Goal: Task Accomplishment & Management: Complete application form

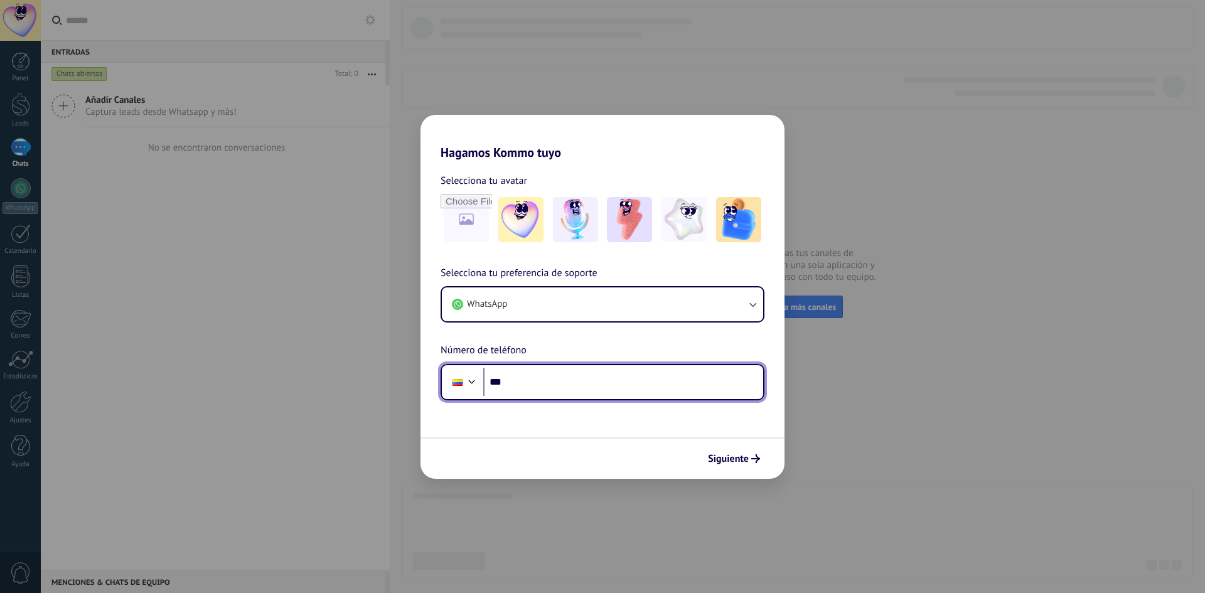
click at [661, 387] on input "***" at bounding box center [623, 382] width 280 height 29
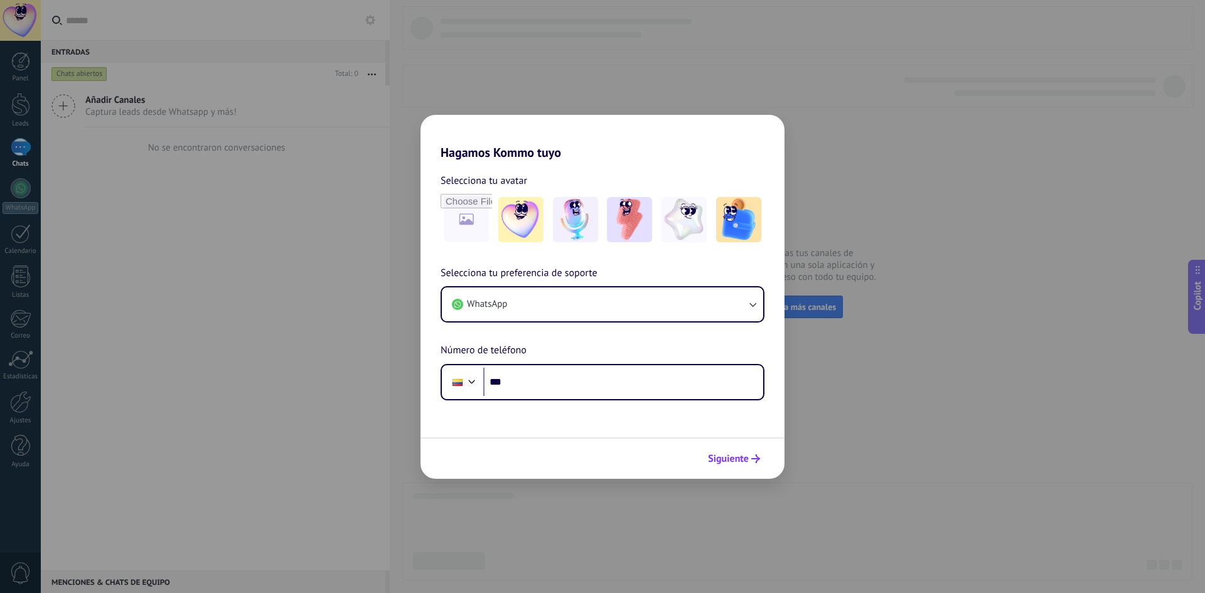
click at [730, 456] on span "Siguiente" at bounding box center [728, 458] width 41 height 9
click at [648, 383] on input "***" at bounding box center [623, 382] width 280 height 29
click at [477, 369] on div at bounding box center [462, 382] width 34 height 26
click at [460, 390] on div at bounding box center [457, 382] width 24 height 26
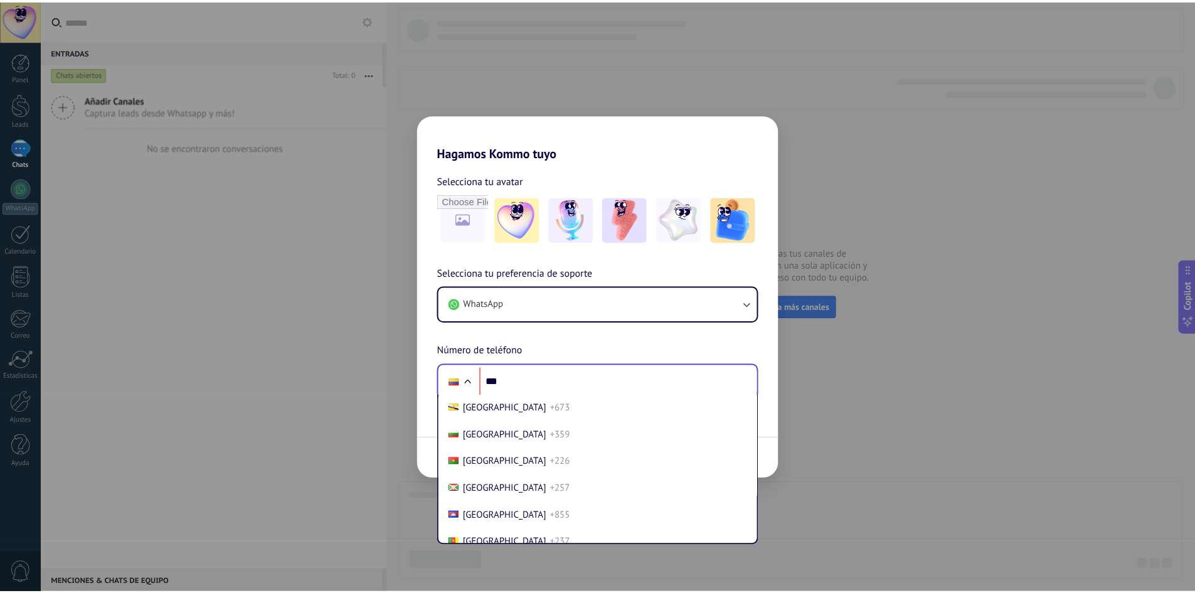
scroll to position [615, 0]
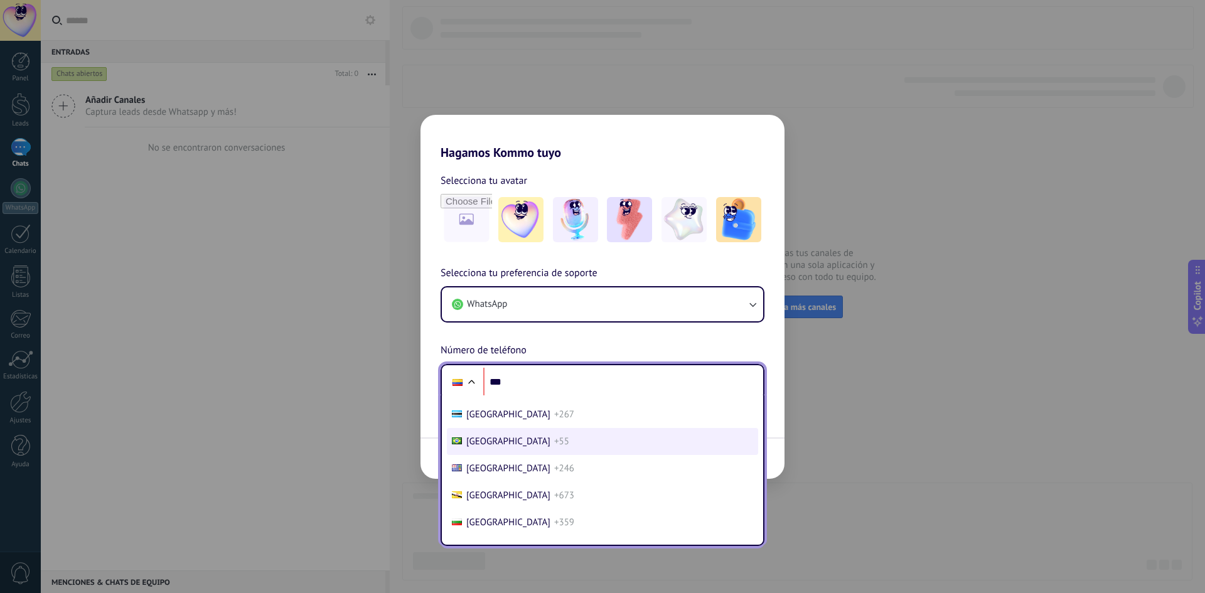
click at [520, 436] on li "[GEOGRAPHIC_DATA] +55" at bounding box center [602, 441] width 311 height 27
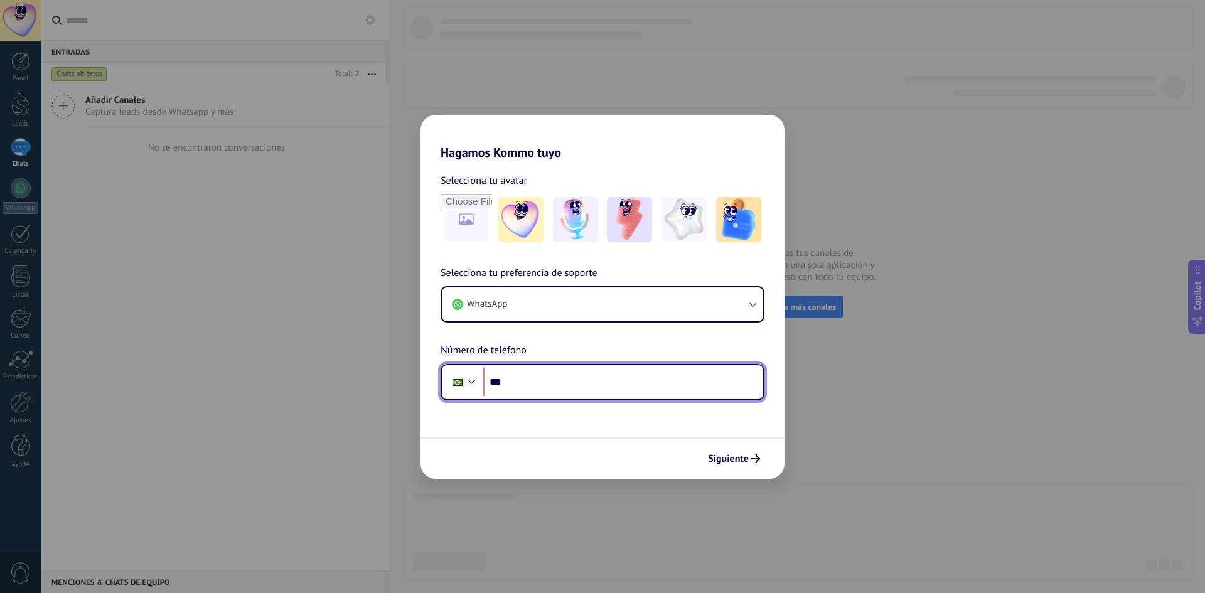
click at [529, 385] on input "***" at bounding box center [623, 382] width 280 height 29
type input "**********"
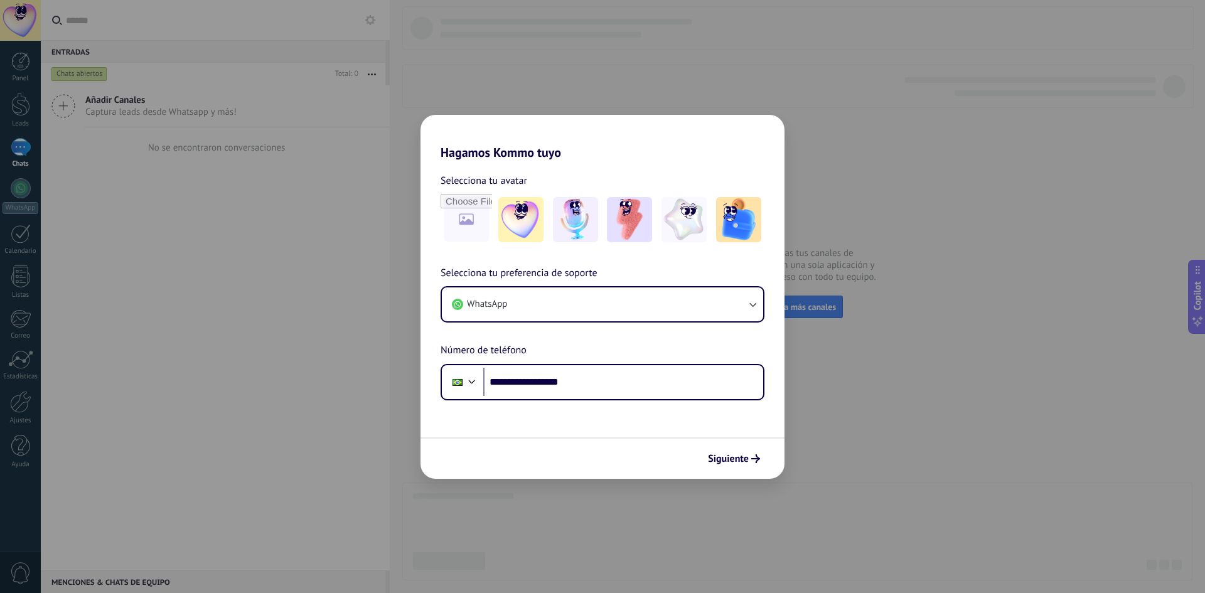
drag, startPoint x: 754, startPoint y: 457, endPoint x: 749, endPoint y: 451, distance: 8.0
click at [753, 455] on icon "submit" at bounding box center [755, 458] width 9 height 9
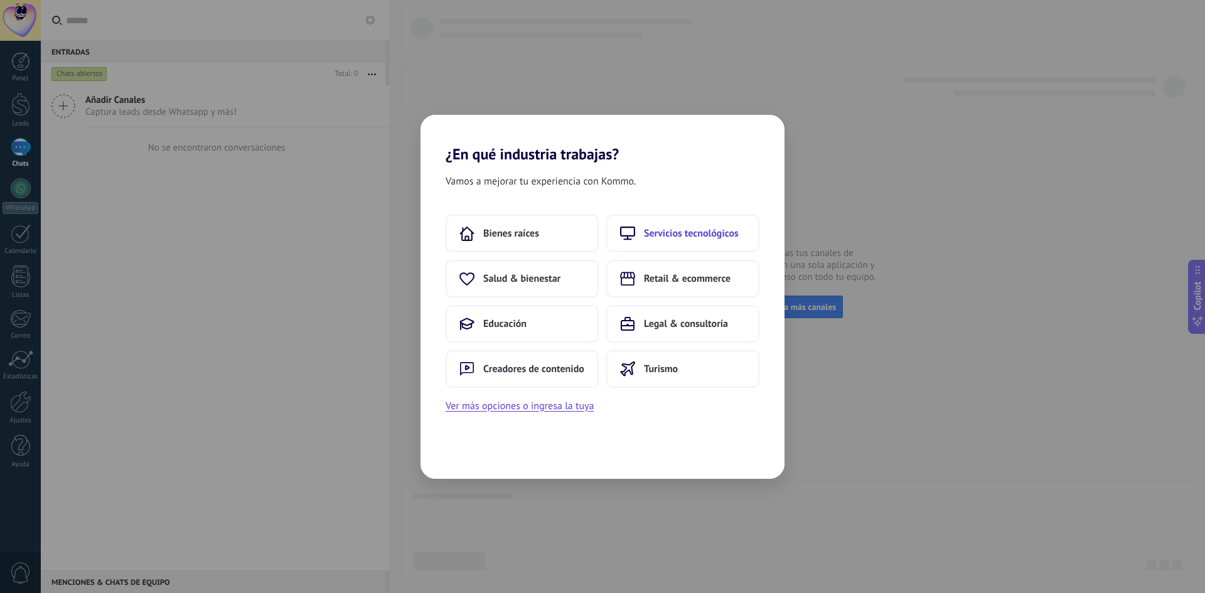
click at [630, 231] on icon at bounding box center [627, 233] width 15 height 15
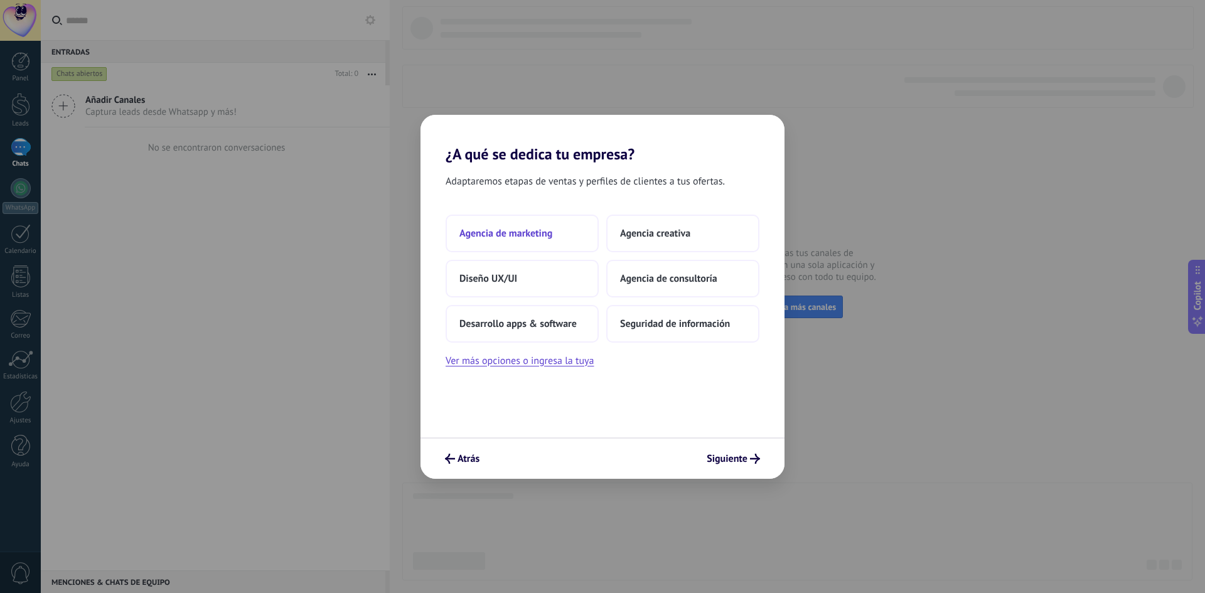
click at [491, 225] on button "Agencia de marketing" at bounding box center [521, 234] width 153 height 38
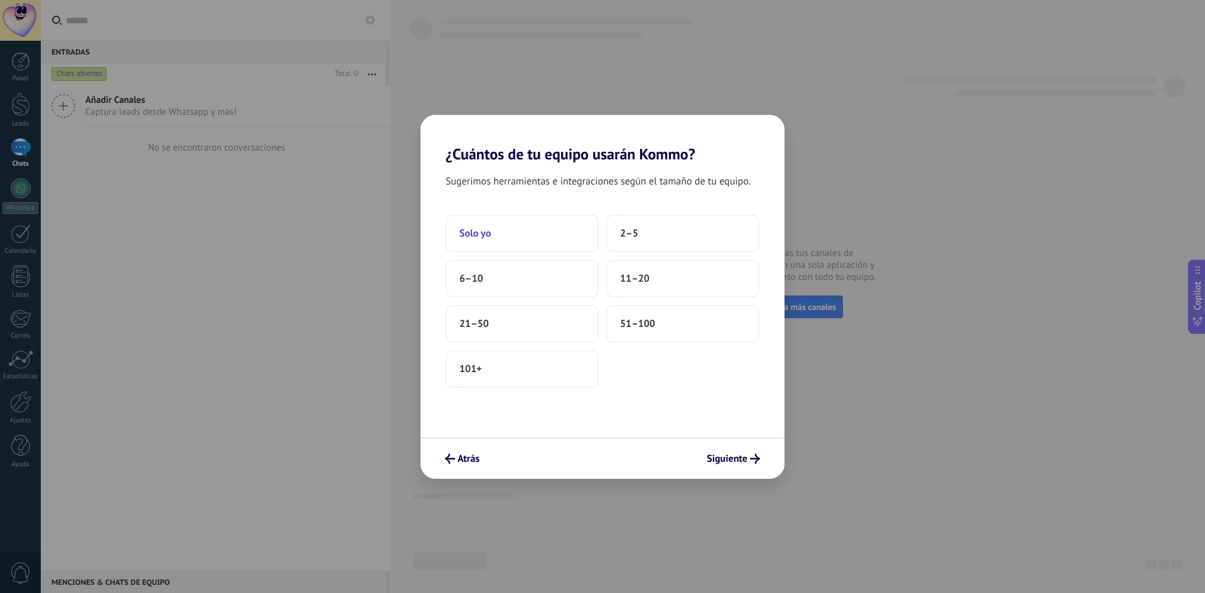
click at [551, 243] on button "Solo yo" at bounding box center [521, 234] width 153 height 38
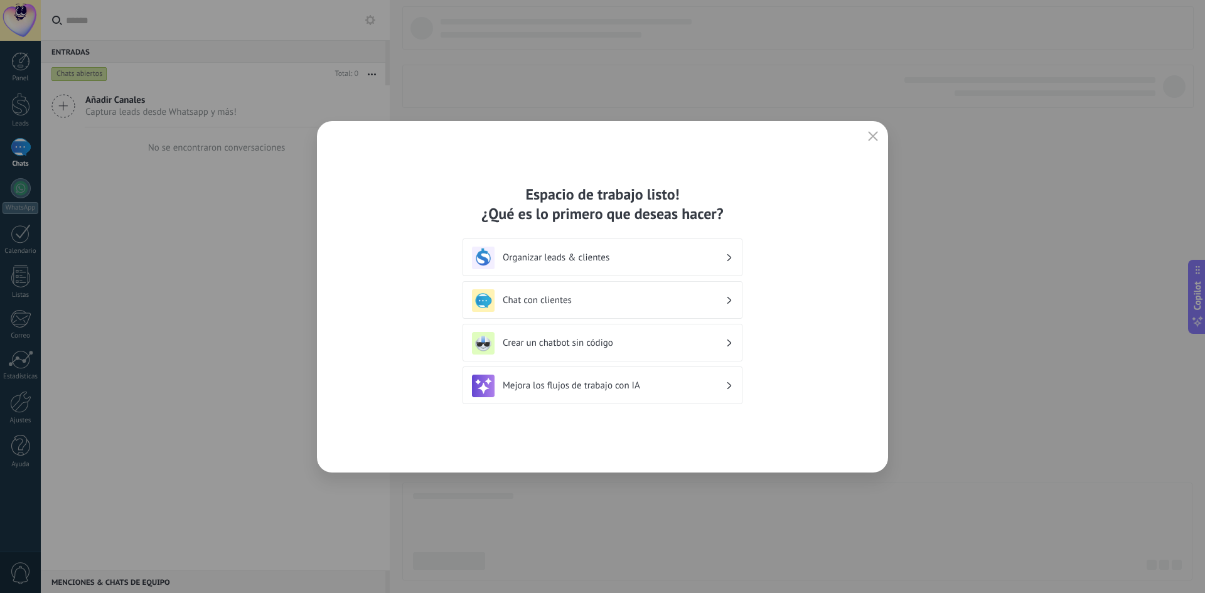
click at [562, 270] on div "Organizar leads & clientes" at bounding box center [602, 257] width 280 height 38
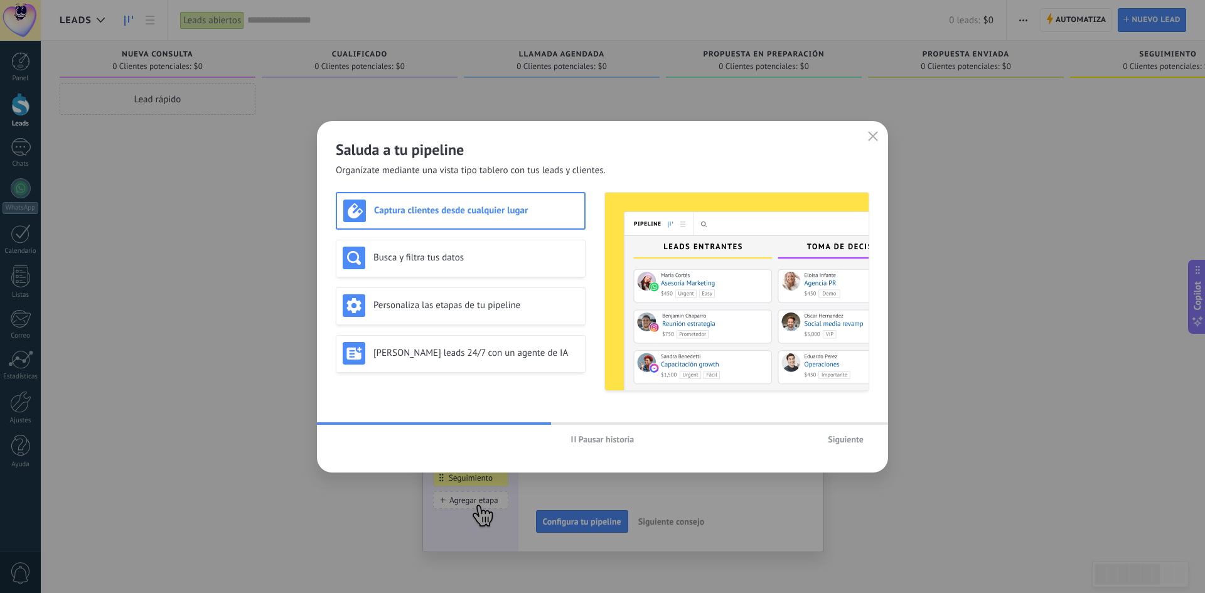
click at [846, 437] on span "Siguiente" at bounding box center [846, 439] width 36 height 9
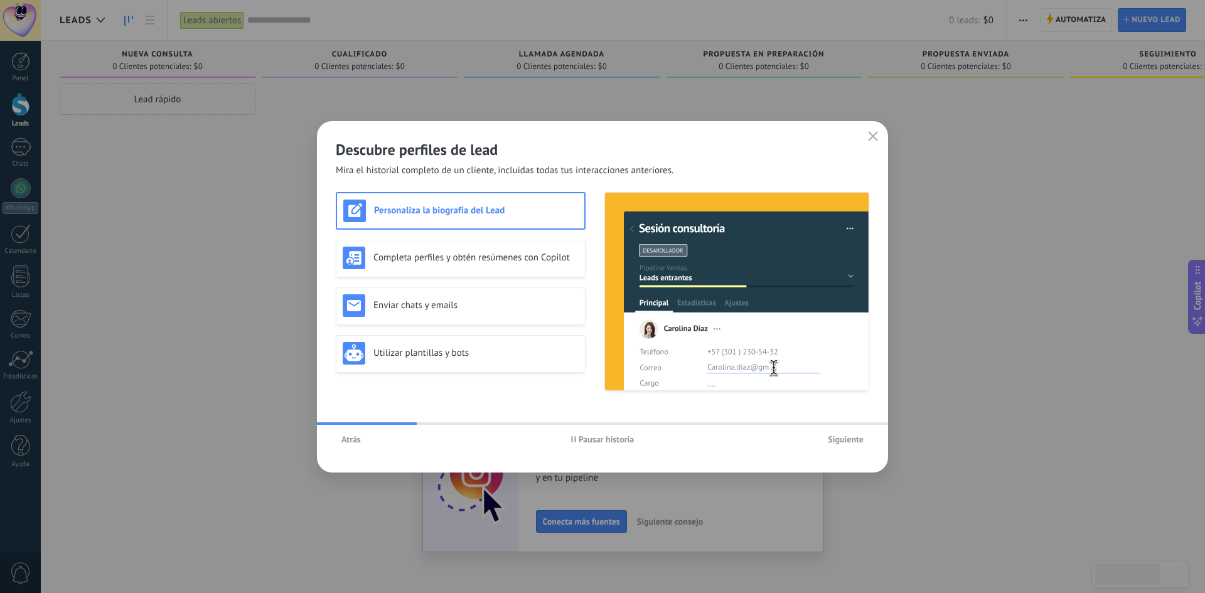
click at [846, 437] on span "Siguiente" at bounding box center [846, 439] width 36 height 9
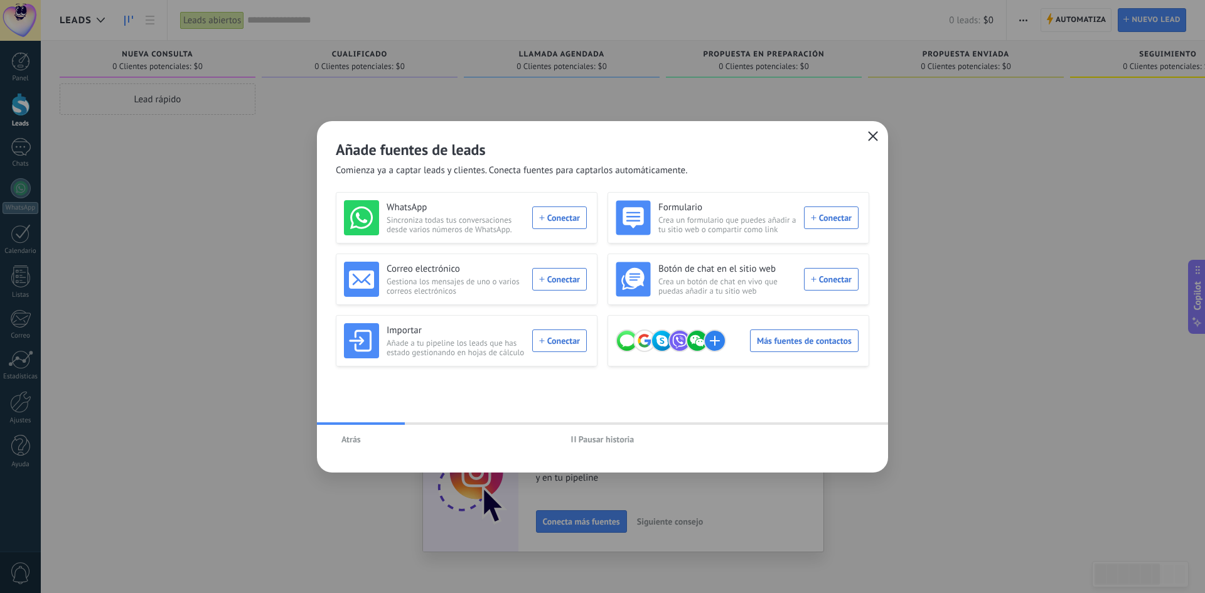
click at [872, 140] on icon "button" at bounding box center [873, 136] width 10 height 10
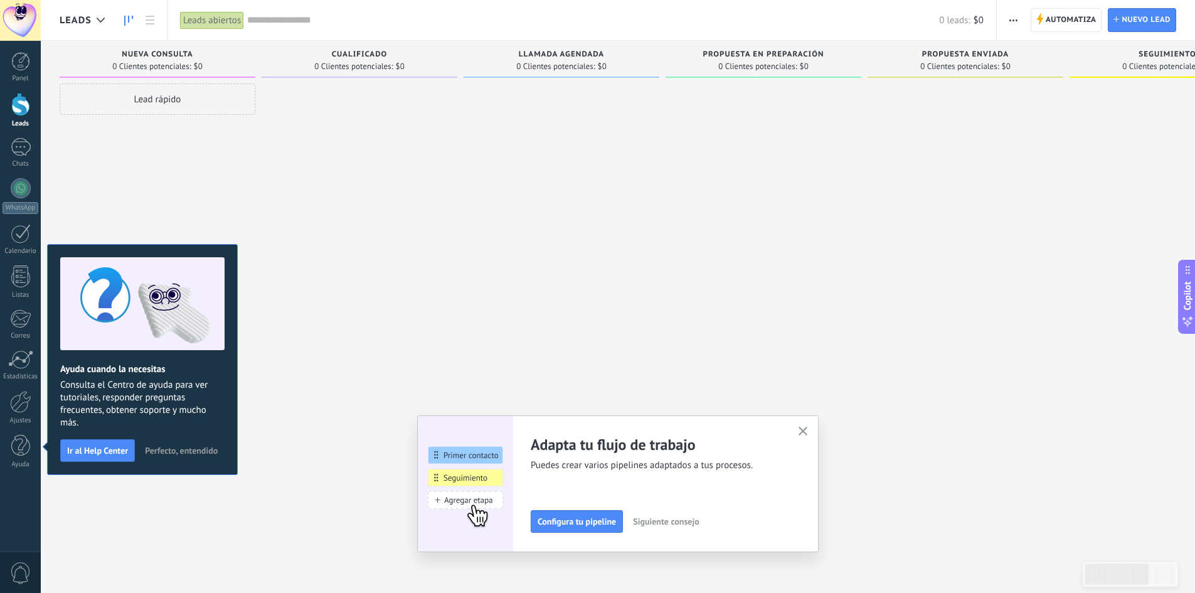
click at [808, 435] on icon "button" at bounding box center [803, 431] width 9 height 9
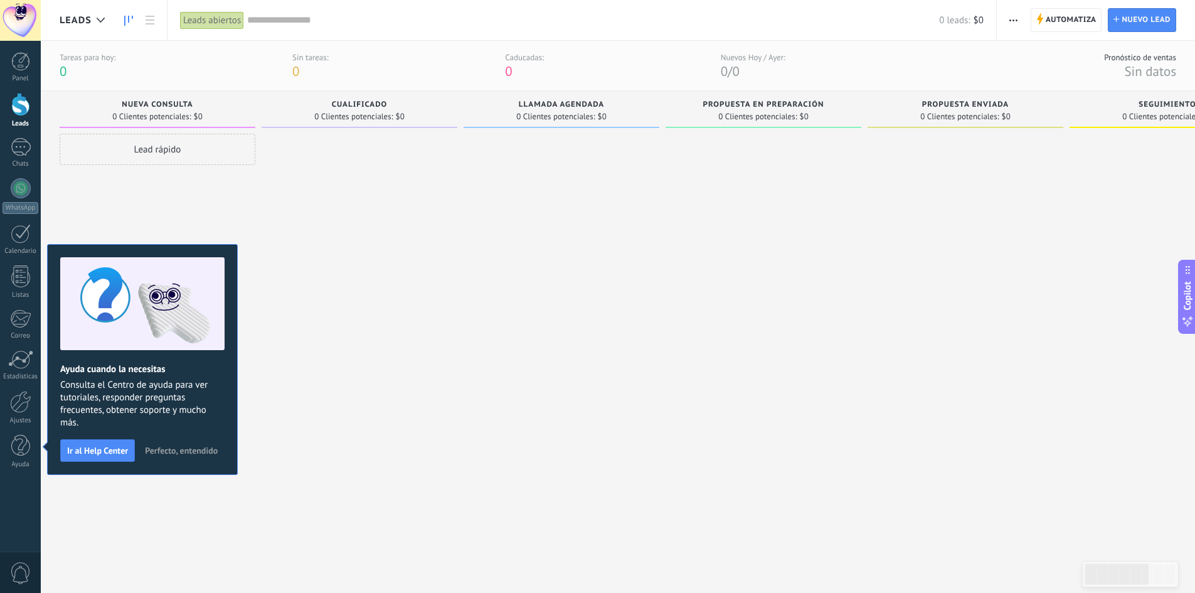
click at [164, 456] on button "Perfecto, entendido" at bounding box center [181, 450] width 84 height 19
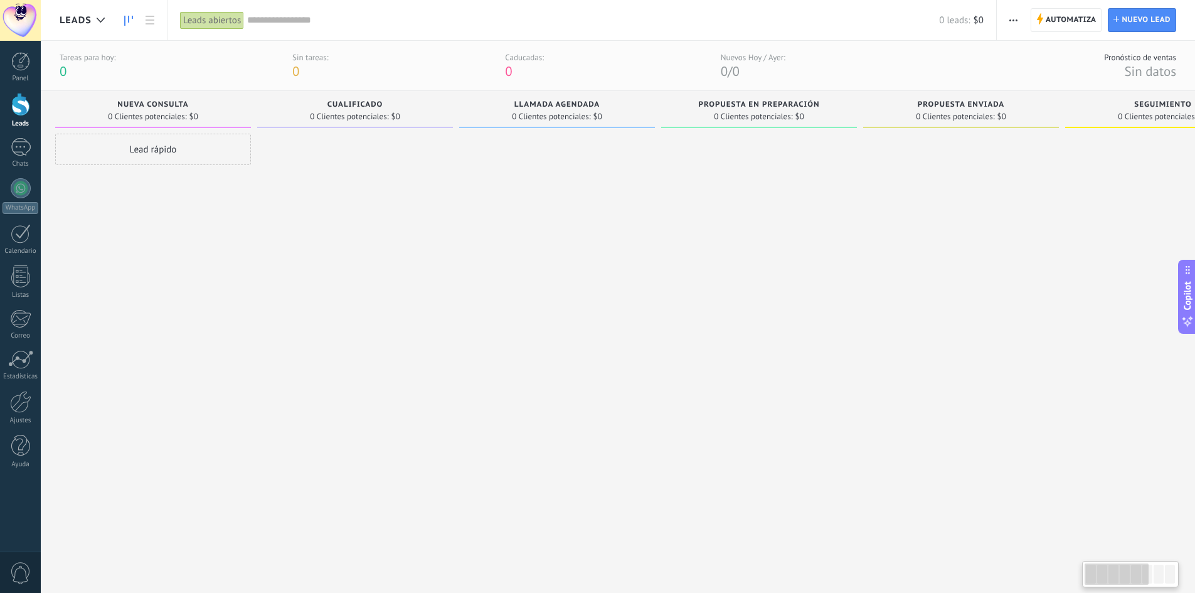
drag, startPoint x: 174, startPoint y: 321, endPoint x: 183, endPoint y: 324, distance: 8.7
drag, startPoint x: 183, startPoint y: 324, endPoint x: 142, endPoint y: 297, distance: 48.9
click at [142, 297] on div "Lead rápido" at bounding box center [154, 348] width 196 height 429
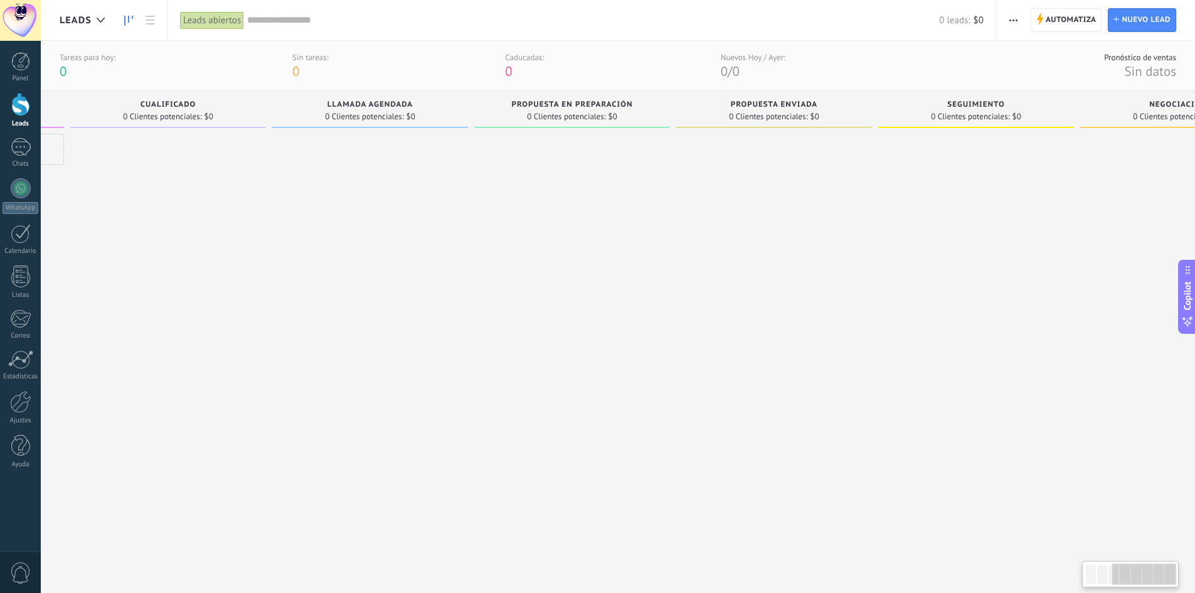
scroll to position [0, 0]
drag, startPoint x: 737, startPoint y: 437, endPoint x: 848, endPoint y: 360, distance: 134.9
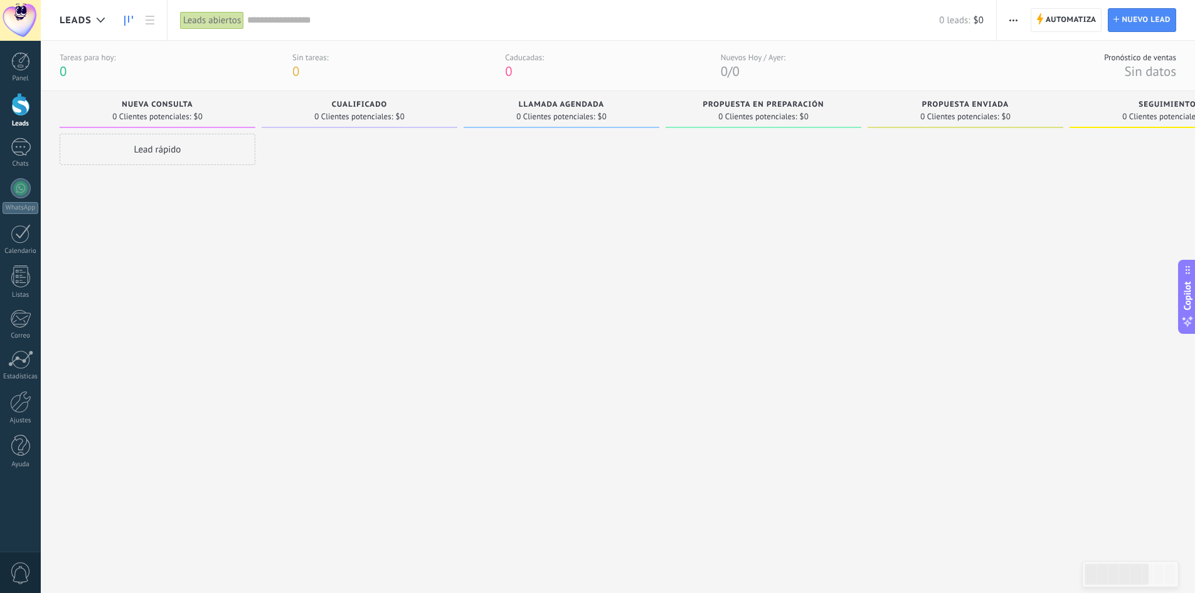
drag, startPoint x: 848, startPoint y: 360, endPoint x: 213, endPoint y: 220, distance: 650.2
click at [213, 220] on div "Lead rápido" at bounding box center [158, 348] width 196 height 429
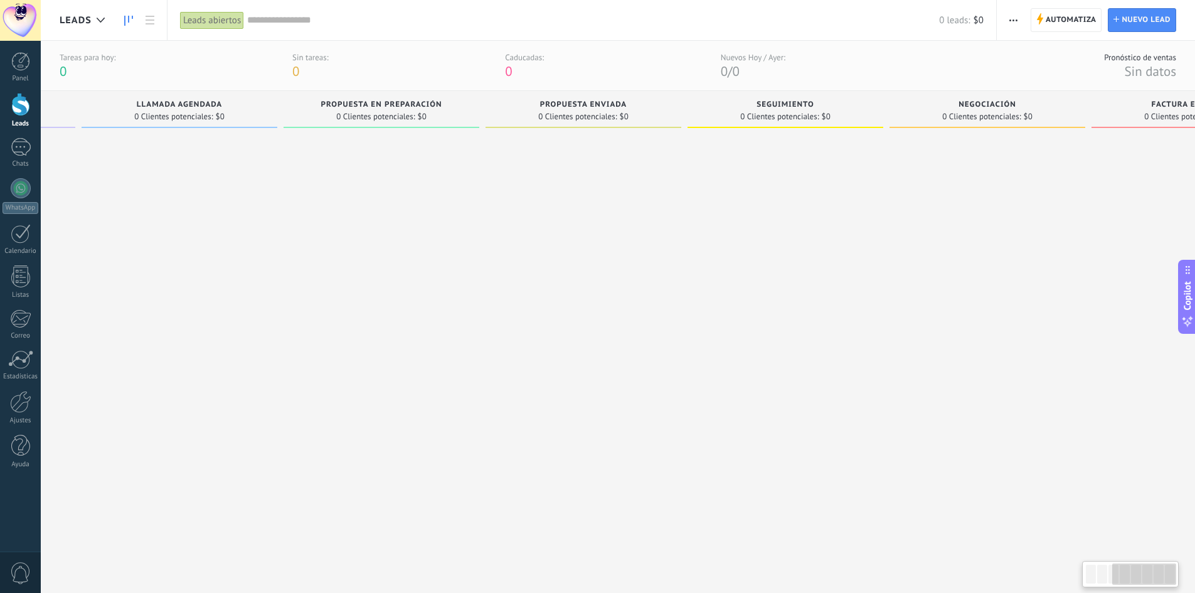
scroll to position [0, 493]
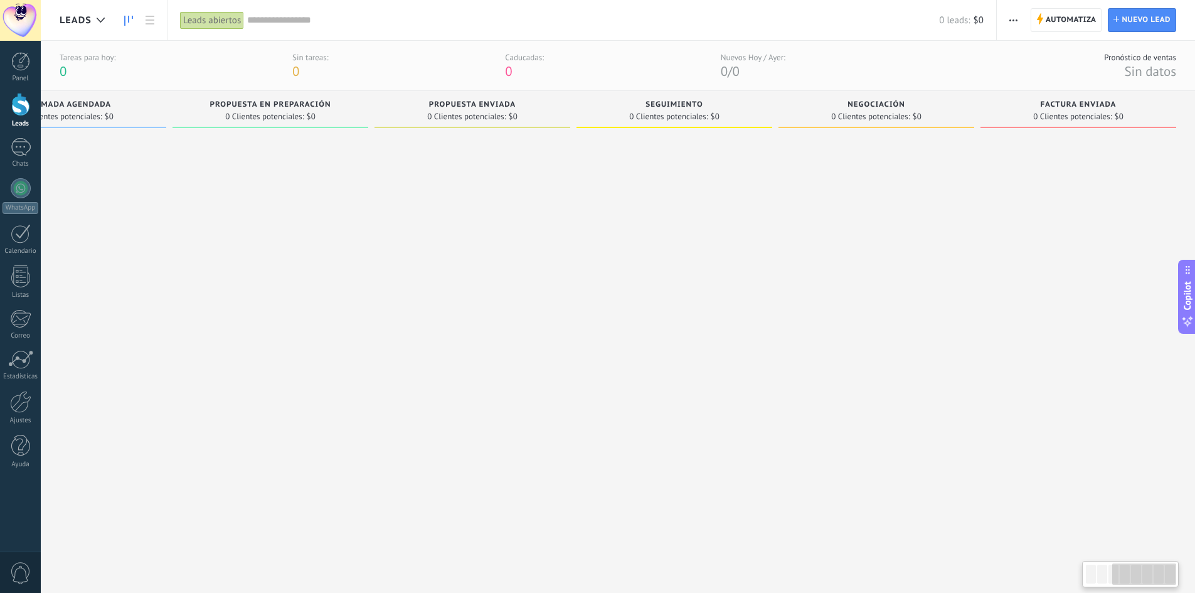
drag, startPoint x: 947, startPoint y: 151, endPoint x: 348, endPoint y: 152, distance: 599.2
drag, startPoint x: 348, startPoint y: 152, endPoint x: 289, endPoint y: 219, distance: 88.9
click at [289, 219] on div at bounding box center [271, 348] width 196 height 429
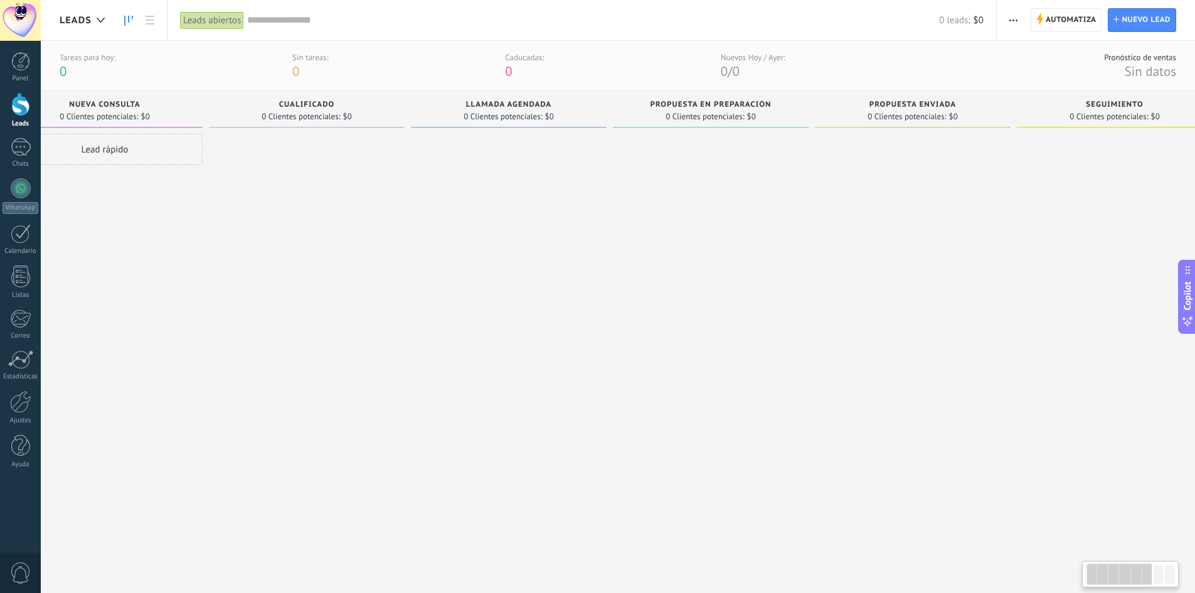
scroll to position [0, 0]
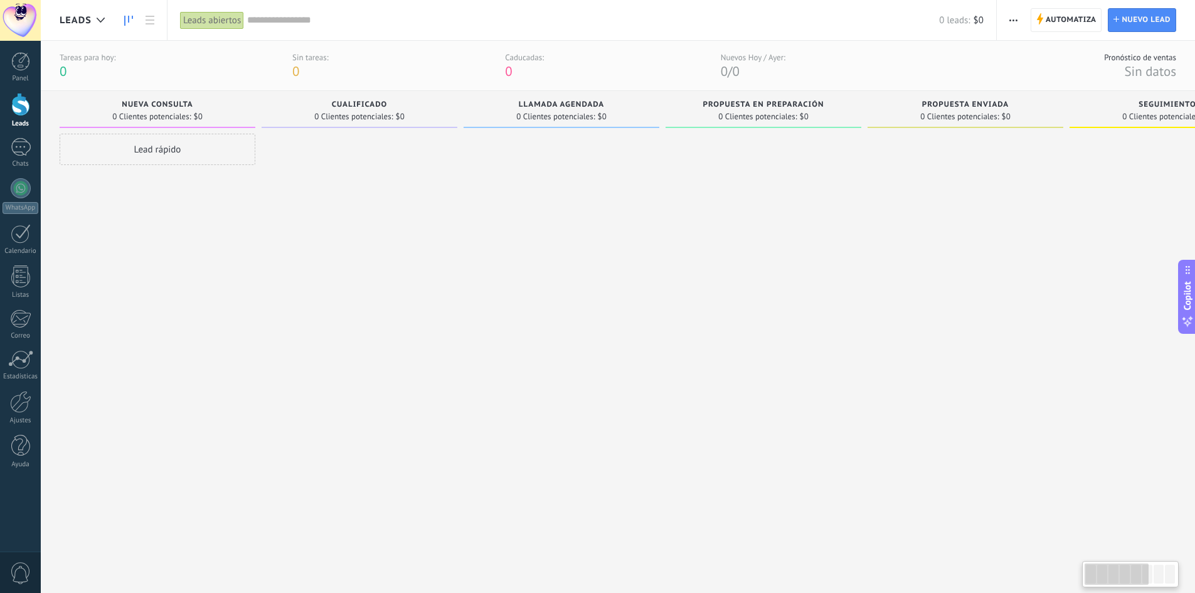
drag, startPoint x: 112, startPoint y: 205, endPoint x: 903, endPoint y: 310, distance: 797.5
click at [903, 310] on div "Leads Entrantes Solicitudes: 0 0 0 0 0 0 0 0 0 Nueva consulta 0 Clientes potenc…" at bounding box center [874, 327] width 1629 height 472
click at [95, 25] on div at bounding box center [100, 20] width 21 height 24
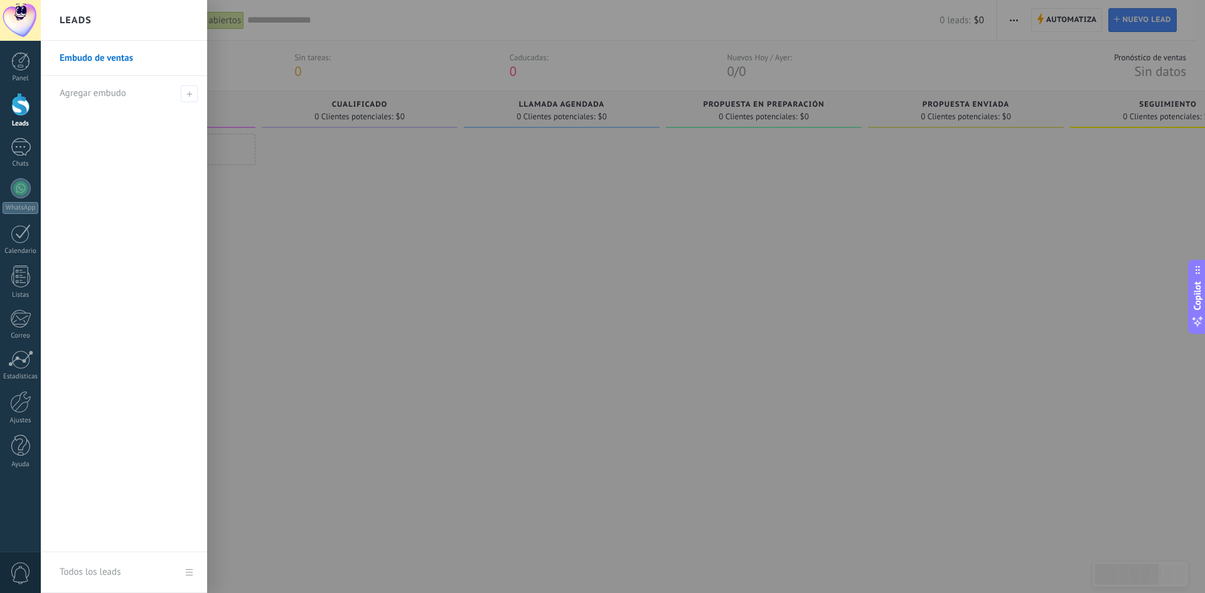
click at [95, 25] on div "Leads" at bounding box center [124, 20] width 166 height 41
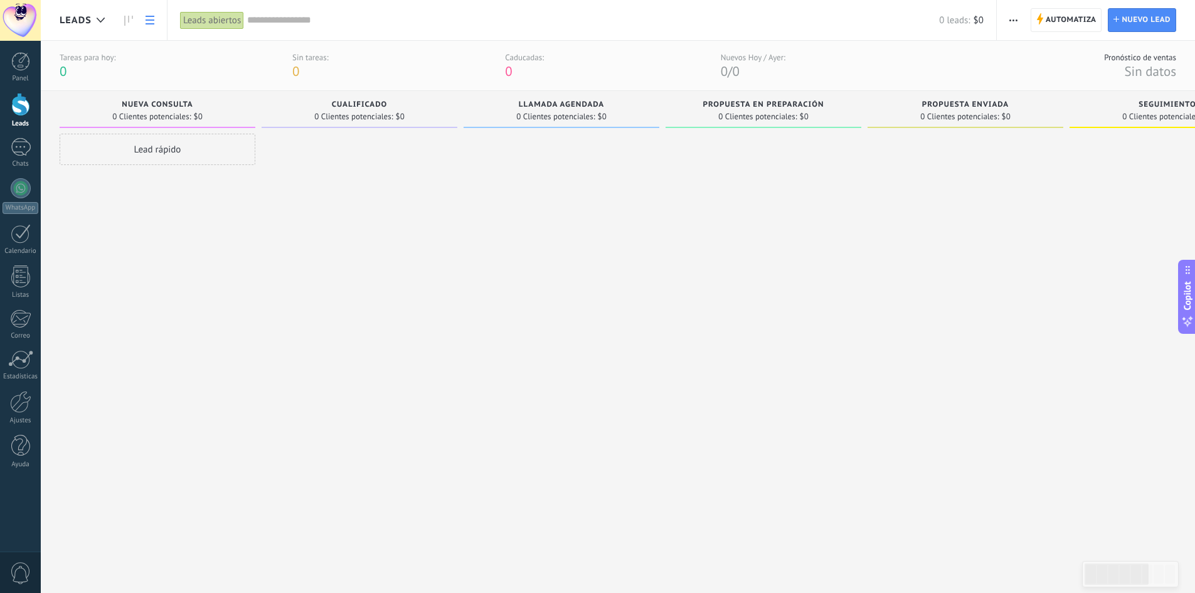
click at [157, 24] on link at bounding box center [149, 20] width 21 height 24
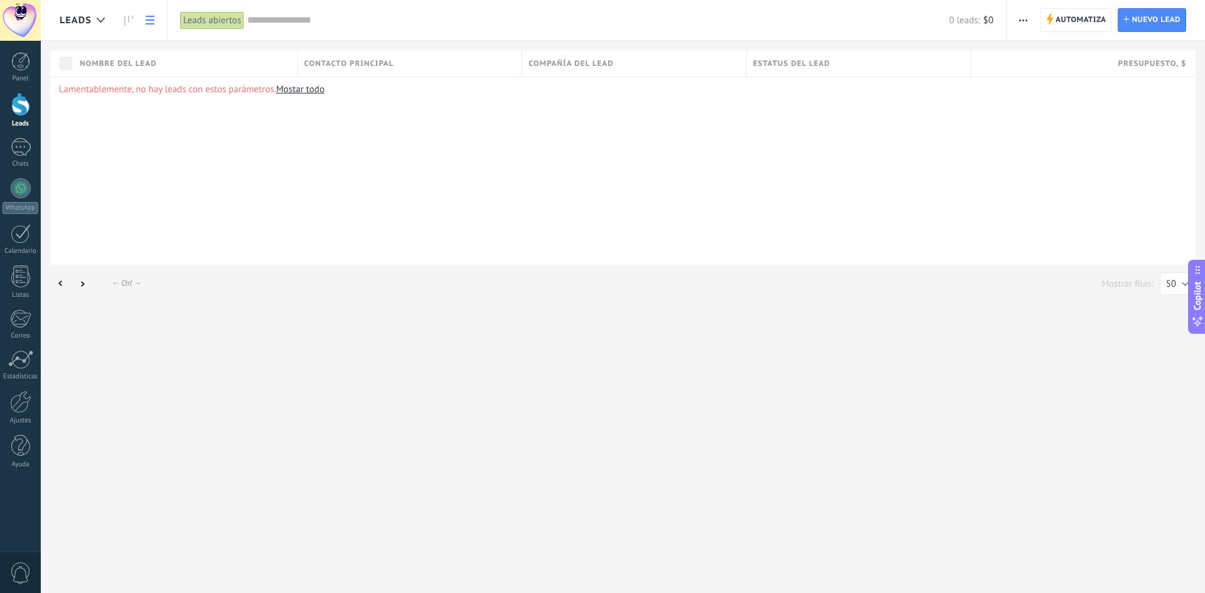
click at [88, 24] on span "Leads" at bounding box center [76, 20] width 32 height 12
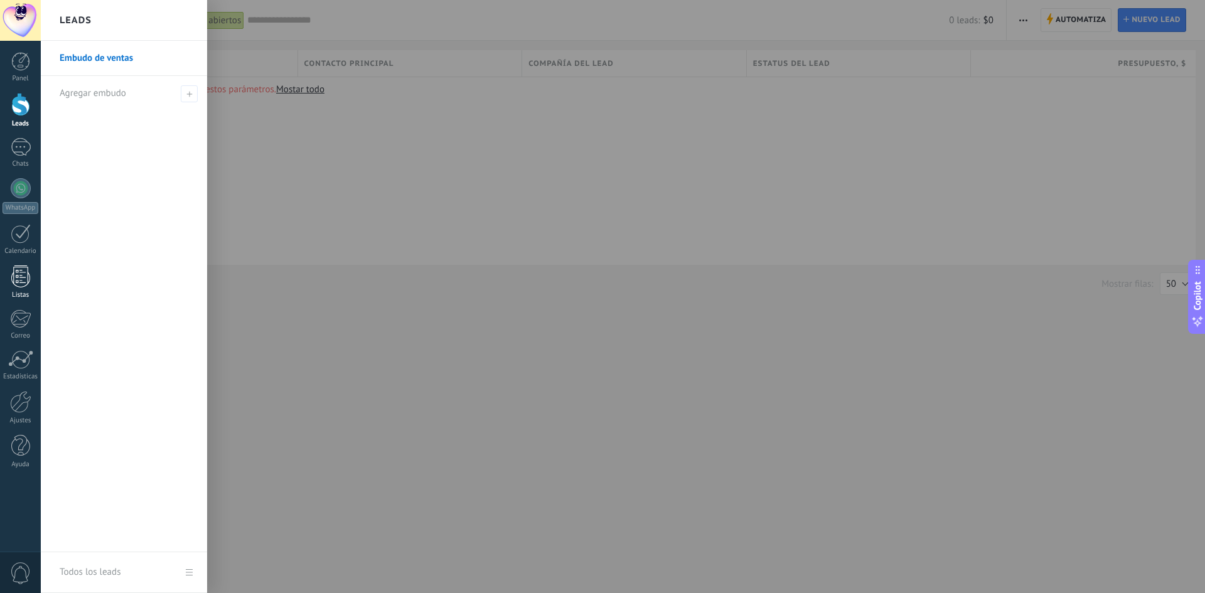
click at [18, 287] on div at bounding box center [20, 276] width 19 height 22
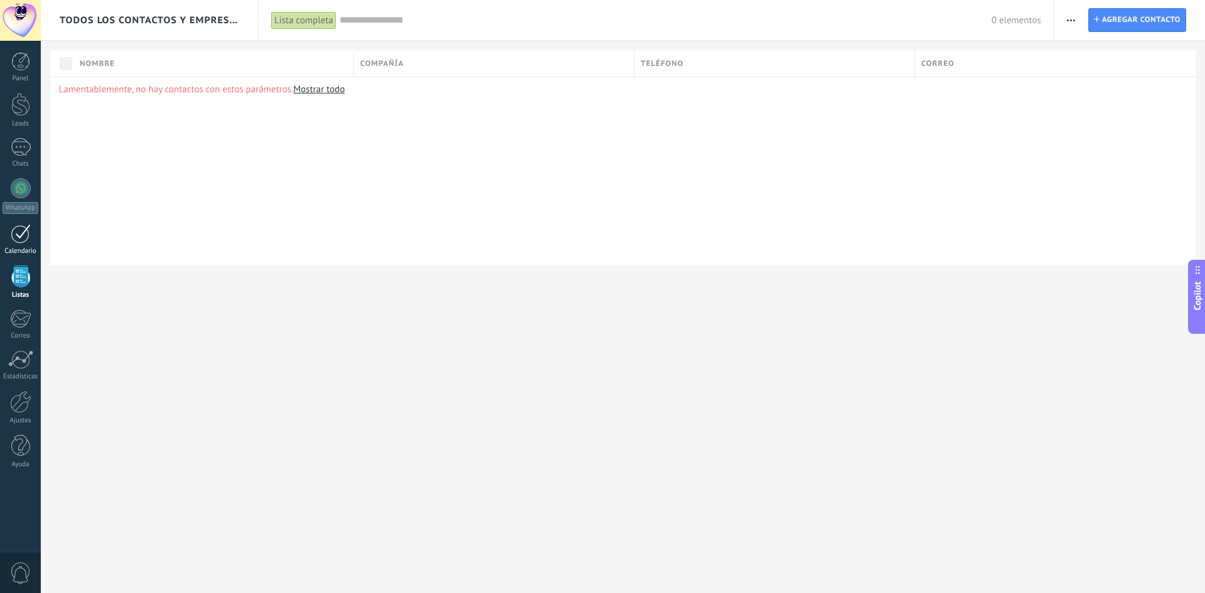
click at [31, 239] on link "Calendario" at bounding box center [20, 239] width 41 height 31
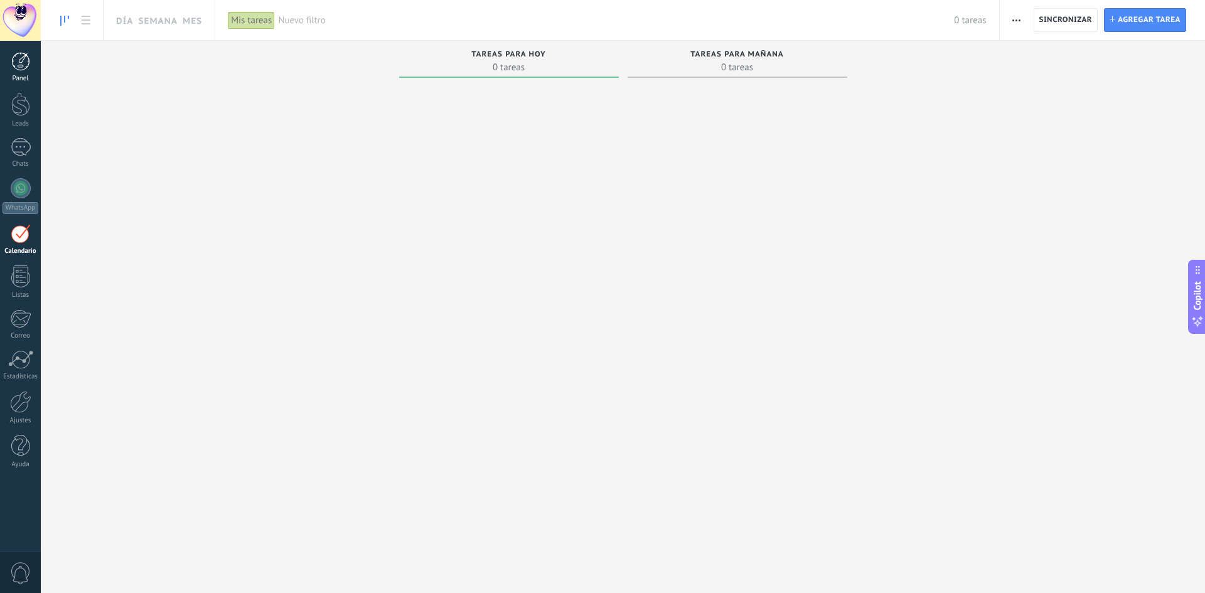
click at [19, 59] on div at bounding box center [20, 61] width 19 height 19
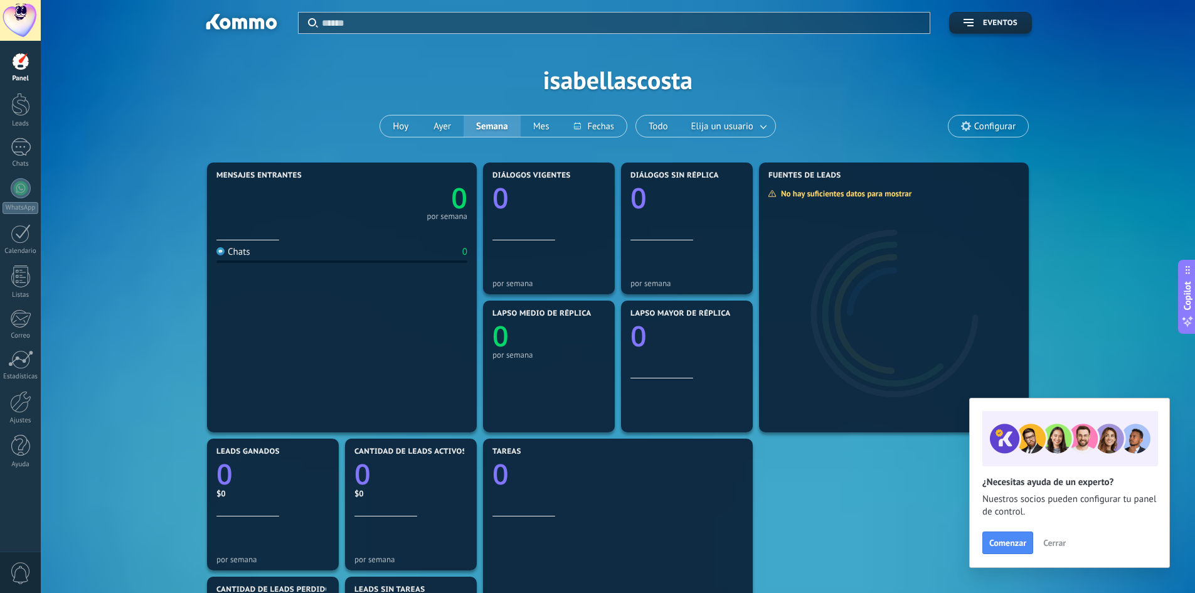
click at [1052, 543] on span "Cerrar" at bounding box center [1054, 542] width 23 height 9
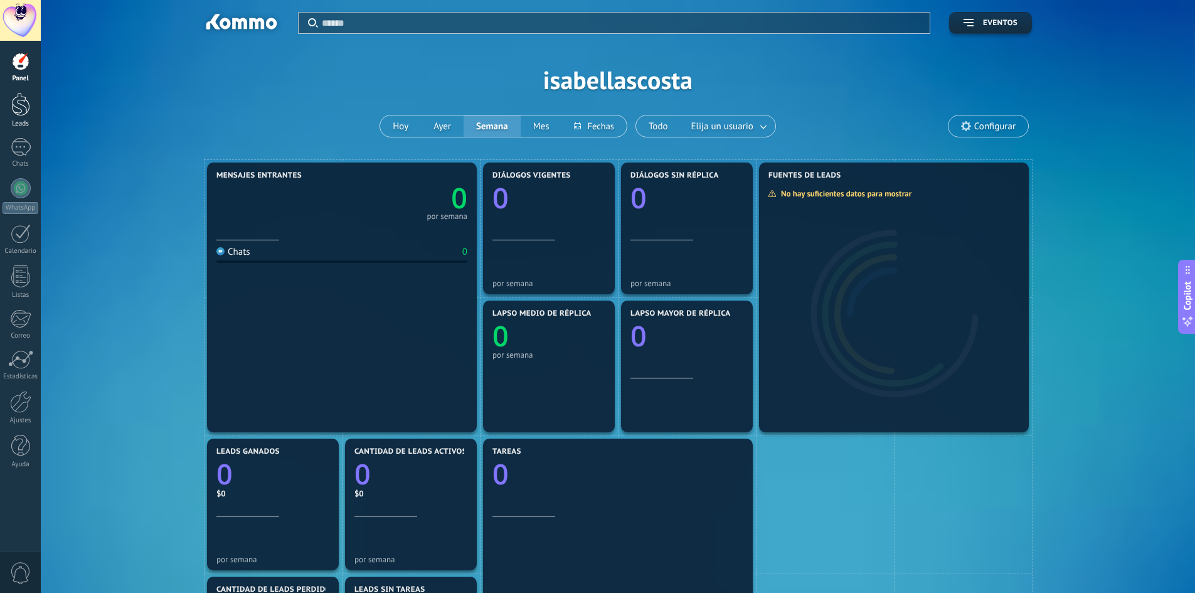
click at [16, 107] on div at bounding box center [20, 104] width 19 height 23
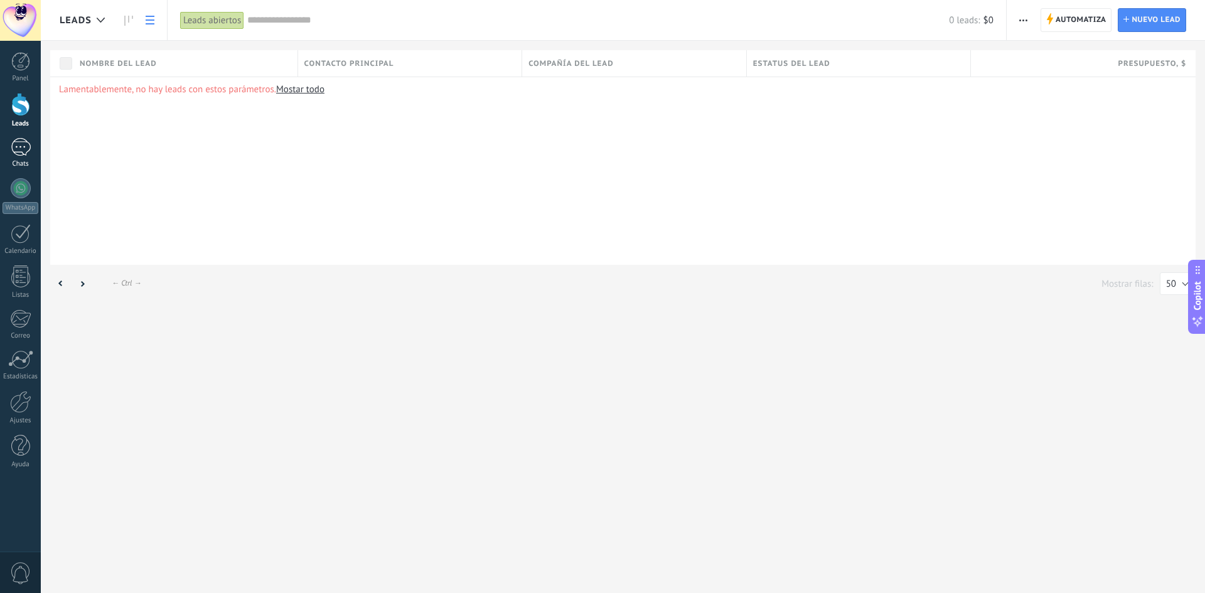
click at [14, 159] on link "Chats" at bounding box center [20, 153] width 41 height 30
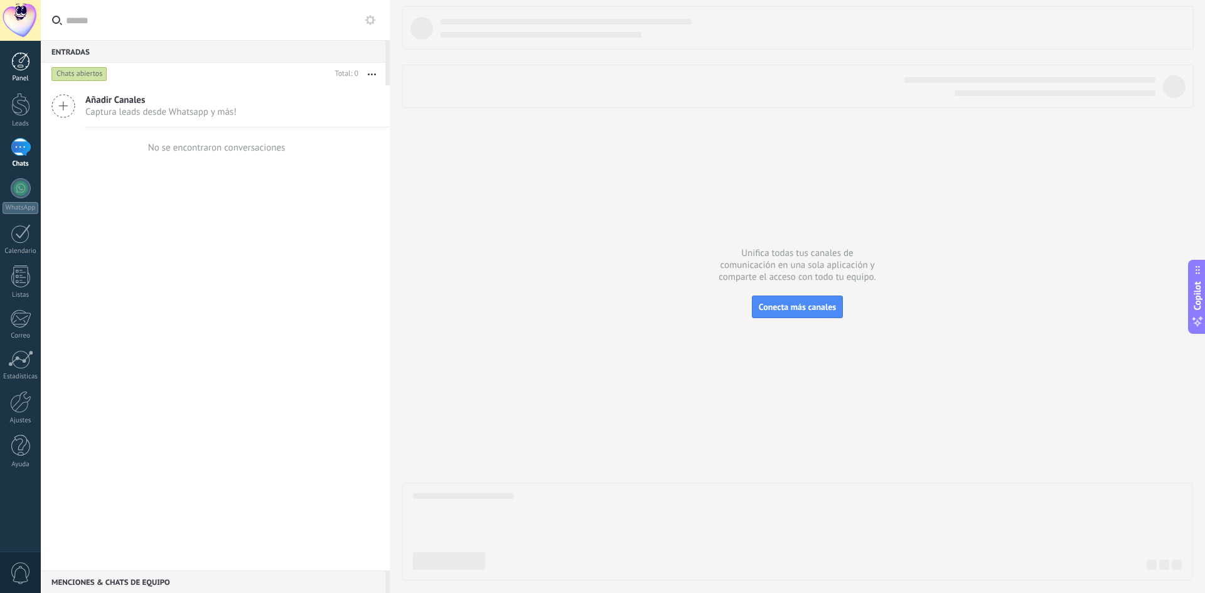
click at [22, 69] on div at bounding box center [20, 61] width 19 height 19
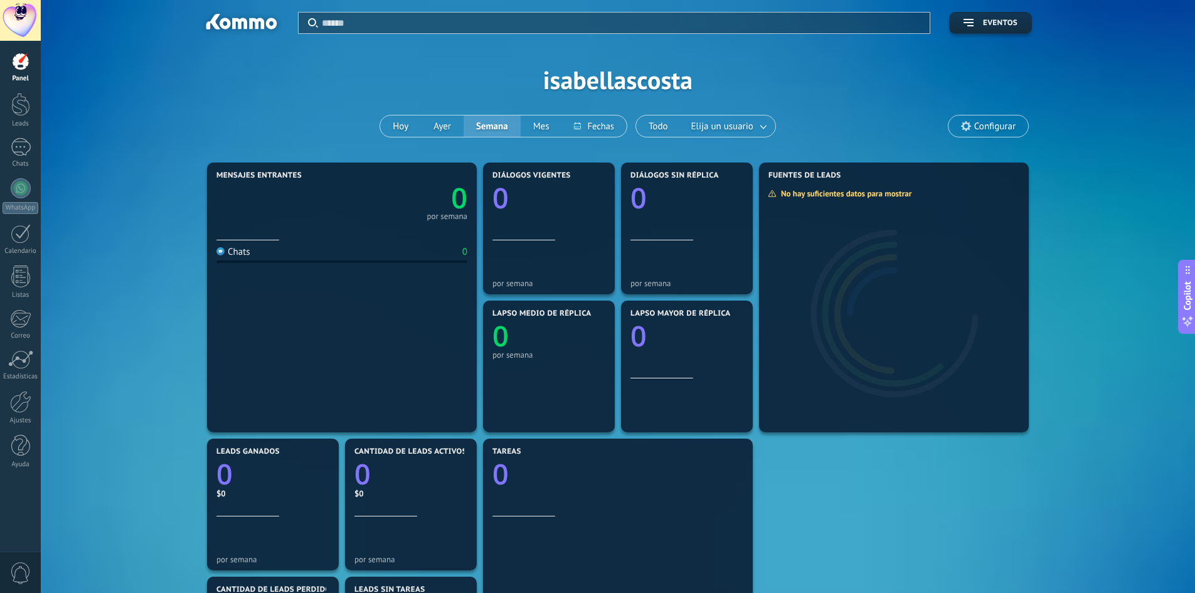
click at [24, 28] on div at bounding box center [20, 20] width 41 height 41
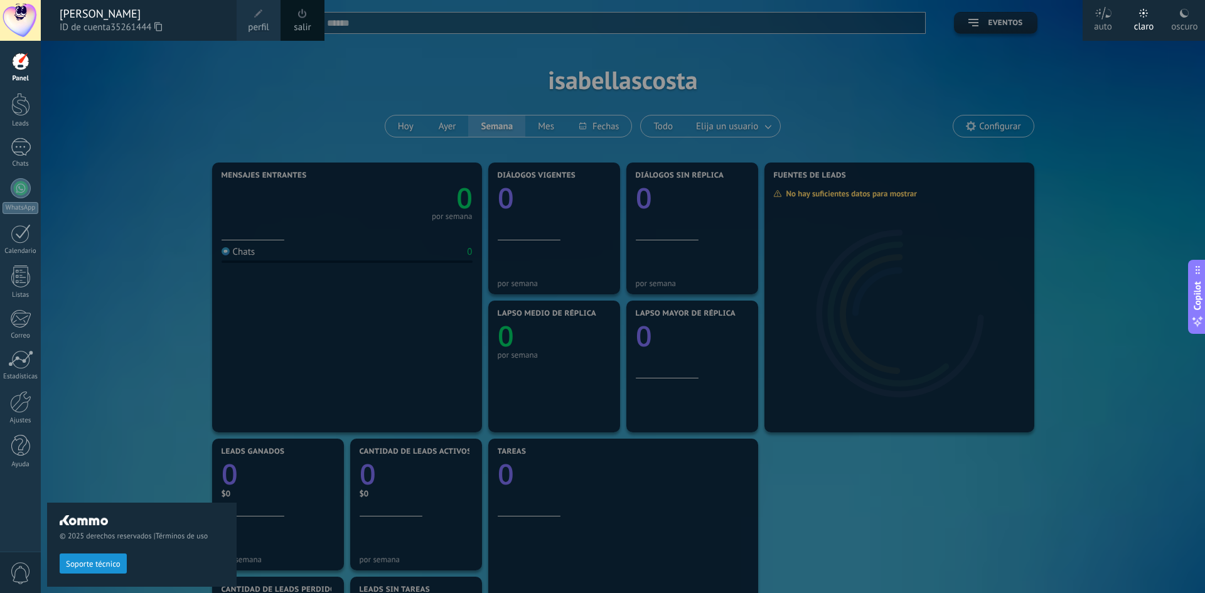
click at [21, 78] on div "Panel" at bounding box center [21, 79] width 36 height 8
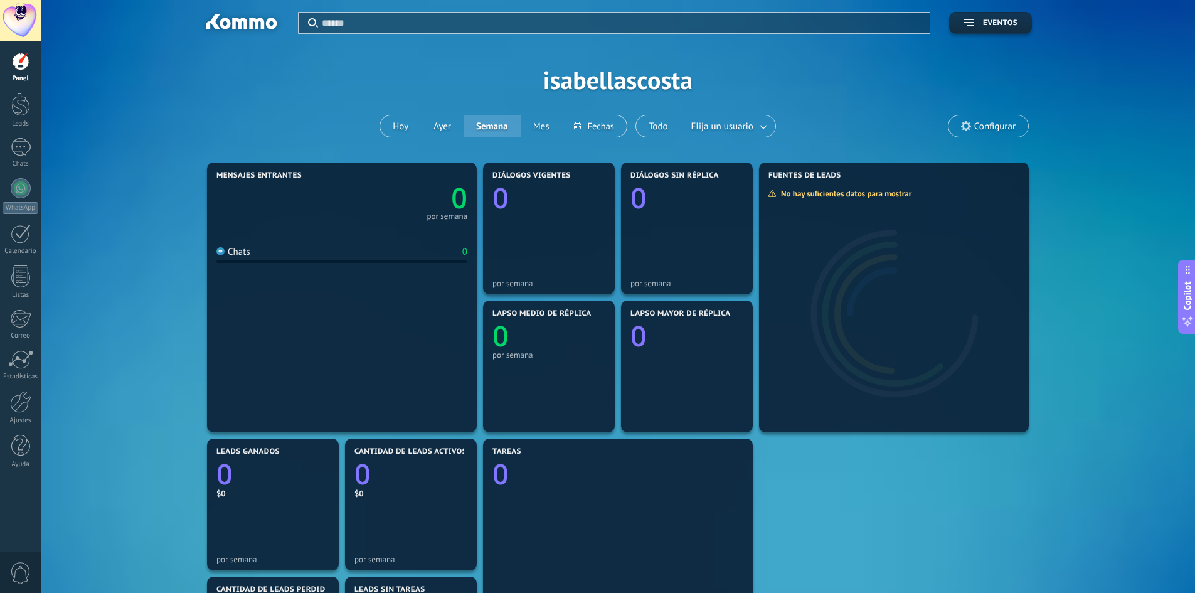
click at [33, 6] on div at bounding box center [20, 20] width 41 height 41
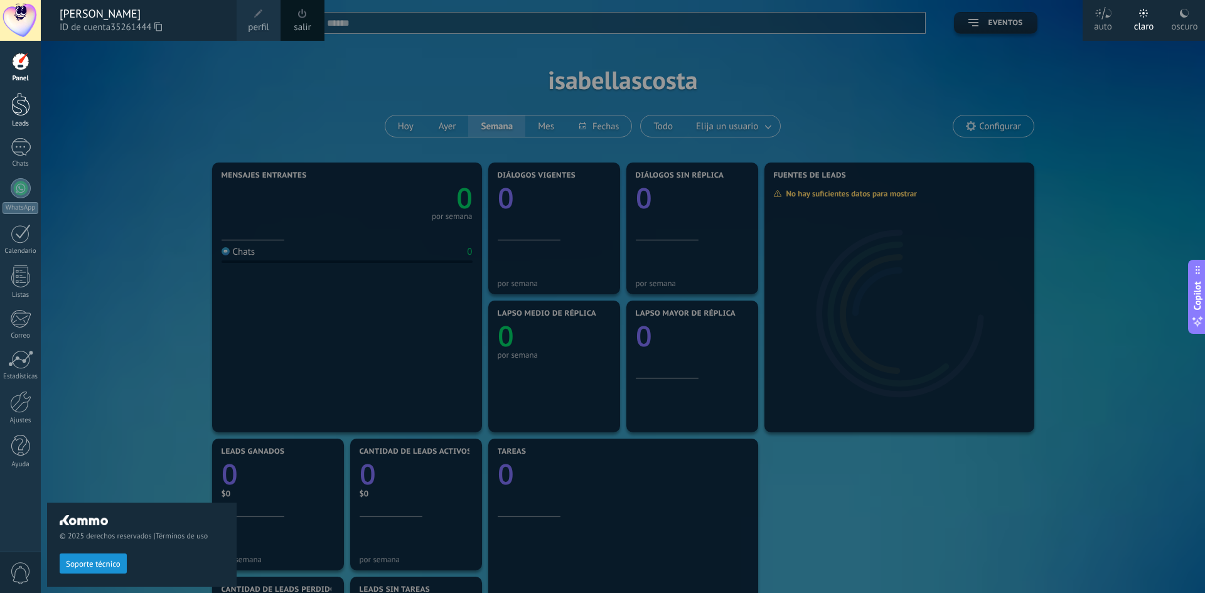
click at [20, 117] on link "Leads" at bounding box center [20, 110] width 41 height 35
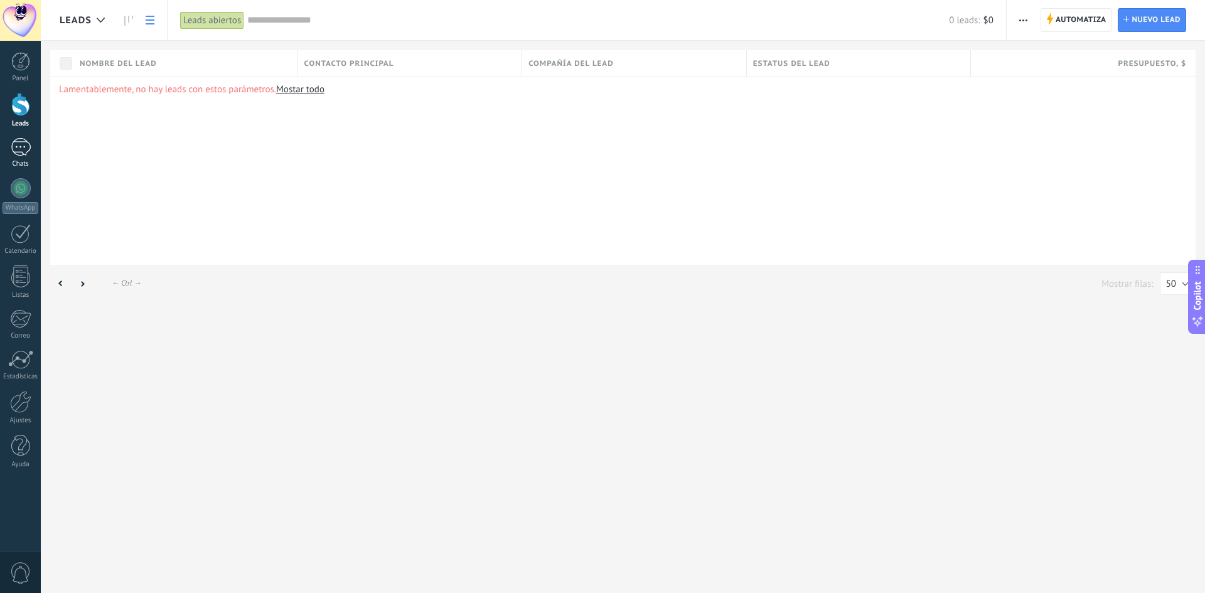
click at [26, 154] on div at bounding box center [21, 147] width 20 height 18
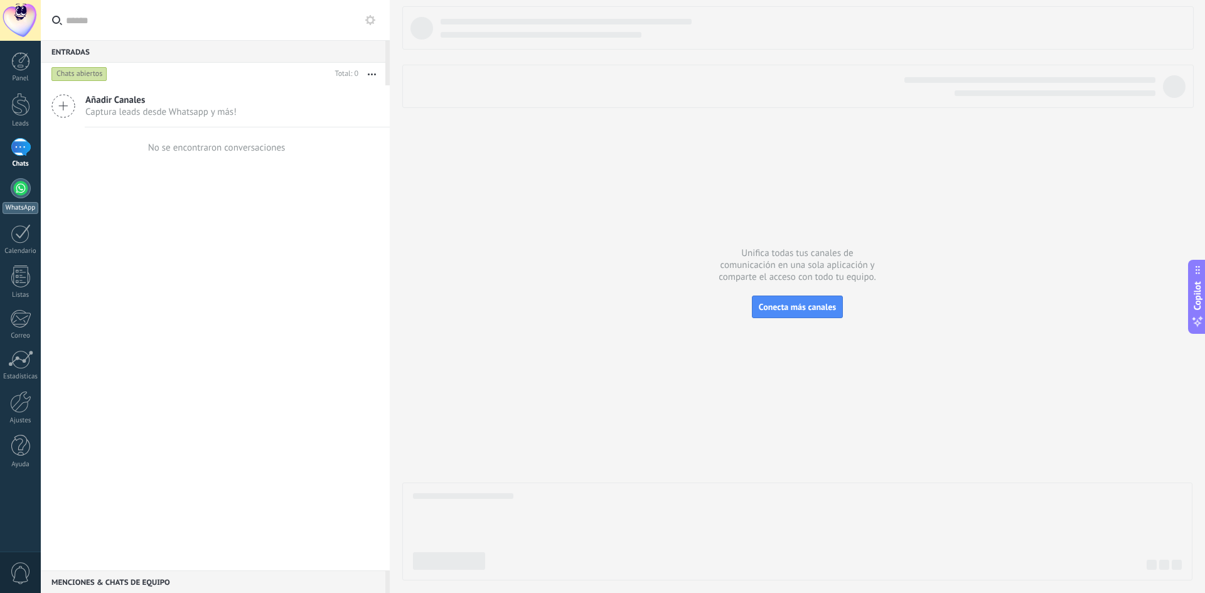
click at [24, 205] on div "WhatsApp" at bounding box center [21, 208] width 36 height 12
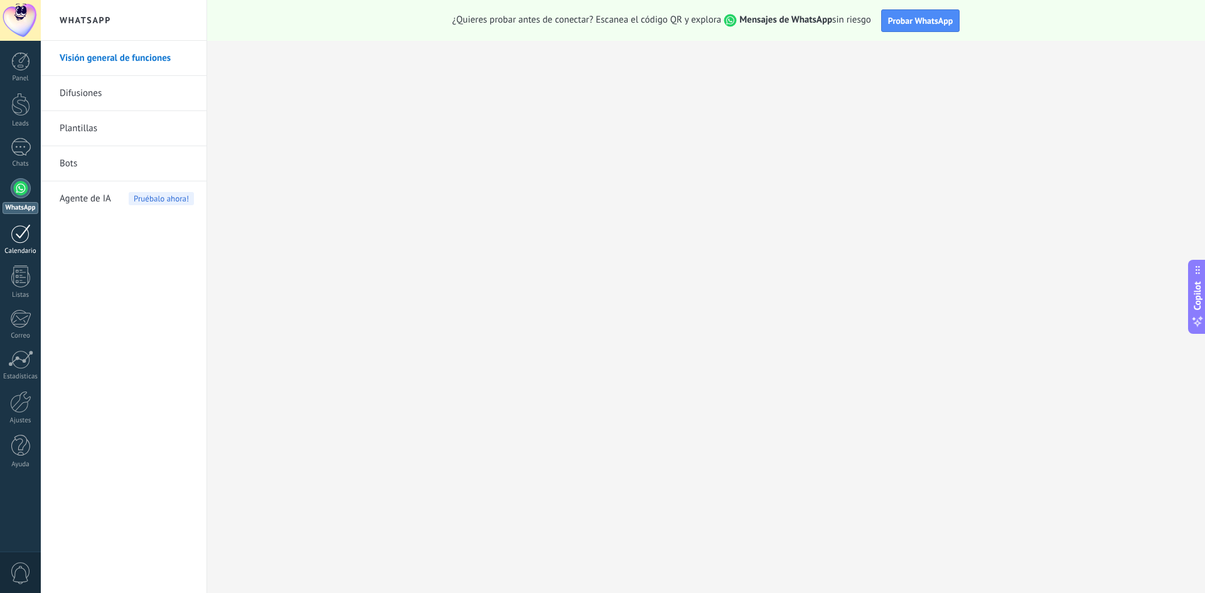
click at [26, 233] on div at bounding box center [21, 233] width 20 height 19
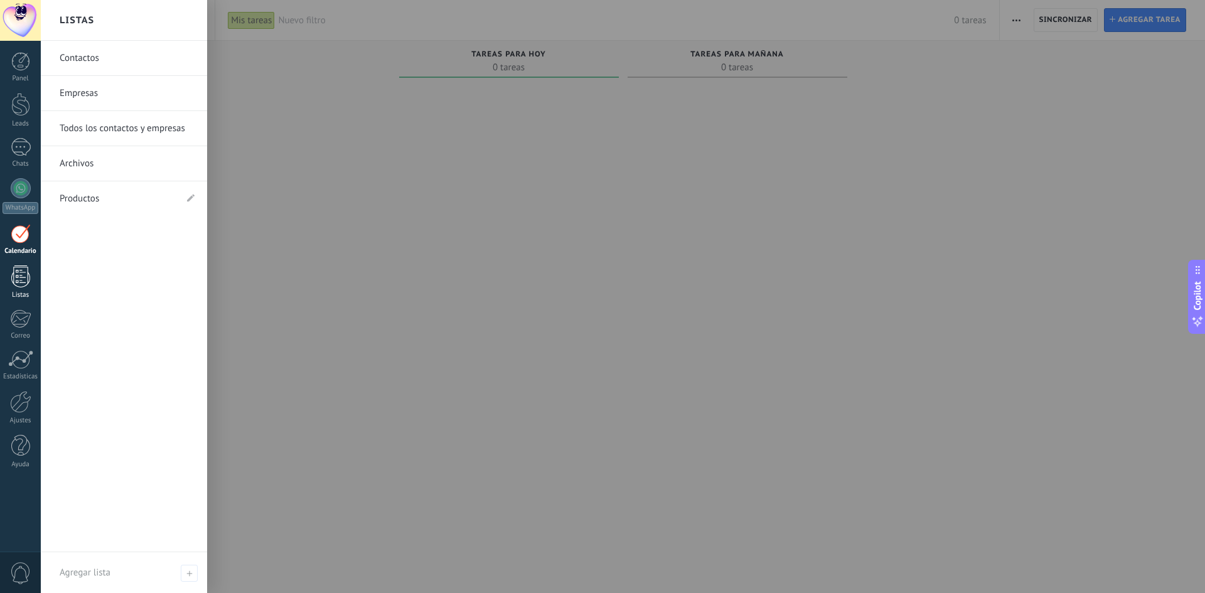
click at [20, 280] on div at bounding box center [20, 276] width 19 height 22
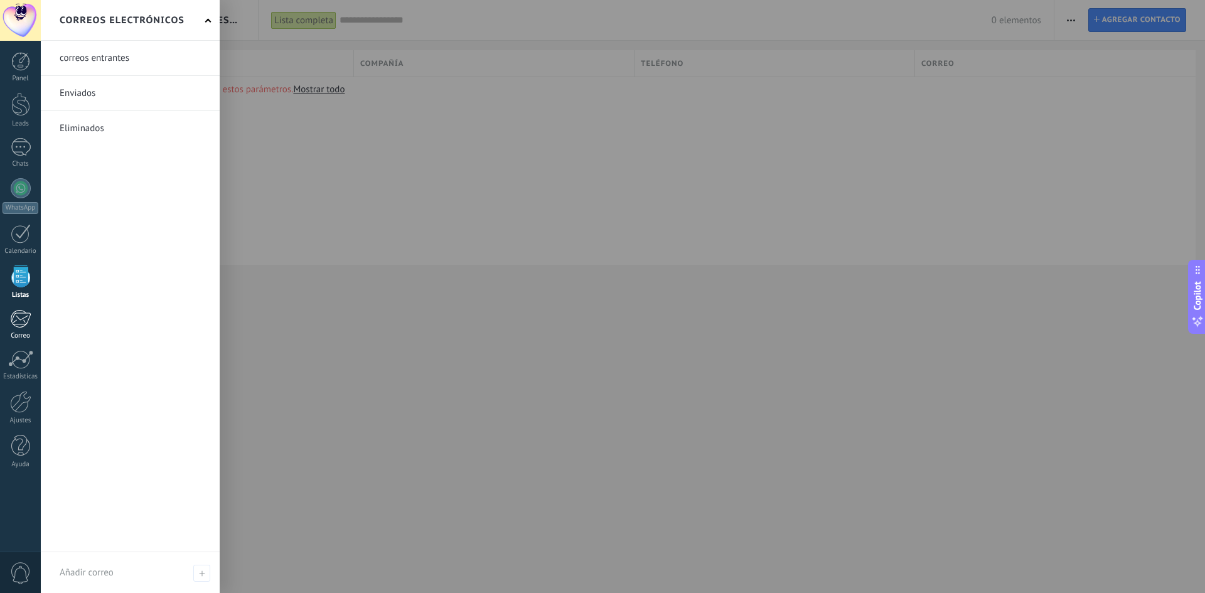
click at [24, 316] on div at bounding box center [20, 318] width 21 height 19
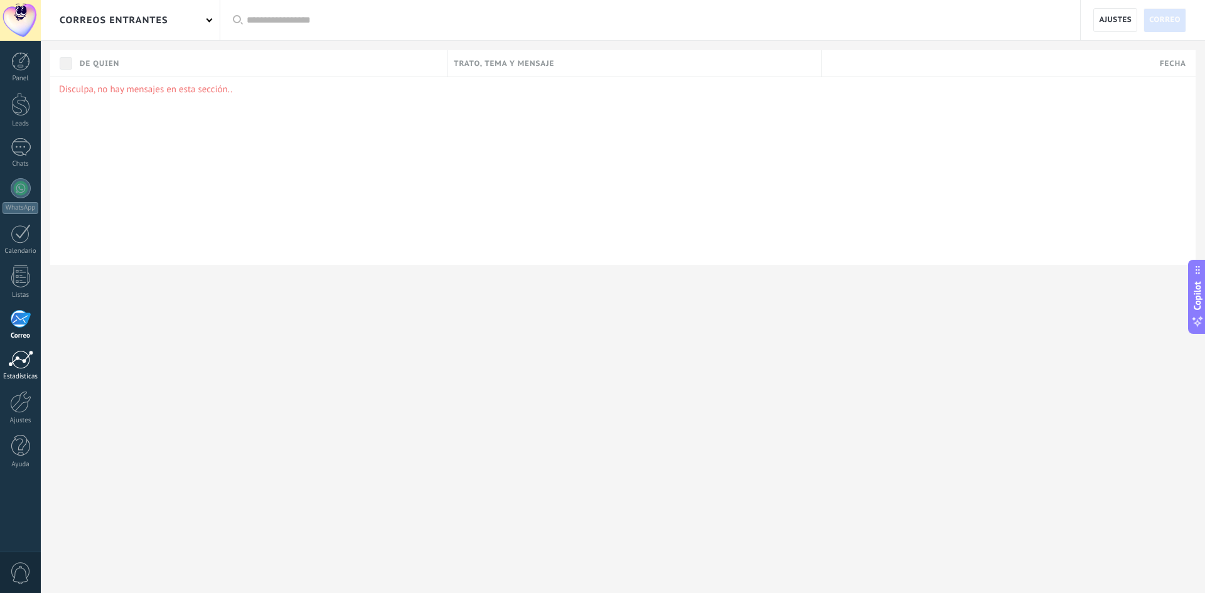
click at [20, 353] on div at bounding box center [20, 359] width 25 height 19
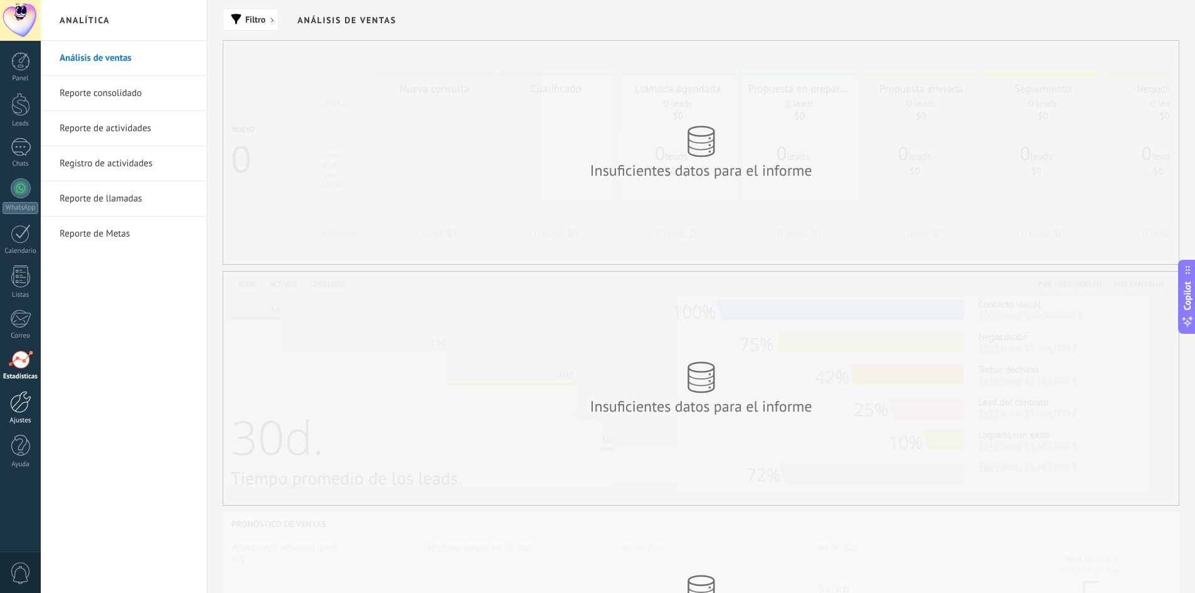
click at [21, 405] on div at bounding box center [20, 402] width 21 height 22
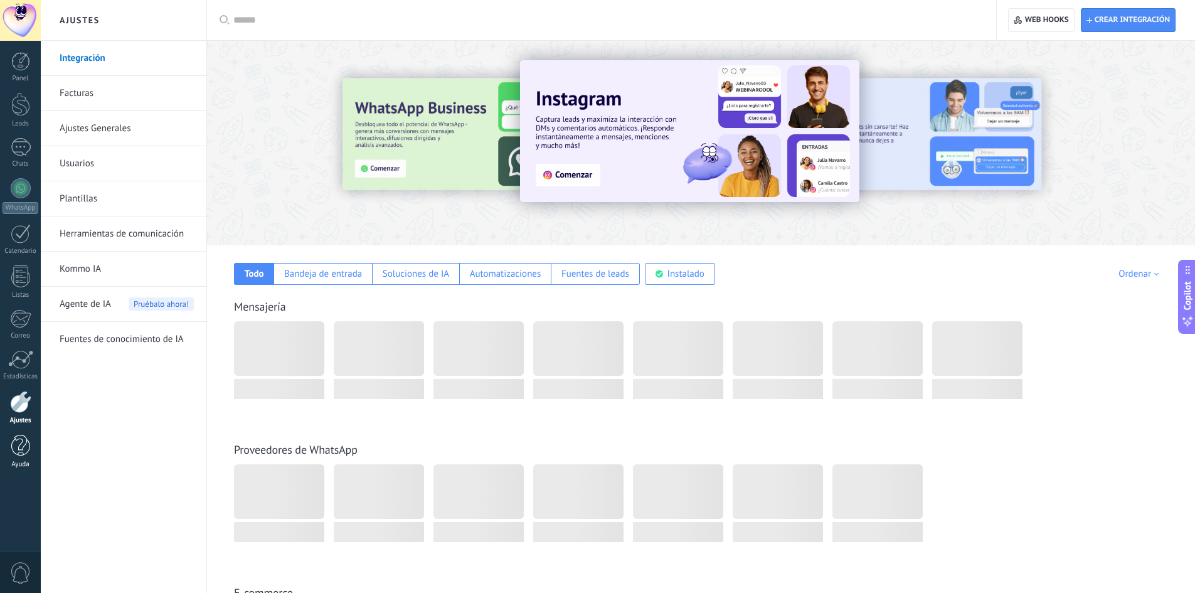
click at [16, 444] on div at bounding box center [20, 446] width 19 height 22
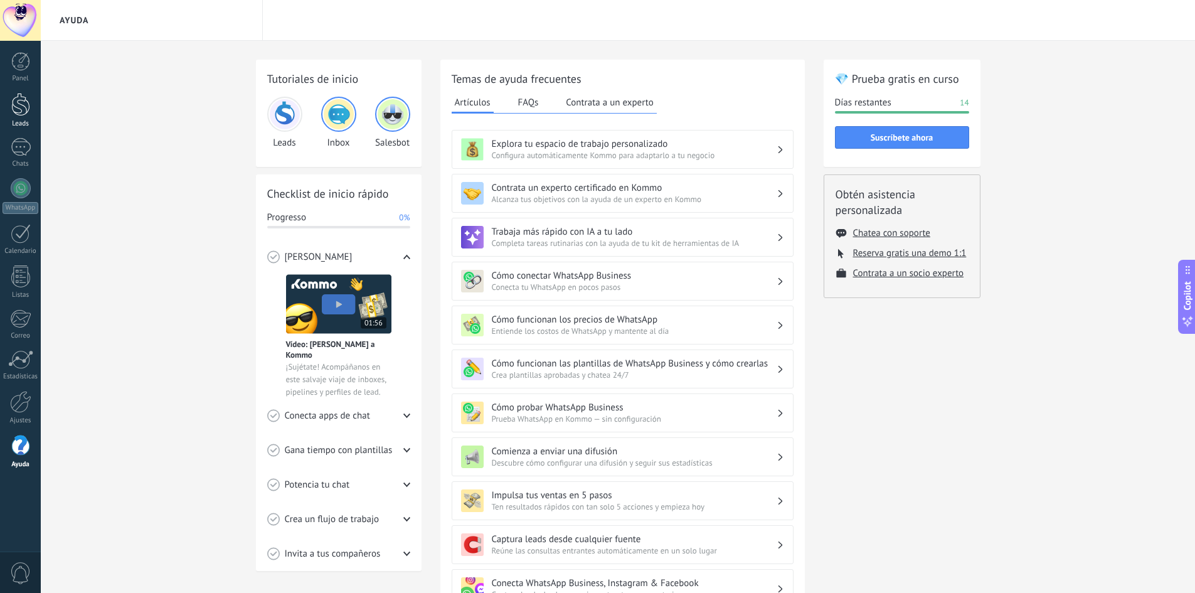
click at [18, 114] on div at bounding box center [20, 104] width 19 height 23
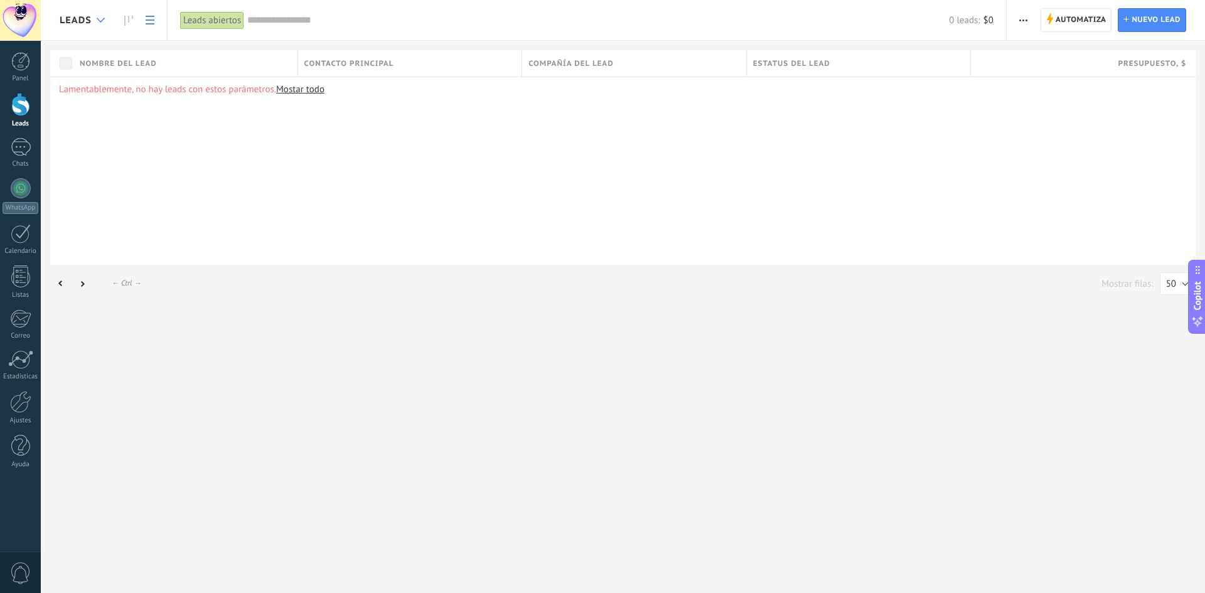
click at [98, 18] on icon at bounding box center [101, 20] width 8 height 5
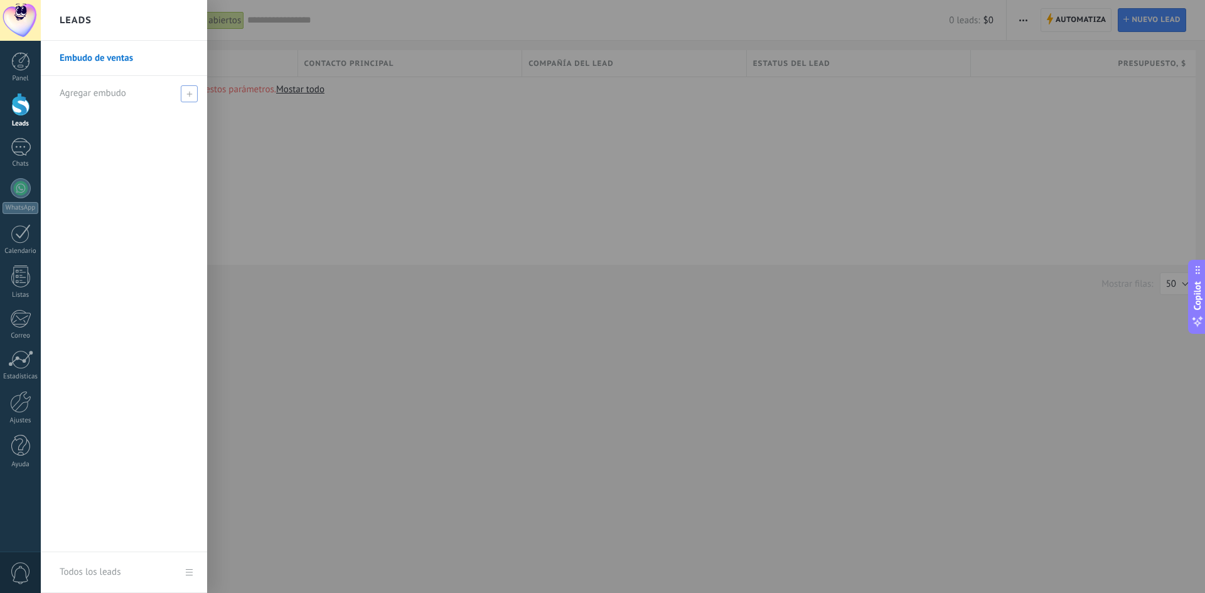
click at [90, 91] on span "Agregar embudo" at bounding box center [93, 93] width 67 height 12
click at [94, 53] on link "Embudo de ventas" at bounding box center [127, 58] width 135 height 35
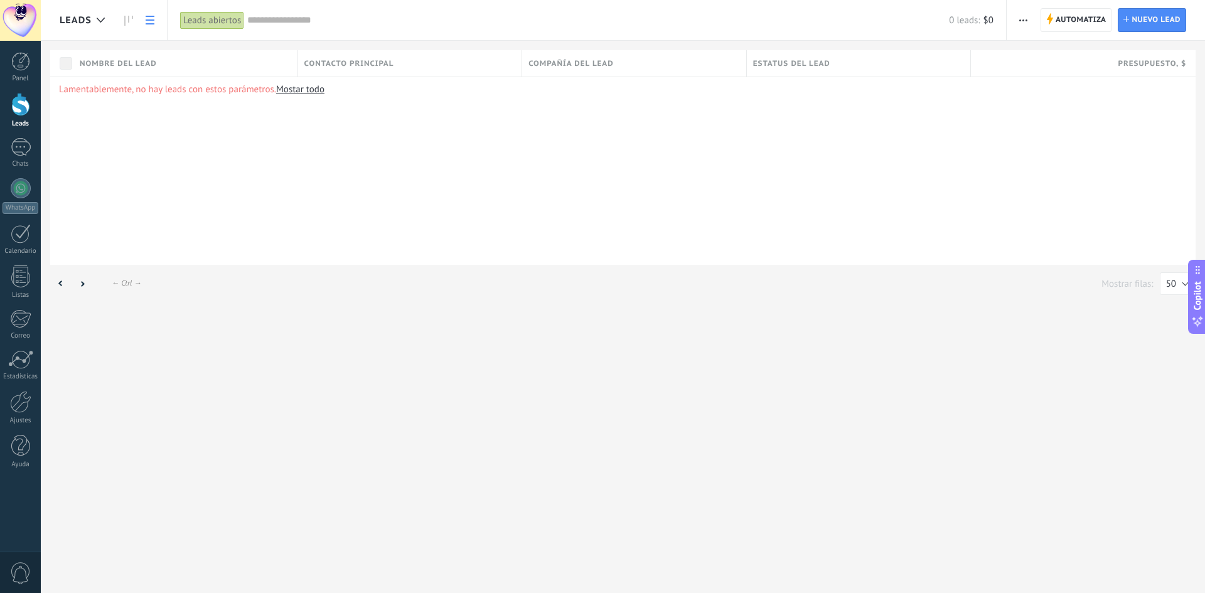
click at [147, 17] on use at bounding box center [150, 20] width 9 height 9
click at [206, 16] on div "Leads abiertos" at bounding box center [212, 20] width 64 height 18
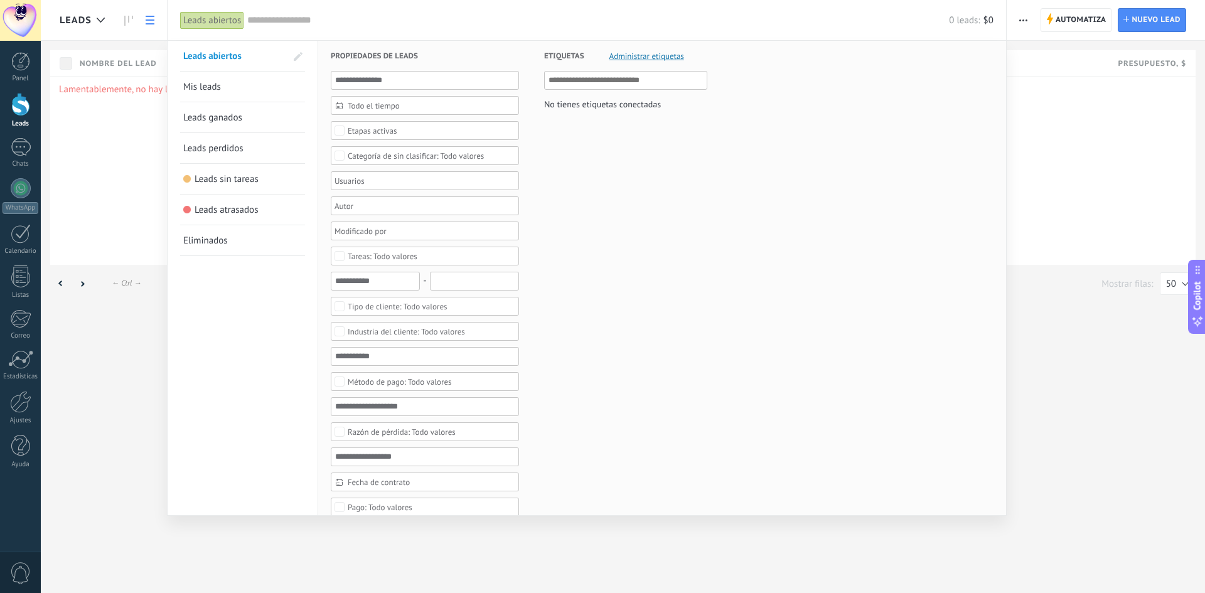
click at [206, 16] on div "Leads abiertos" at bounding box center [212, 20] width 64 height 18
click at [198, 18] on div "Leads abiertos" at bounding box center [212, 20] width 64 height 18
click at [90, 171] on div at bounding box center [602, 296] width 1205 height 593
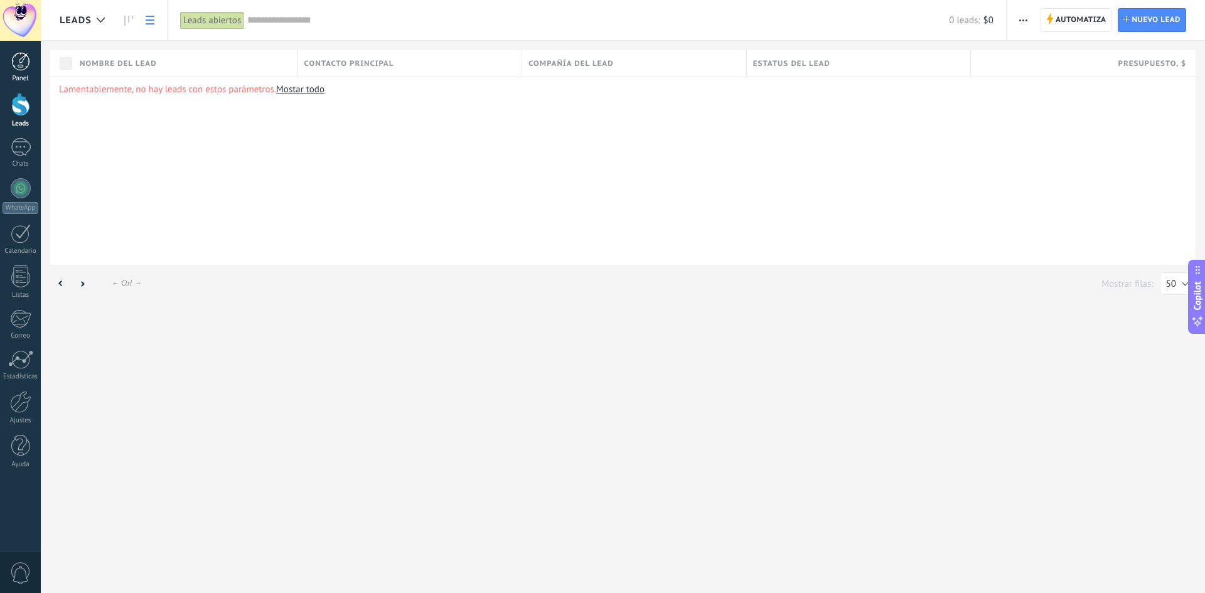
click at [21, 61] on div at bounding box center [20, 61] width 19 height 19
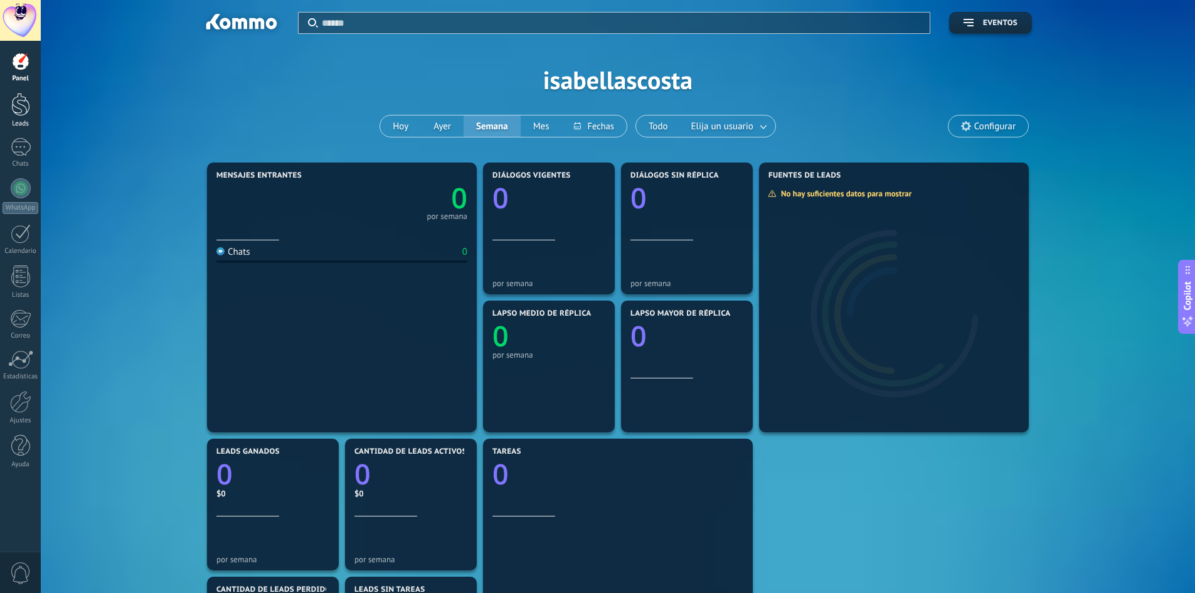
click at [18, 104] on div at bounding box center [20, 104] width 19 height 23
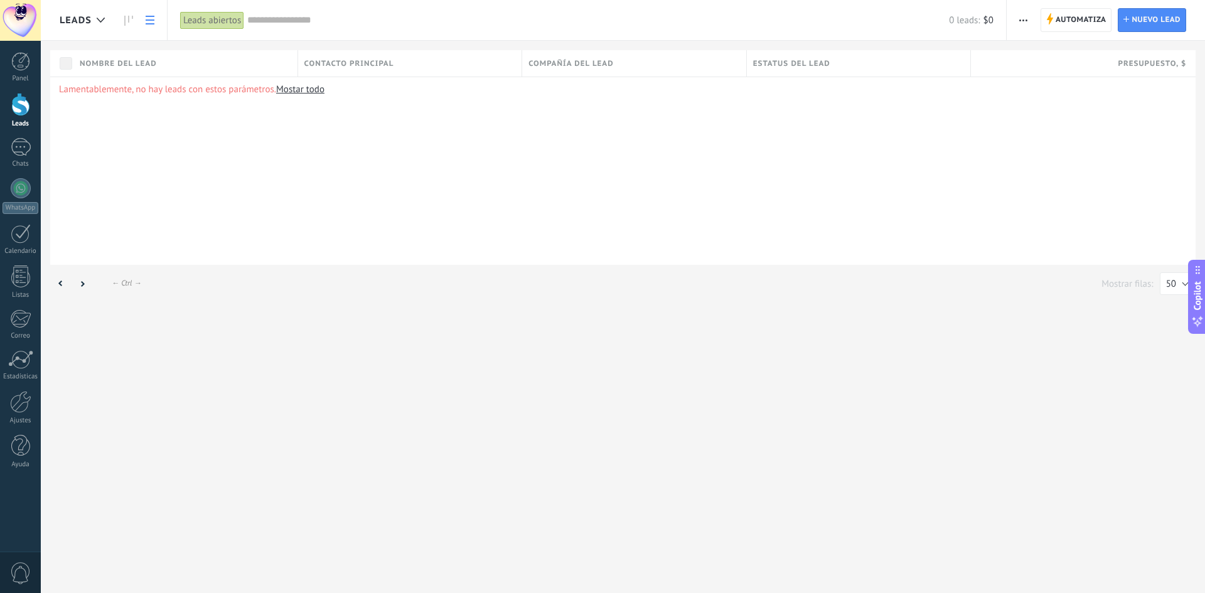
click at [317, 91] on link "Mostar todo" at bounding box center [300, 89] width 48 height 12
click at [317, 95] on link "Mostar todo" at bounding box center [300, 89] width 48 height 12
click at [316, 93] on link "Mostar todo" at bounding box center [300, 89] width 48 height 12
click at [309, 87] on link "Mostar todo" at bounding box center [300, 89] width 48 height 12
click at [24, 109] on div at bounding box center [20, 104] width 19 height 23
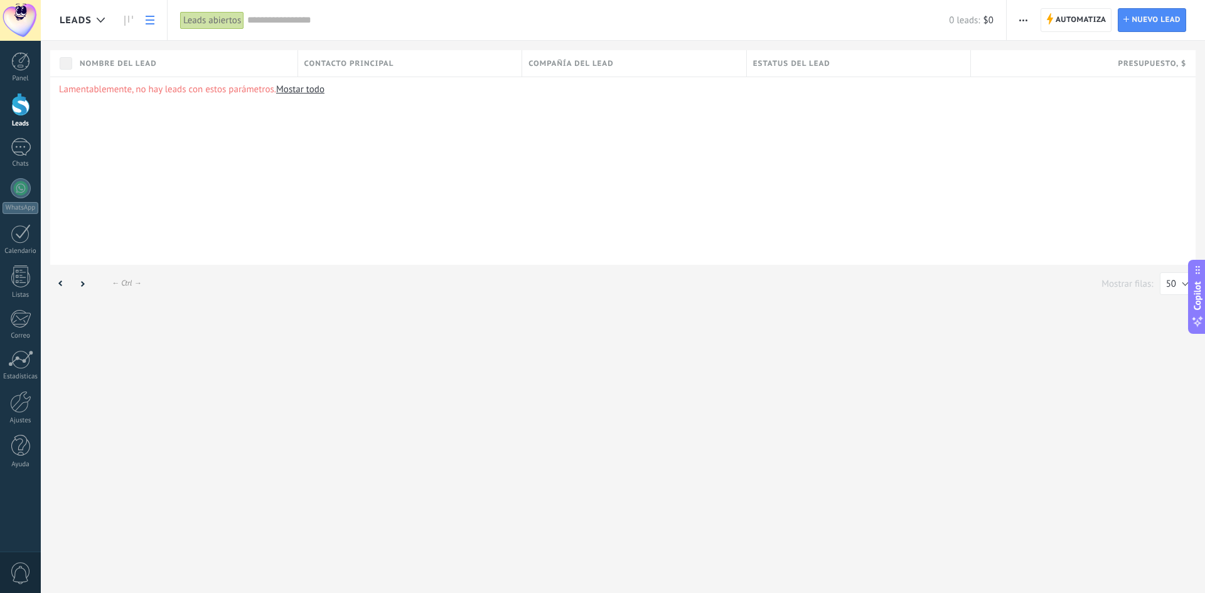
click at [287, 19] on input "text" at bounding box center [597, 20] width 701 height 13
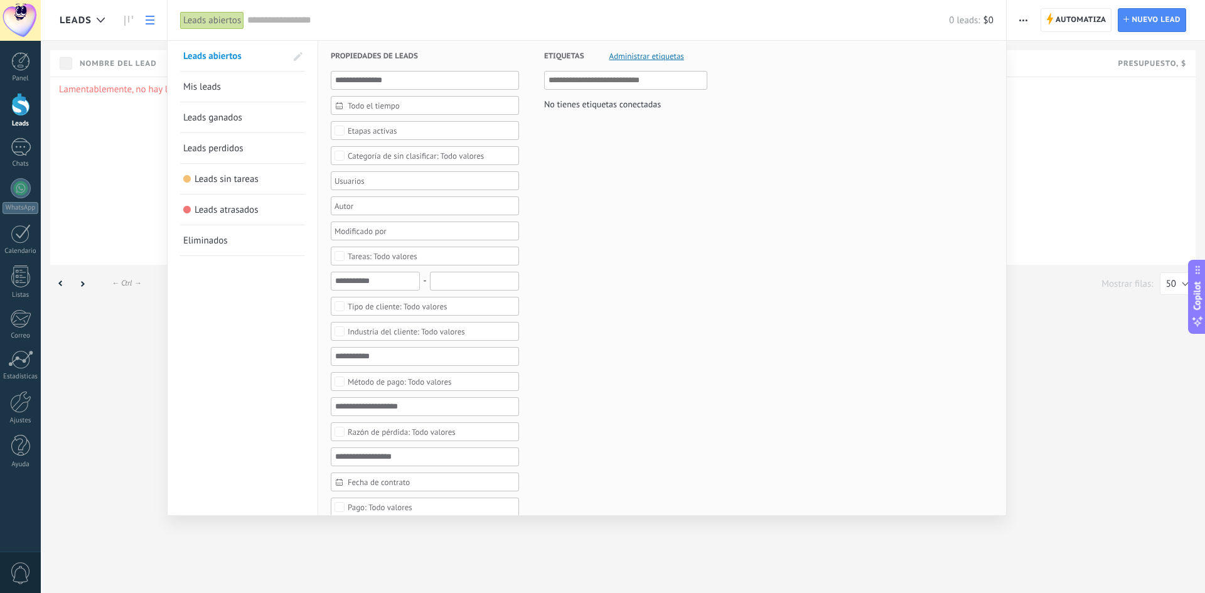
click at [119, 188] on div at bounding box center [602, 296] width 1205 height 593
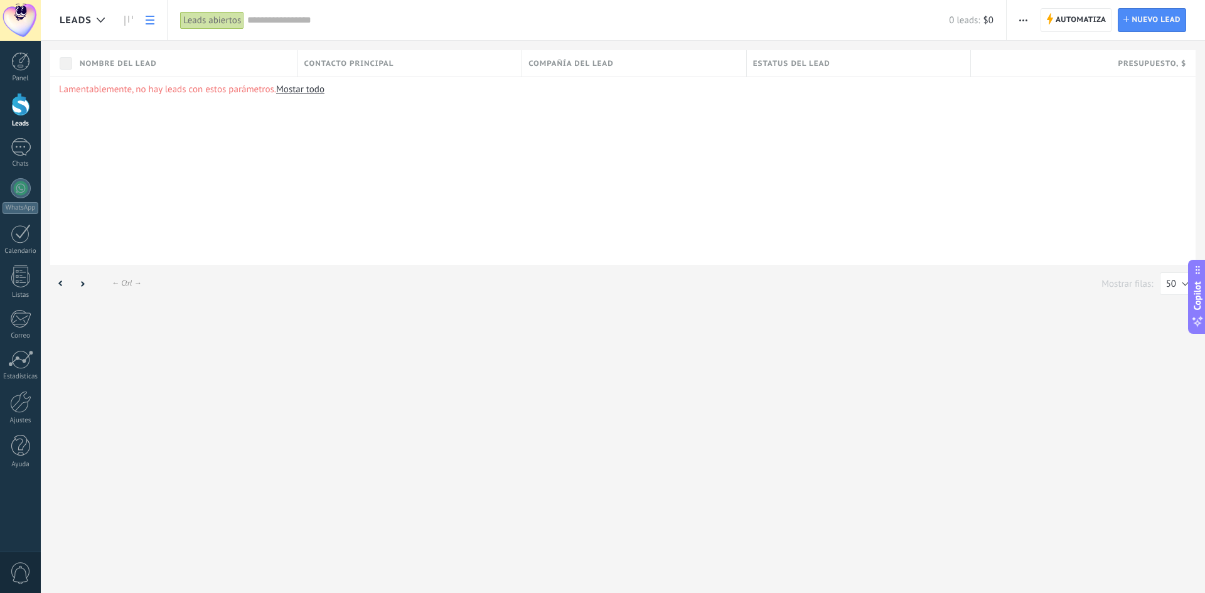
click at [151, 18] on icon at bounding box center [150, 20] width 9 height 9
click at [94, 20] on div at bounding box center [100, 20] width 21 height 24
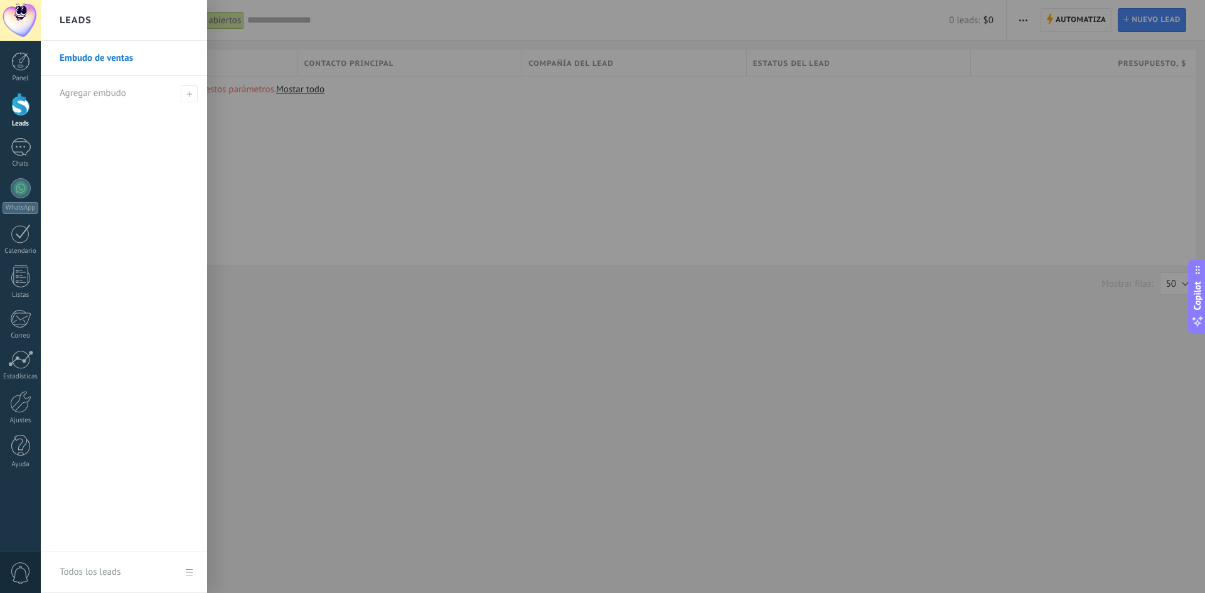
click at [387, 147] on div at bounding box center [643, 296] width 1205 height 593
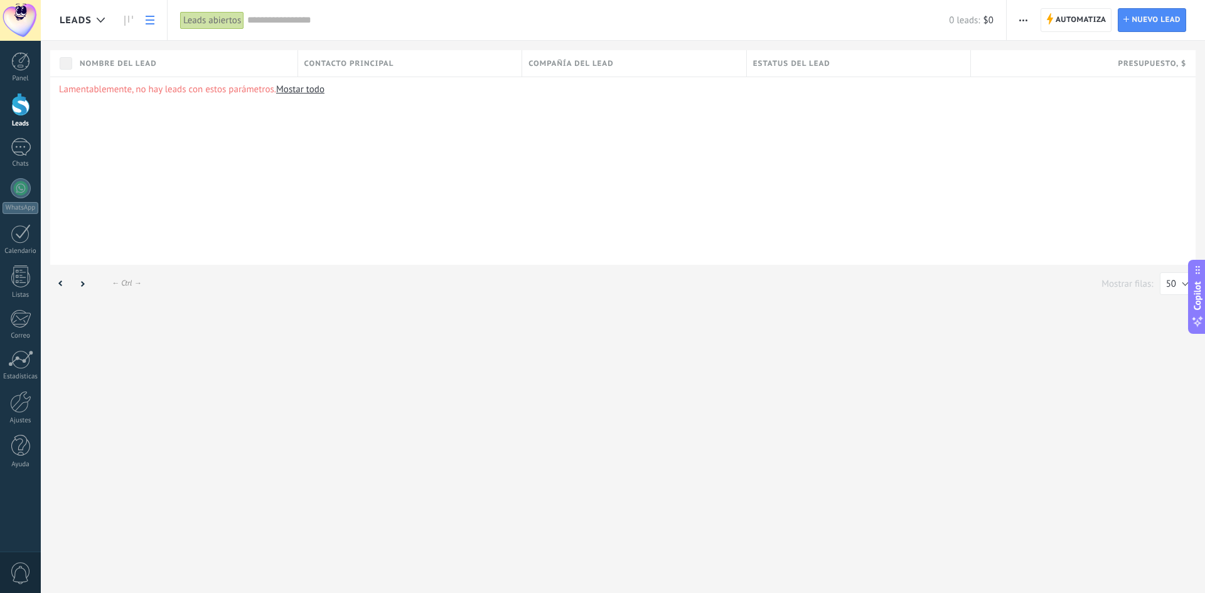
click at [298, 6] on div "0 leads: $0" at bounding box center [620, 20] width 746 height 40
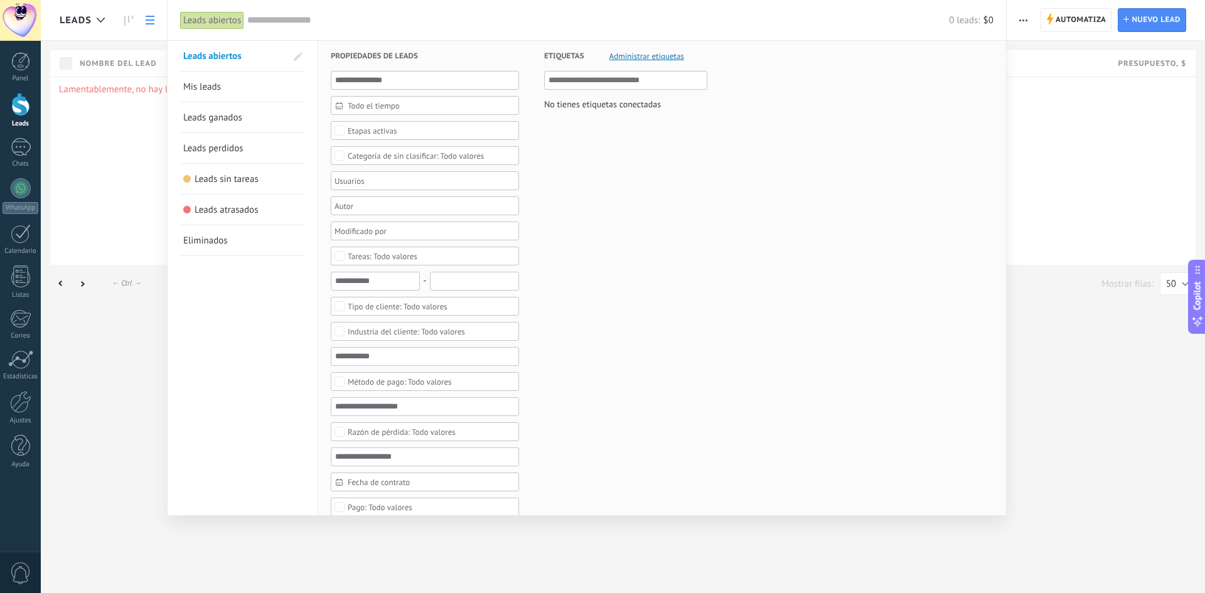
click at [292, 18] on input "text" at bounding box center [597, 20] width 701 height 13
click at [1119, 149] on div at bounding box center [602, 296] width 1205 height 593
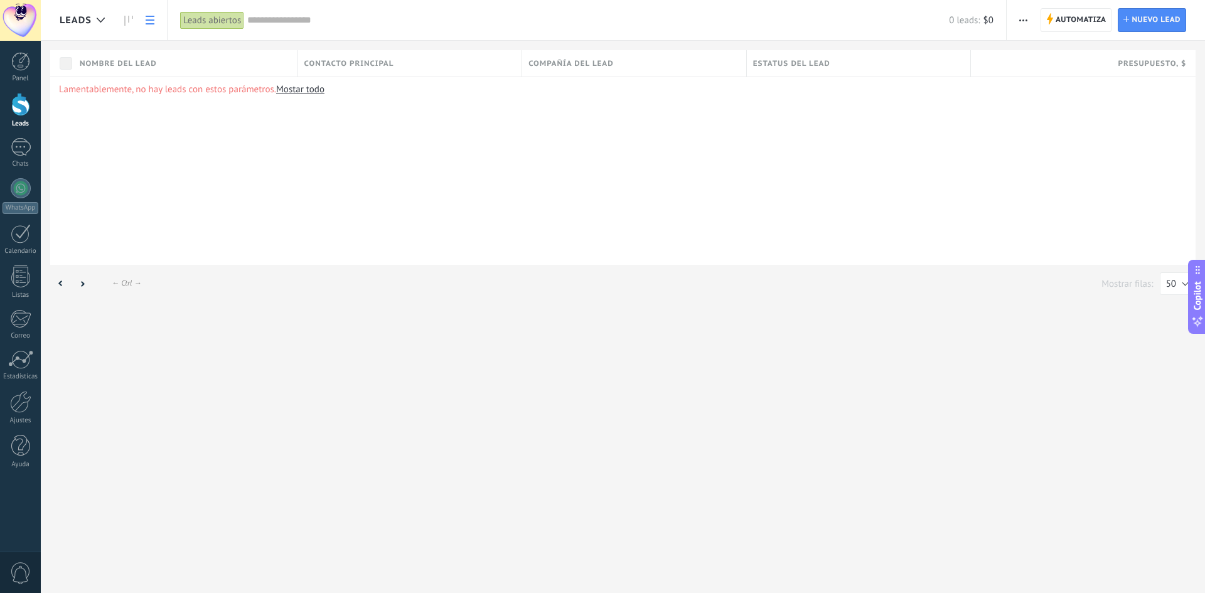
click at [1026, 23] on span "button" at bounding box center [1023, 20] width 8 height 24
click at [886, 138] on div "Lamentablemente, no hay leads con estos parámetros. [GEOGRAPHIC_DATA] todo" at bounding box center [622, 171] width 1145 height 188
click at [14, 146] on div at bounding box center [21, 147] width 20 height 18
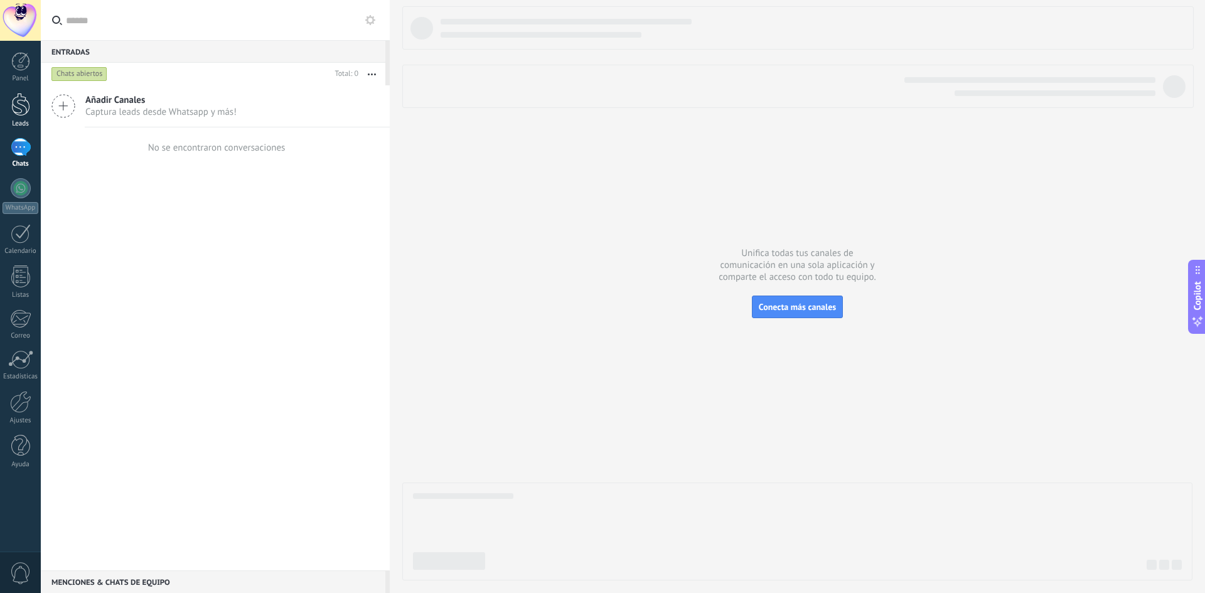
click at [26, 109] on div at bounding box center [20, 104] width 19 height 23
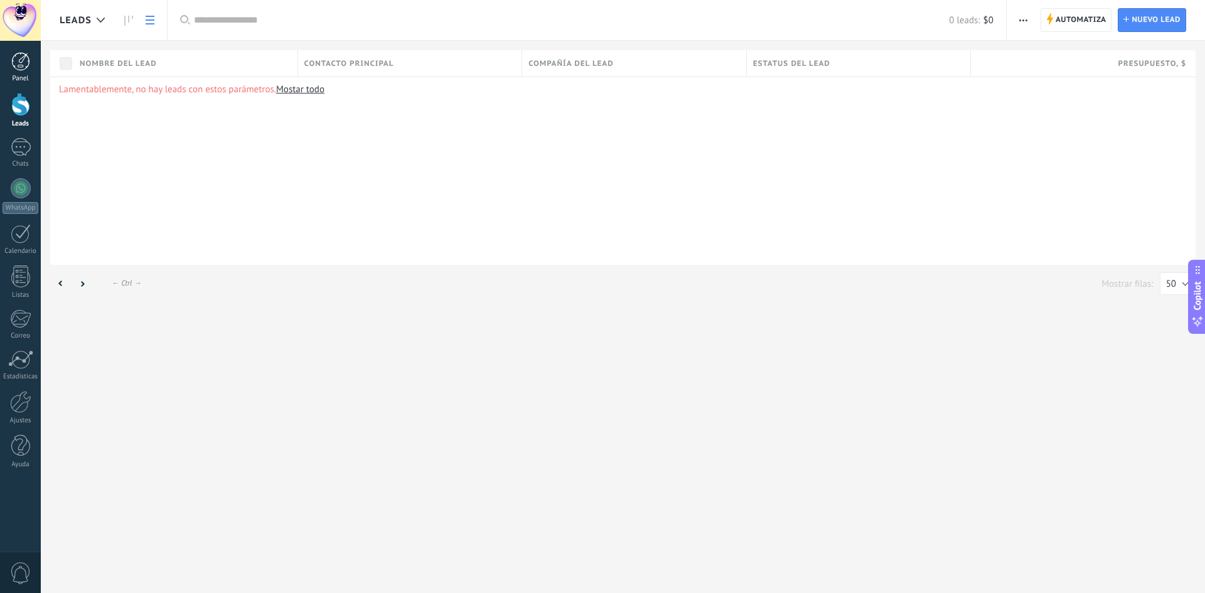
click at [33, 63] on link "Panel" at bounding box center [20, 67] width 41 height 31
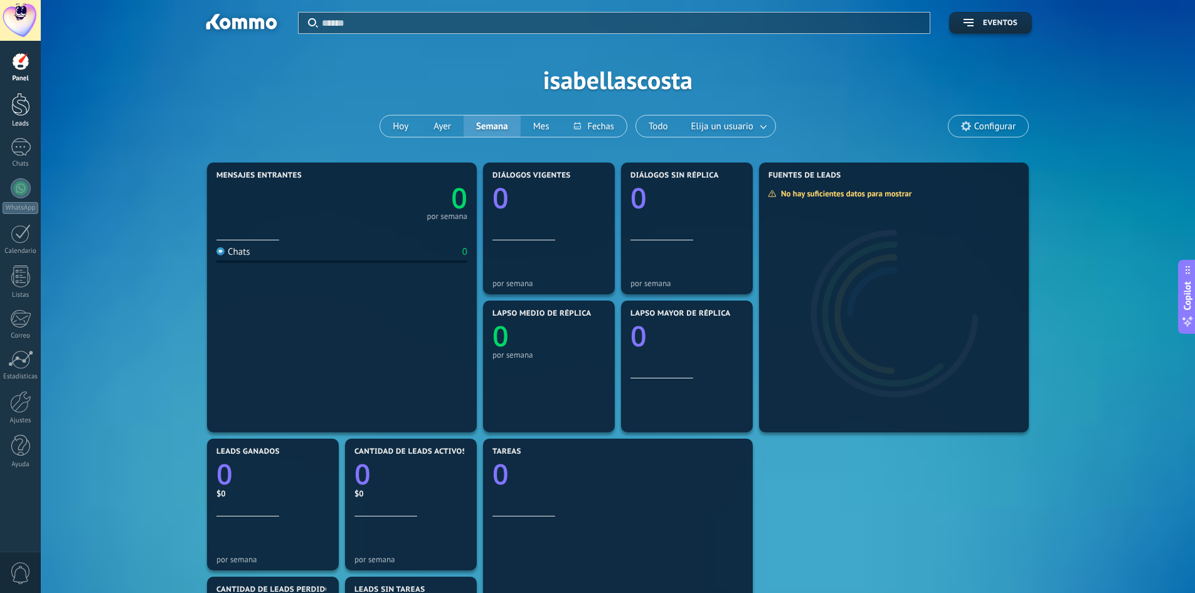
click at [22, 105] on div at bounding box center [20, 104] width 19 height 23
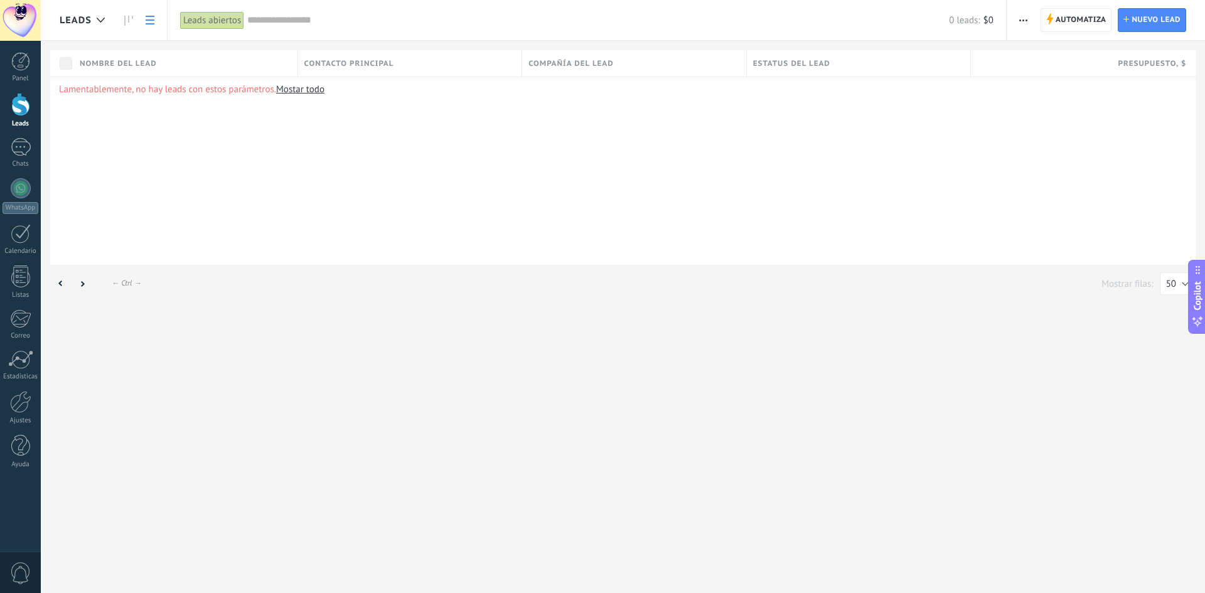
click at [316, 93] on link "Mostar todo" at bounding box center [300, 89] width 48 height 12
click at [313, 92] on link "Mostar todo" at bounding box center [300, 89] width 48 height 12
click at [269, 32] on div "0 leads: $0" at bounding box center [620, 20] width 746 height 40
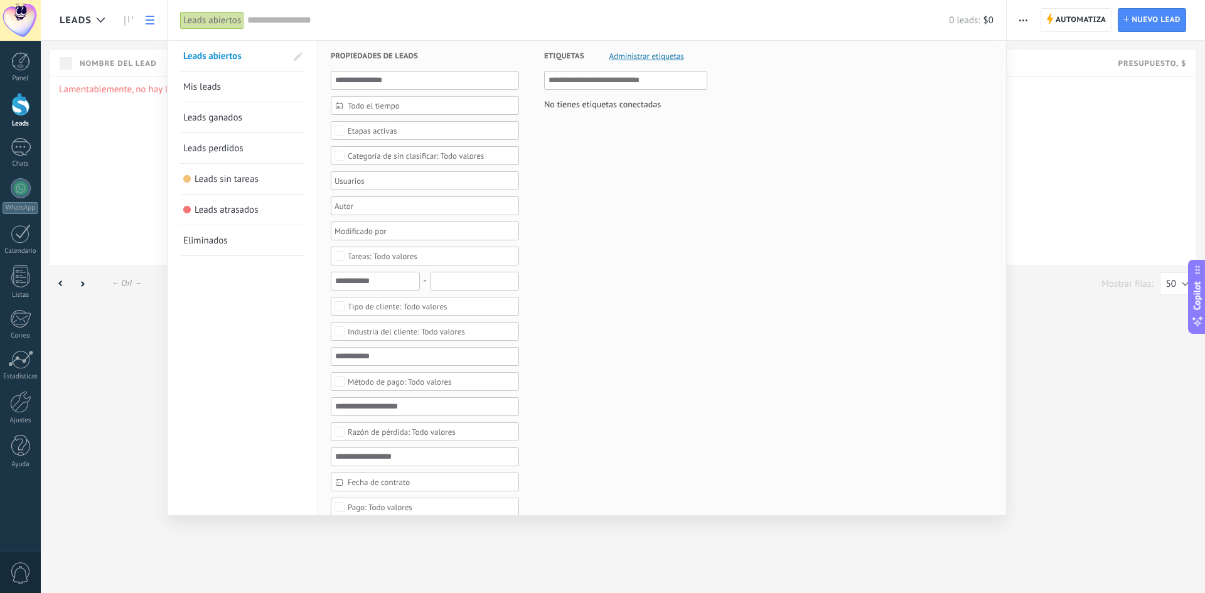
click at [275, 21] on input "text" at bounding box center [597, 20] width 701 height 13
click at [301, 57] on span at bounding box center [298, 56] width 9 height 9
click at [262, 58] on link "Leads abiertos" at bounding box center [234, 56] width 103 height 30
click at [293, 58] on span at bounding box center [296, 56] width 11 height 9
click at [296, 58] on span at bounding box center [298, 56] width 9 height 9
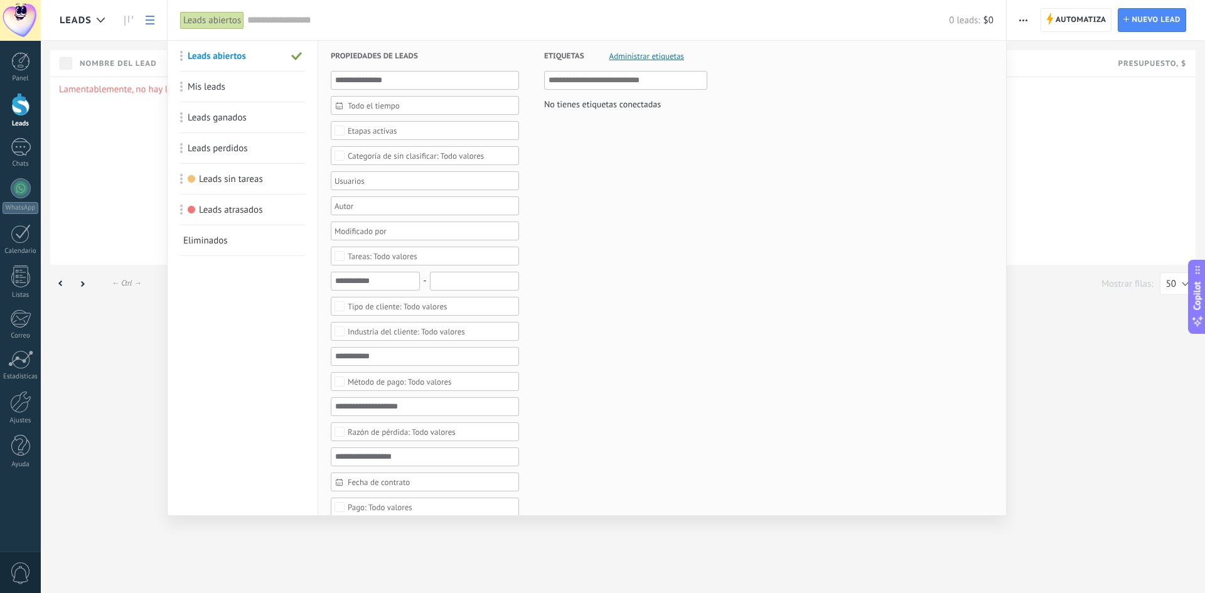
click at [296, 58] on span at bounding box center [296, 56] width 11 height 9
click at [209, 83] on span "Mis leads" at bounding box center [202, 87] width 38 height 12
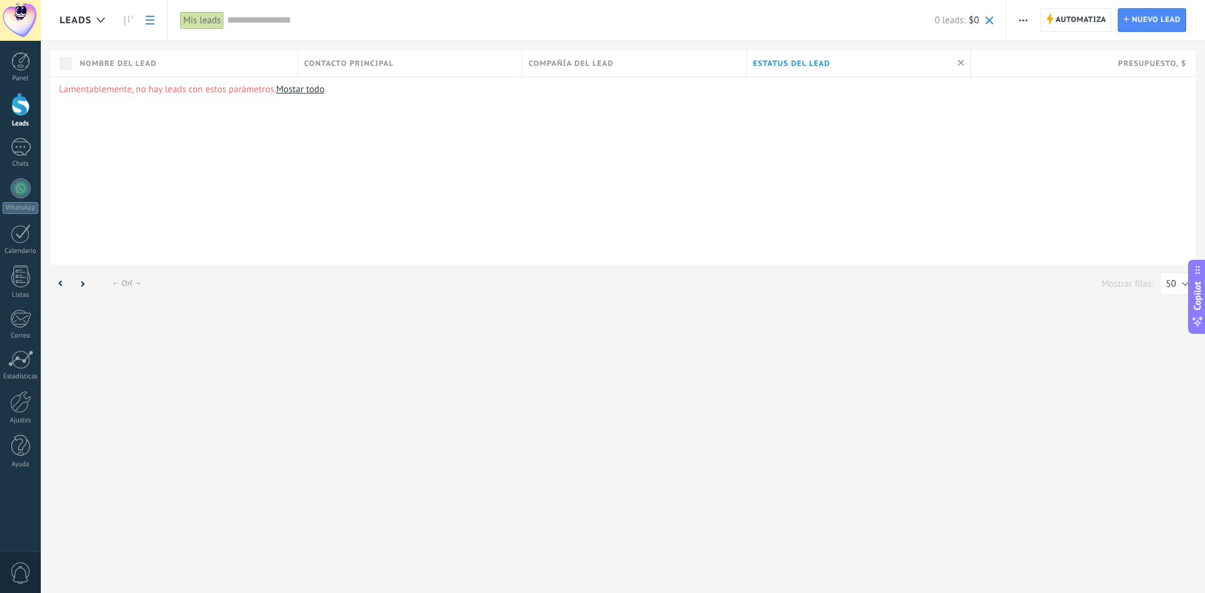
click at [136, 61] on span "Nombre del lead" at bounding box center [118, 64] width 77 height 12
click at [215, 25] on div at bounding box center [602, 20] width 1205 height 41
click at [120, 21] on link at bounding box center [128, 20] width 21 height 24
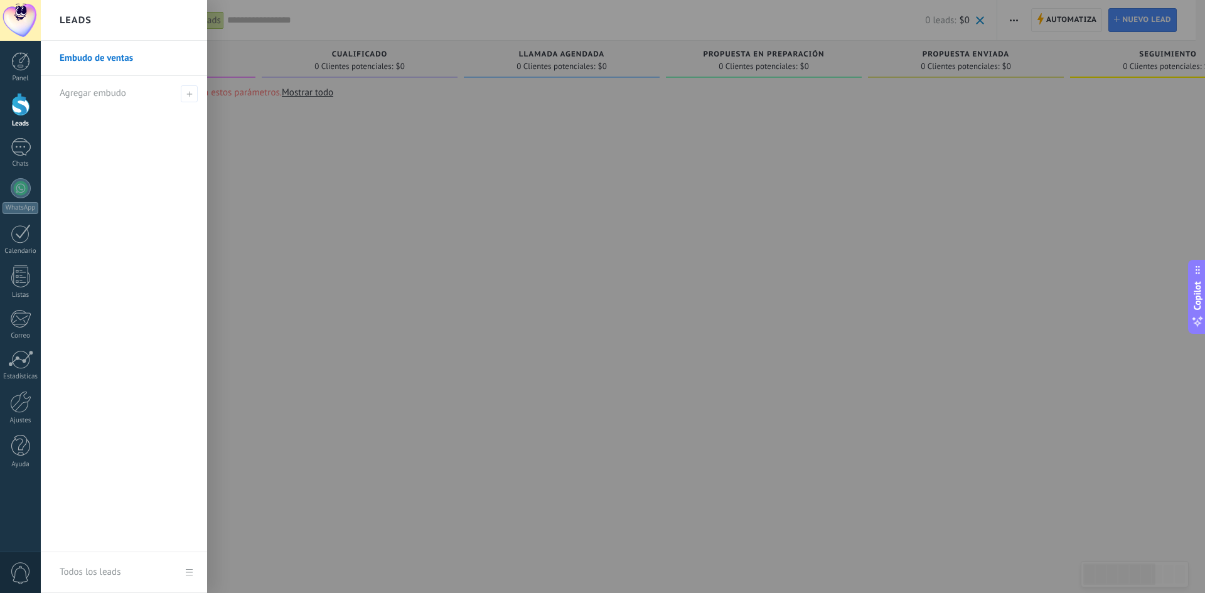
click at [317, 149] on div at bounding box center [643, 296] width 1205 height 593
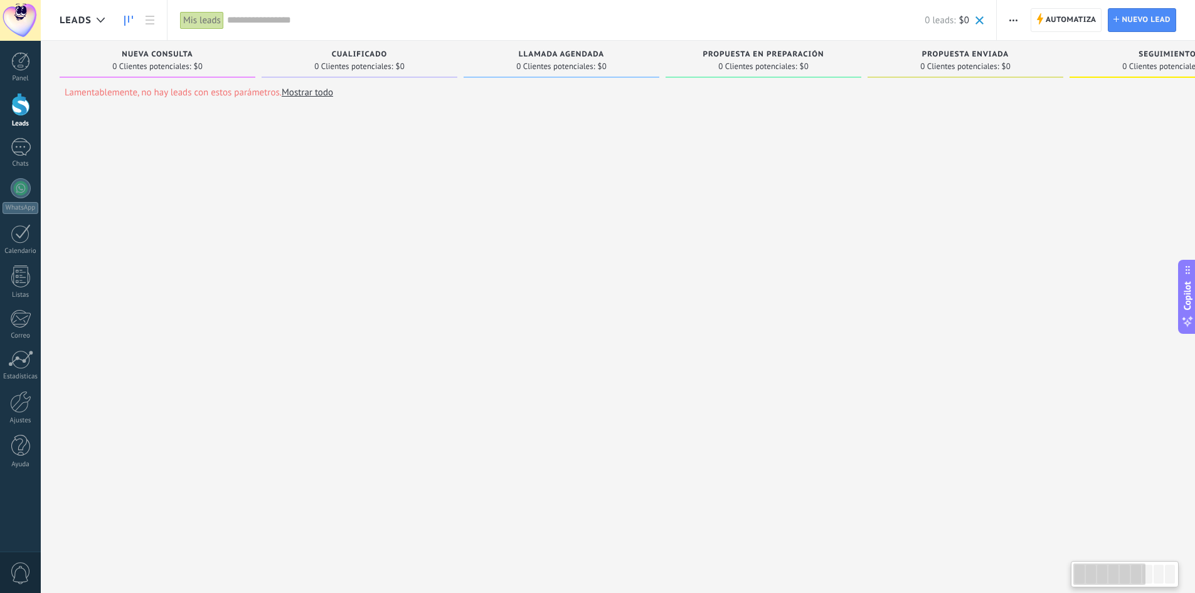
click at [303, 95] on link "Mostrar todo" at bounding box center [307, 93] width 51 height 12
click at [160, 101] on div "Lead rápido" at bounding box center [158, 98] width 196 height 31
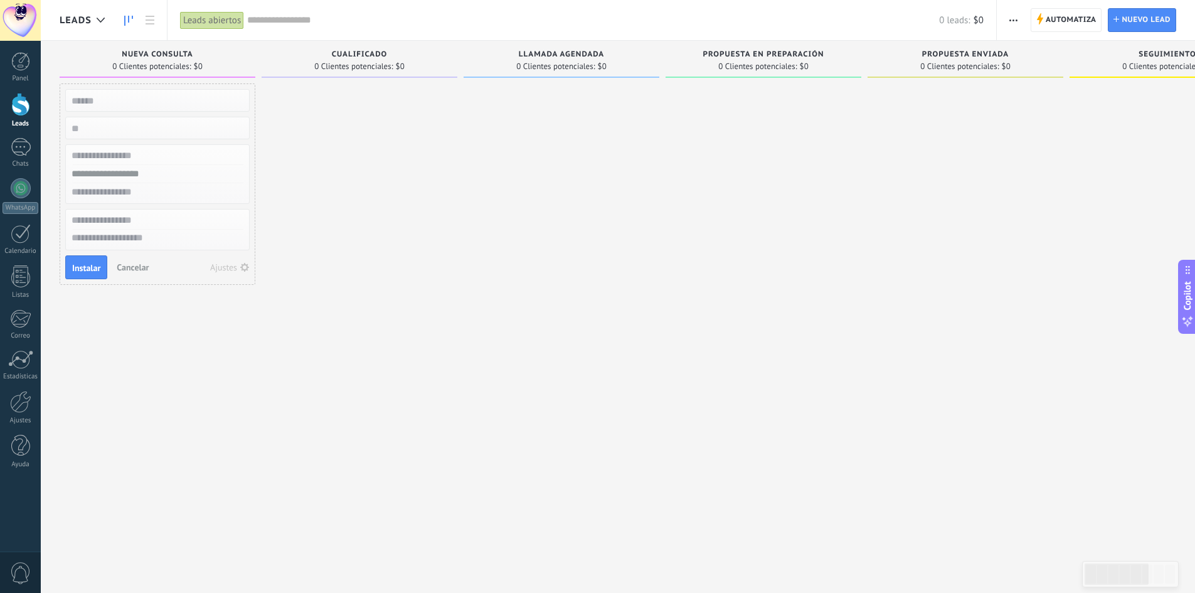
click at [161, 101] on input "text" at bounding box center [156, 101] width 183 height 18
click at [161, 102] on input "text" at bounding box center [156, 101] width 183 height 18
type input "*"
type input "********"
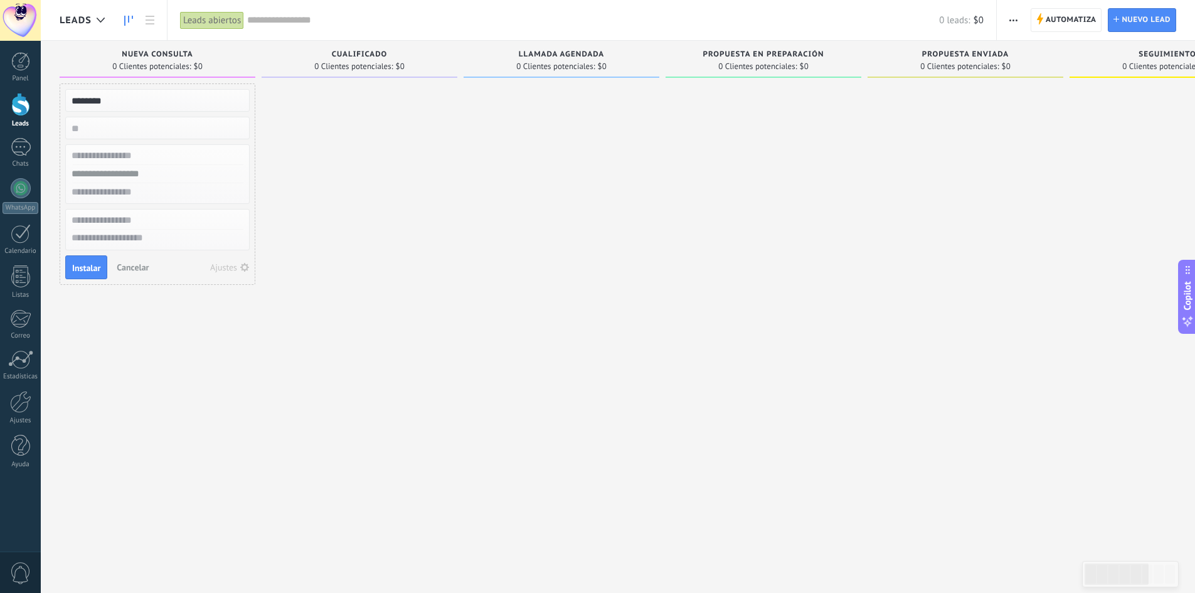
click at [166, 125] on input "numeric" at bounding box center [156, 128] width 183 height 18
type input "***"
click at [156, 160] on input "text" at bounding box center [156, 156] width 183 height 18
type input "**********"
click at [218, 167] on input "text" at bounding box center [156, 174] width 183 height 18
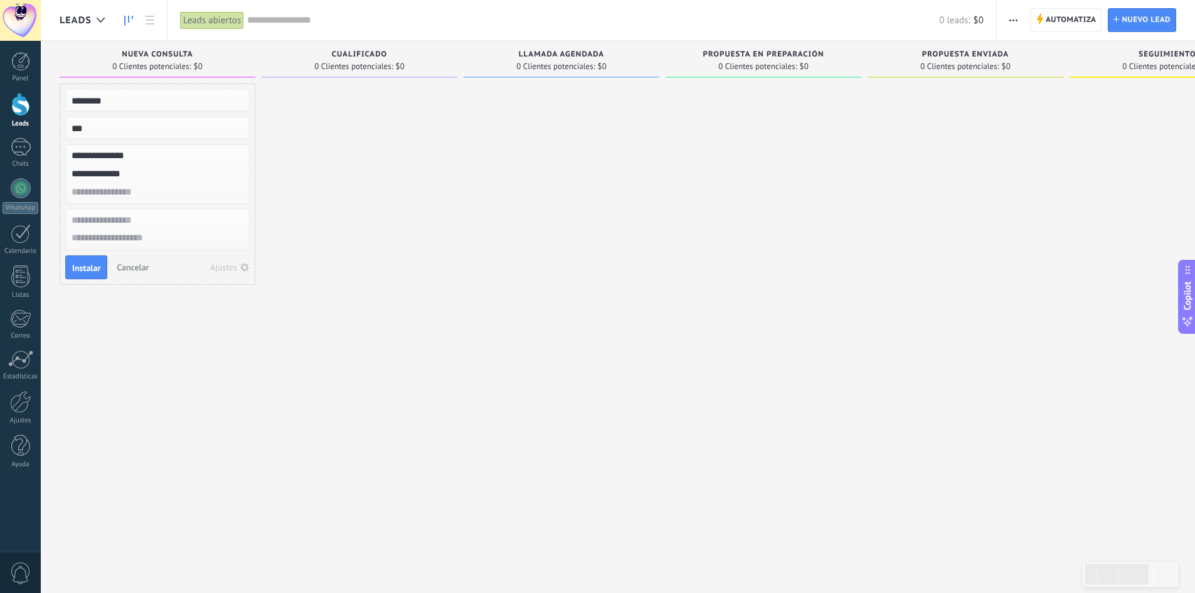
type input "**********"
click at [181, 198] on input "text" at bounding box center [156, 192] width 183 height 18
type input "**********"
click at [82, 272] on span "Instalar" at bounding box center [86, 268] width 28 height 9
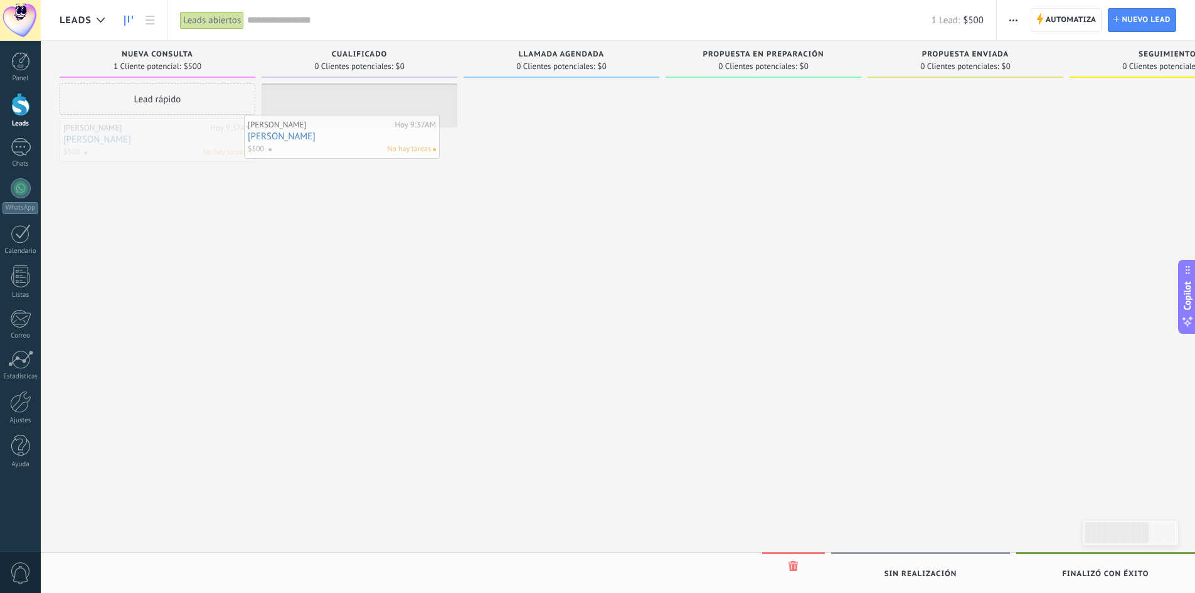
drag, startPoint x: 179, startPoint y: 137, endPoint x: 398, endPoint y: 125, distance: 218.7
drag, startPoint x: 353, startPoint y: 119, endPoint x: 564, endPoint y: 114, distance: 210.9
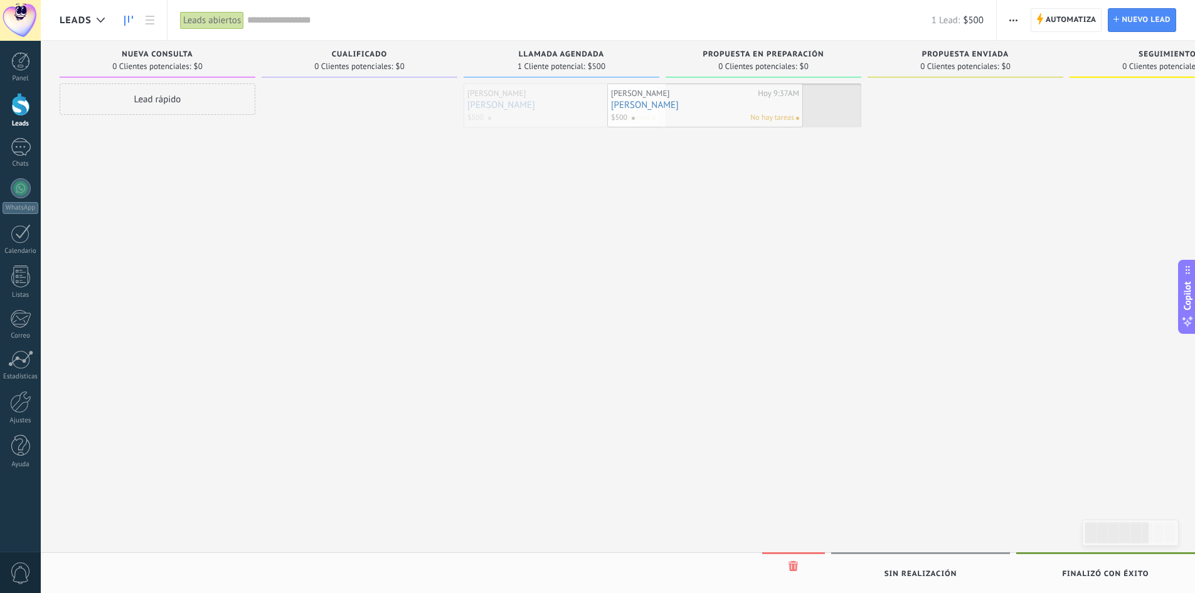
drag, startPoint x: 564, startPoint y: 114, endPoint x: 710, endPoint y: 114, distance: 145.6
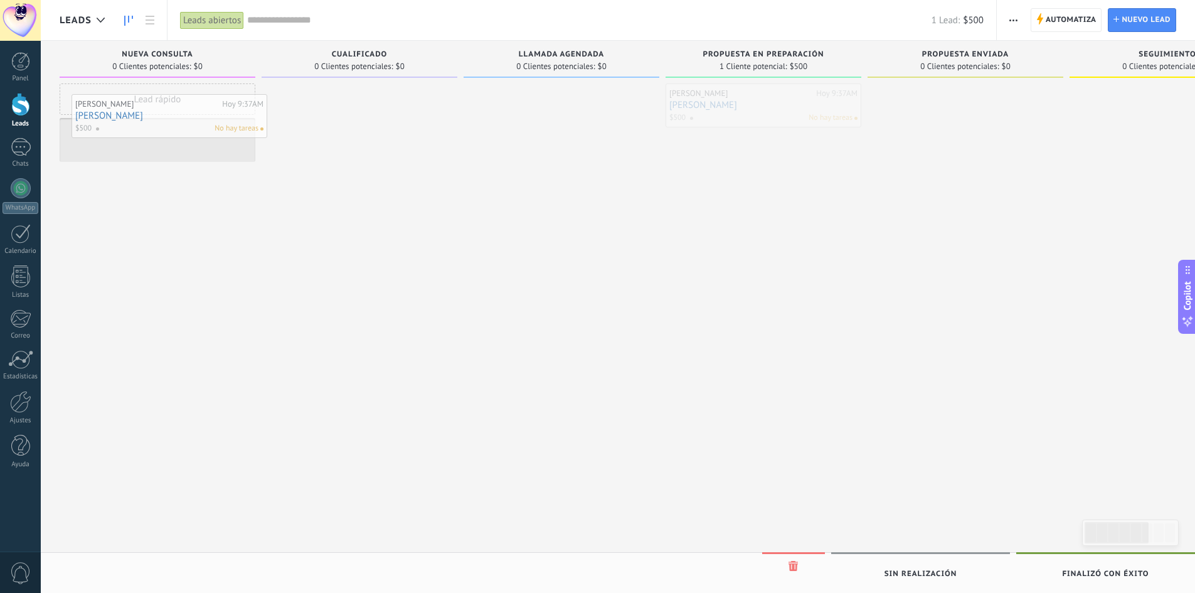
drag, startPoint x: 710, startPoint y: 117, endPoint x: 116, endPoint y: 128, distance: 594.3
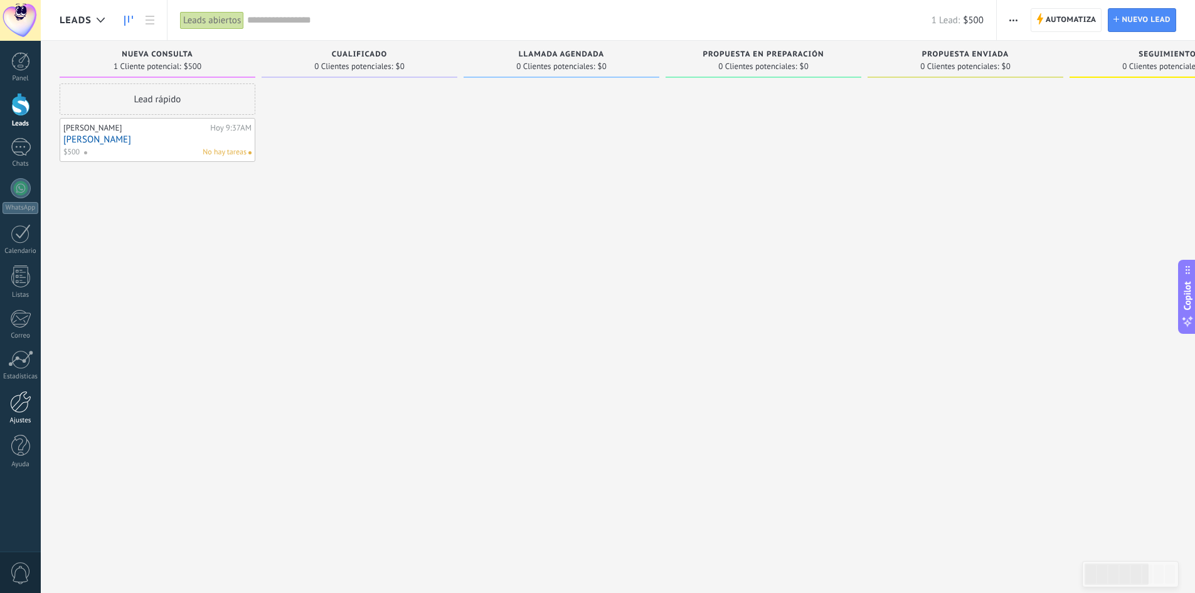
click at [29, 418] on div "Ajustes" at bounding box center [21, 421] width 36 height 8
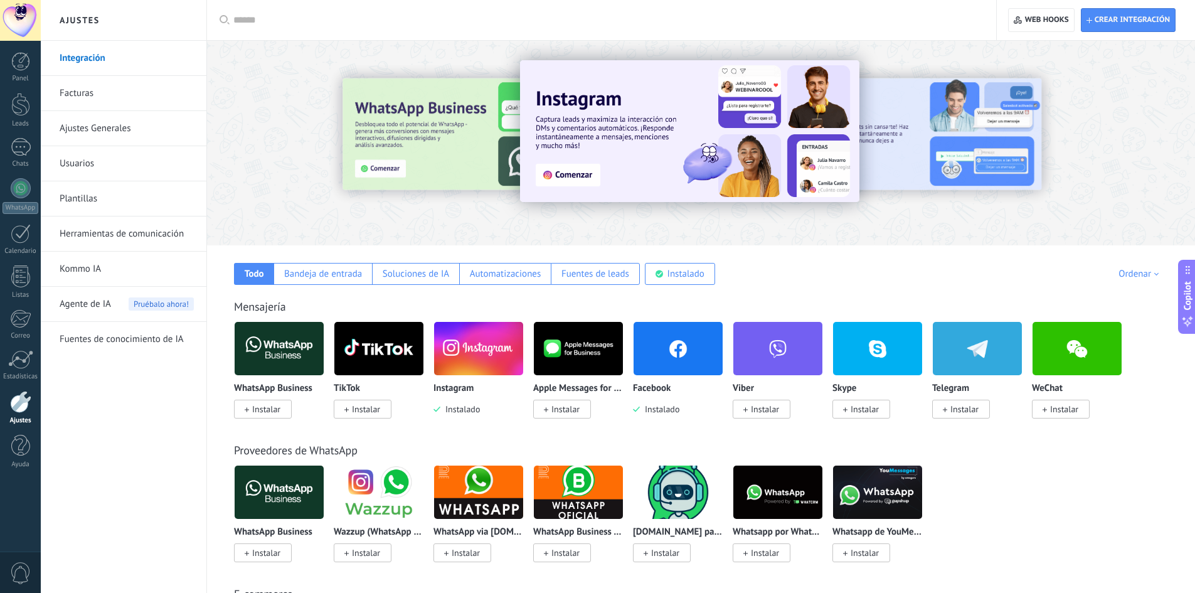
click at [101, 60] on link "Integración" at bounding box center [127, 58] width 134 height 35
click at [95, 63] on link "Integración" at bounding box center [127, 58] width 134 height 35
click at [1143, 13] on span "Crear integración" at bounding box center [1128, 20] width 83 height 23
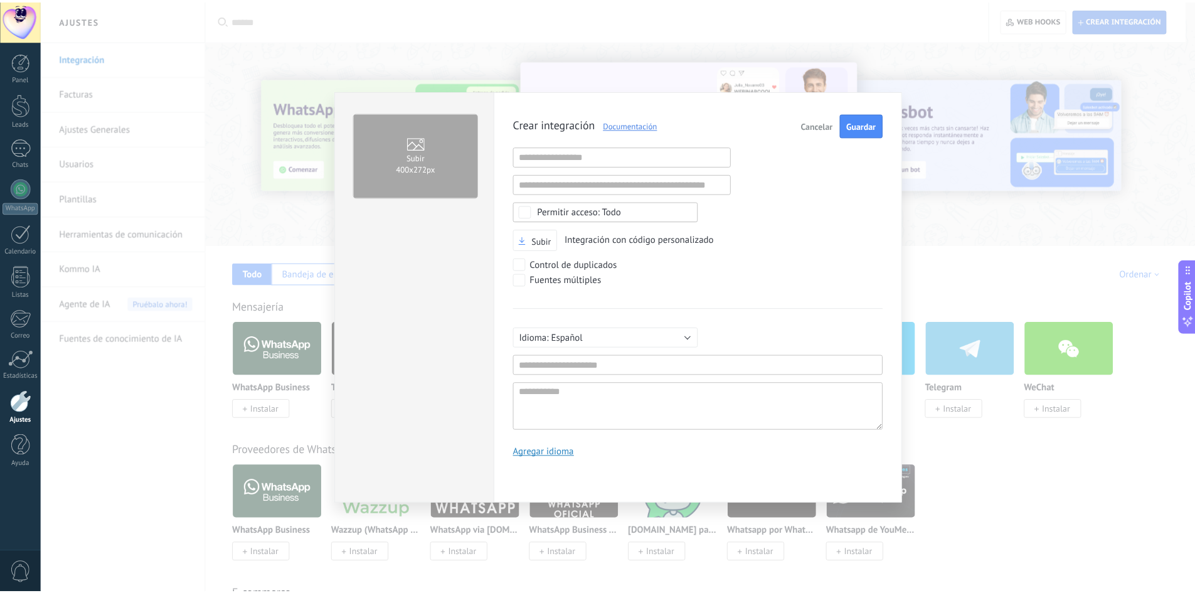
scroll to position [12, 0]
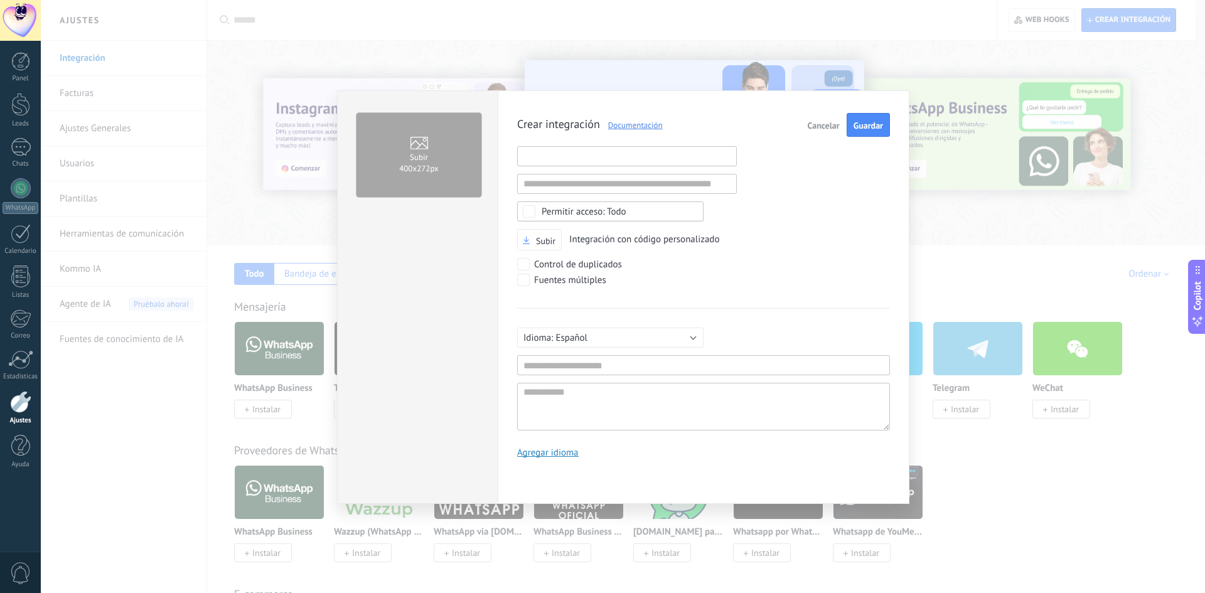
click at [563, 154] on input "text" at bounding box center [627, 156] width 220 height 20
drag, startPoint x: 563, startPoint y: 154, endPoint x: 838, endPoint y: 225, distance: 284.0
click at [838, 225] on div "Crear integración Documentación Cancelar Guardar URL inválida URL inválida Ning…" at bounding box center [703, 290] width 373 height 355
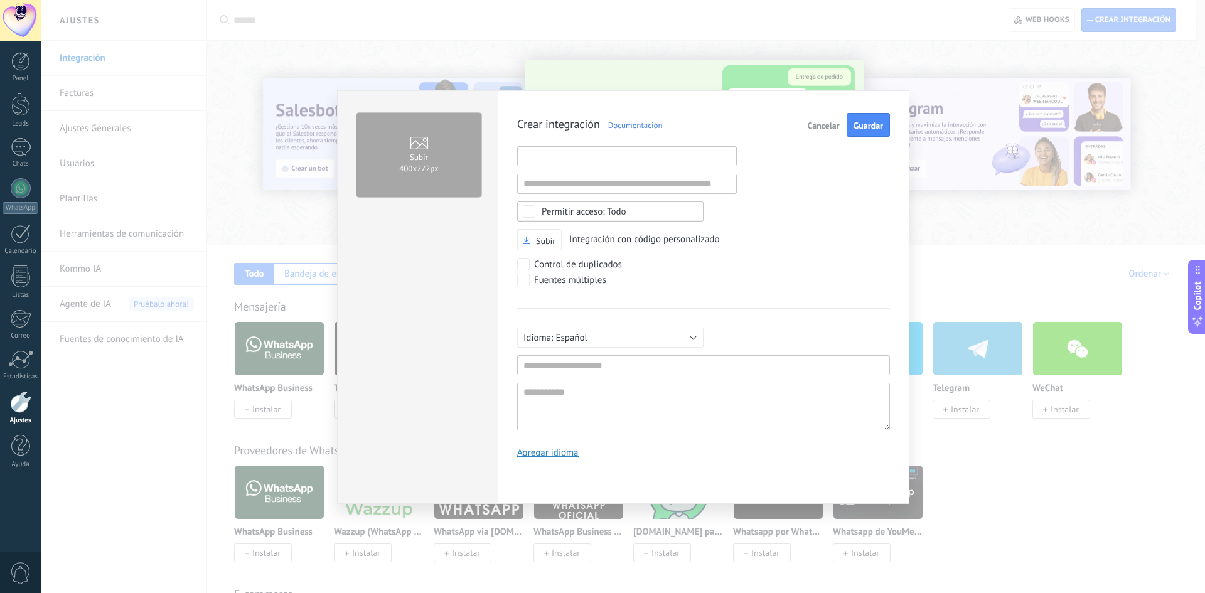
click at [560, 160] on input "text" at bounding box center [627, 156] width 220 height 20
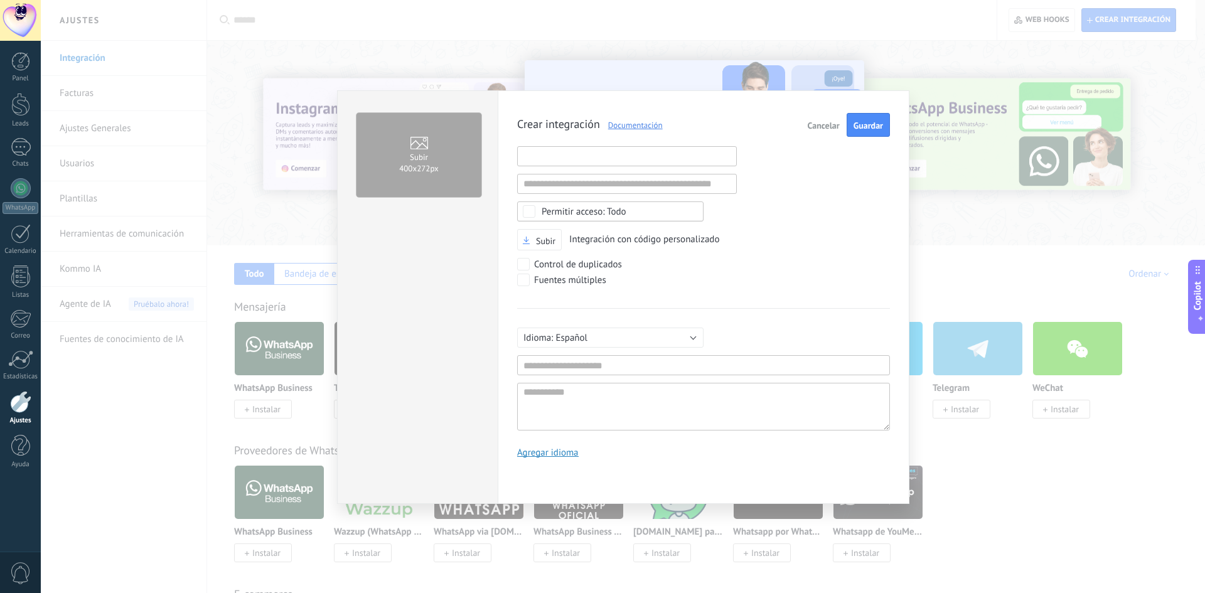
click at [550, 154] on input "text" at bounding box center [627, 156] width 220 height 20
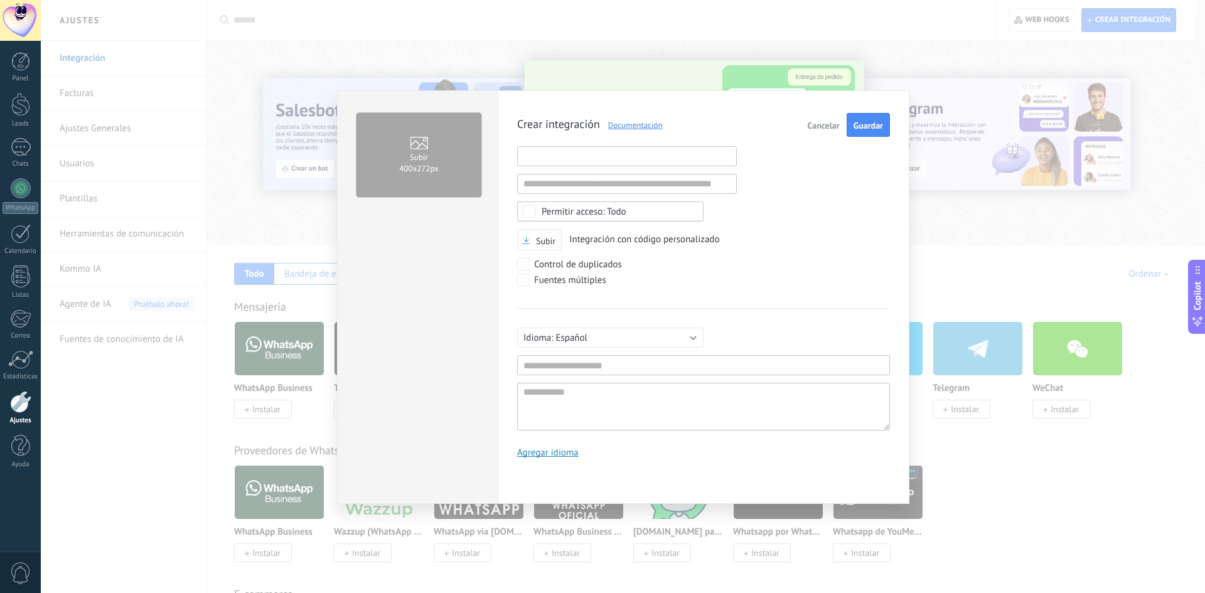
paste input "**********"
type input "**********"
click at [643, 359] on input "text" at bounding box center [703, 365] width 373 height 20
type input "**********"
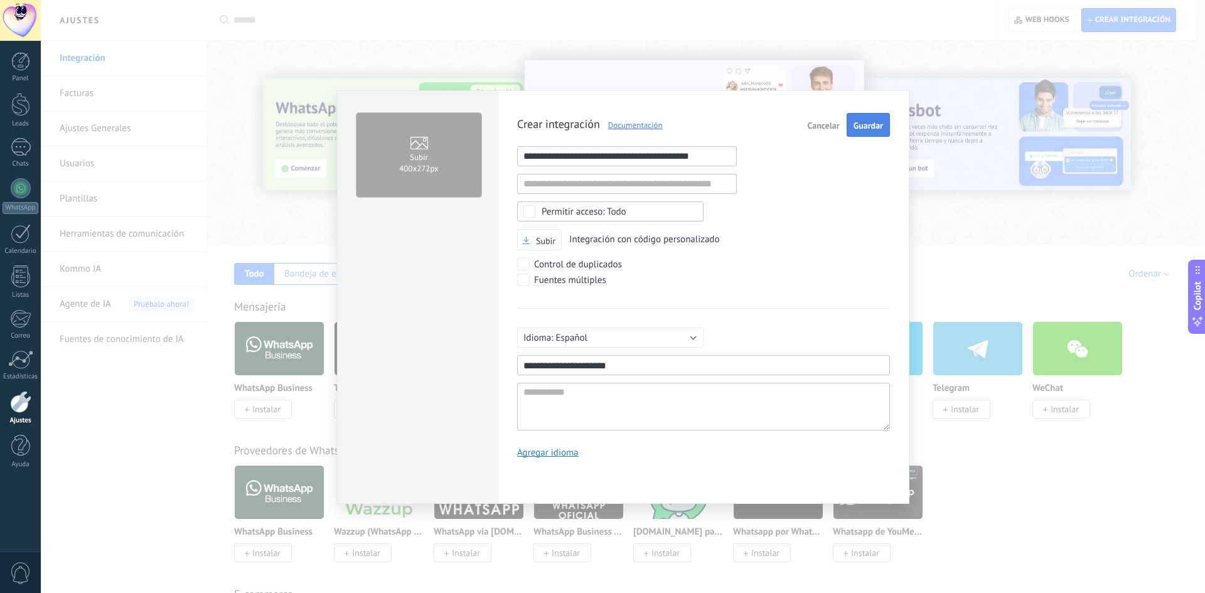
click at [885, 128] on button "Guardar" at bounding box center [867, 125] width 43 height 24
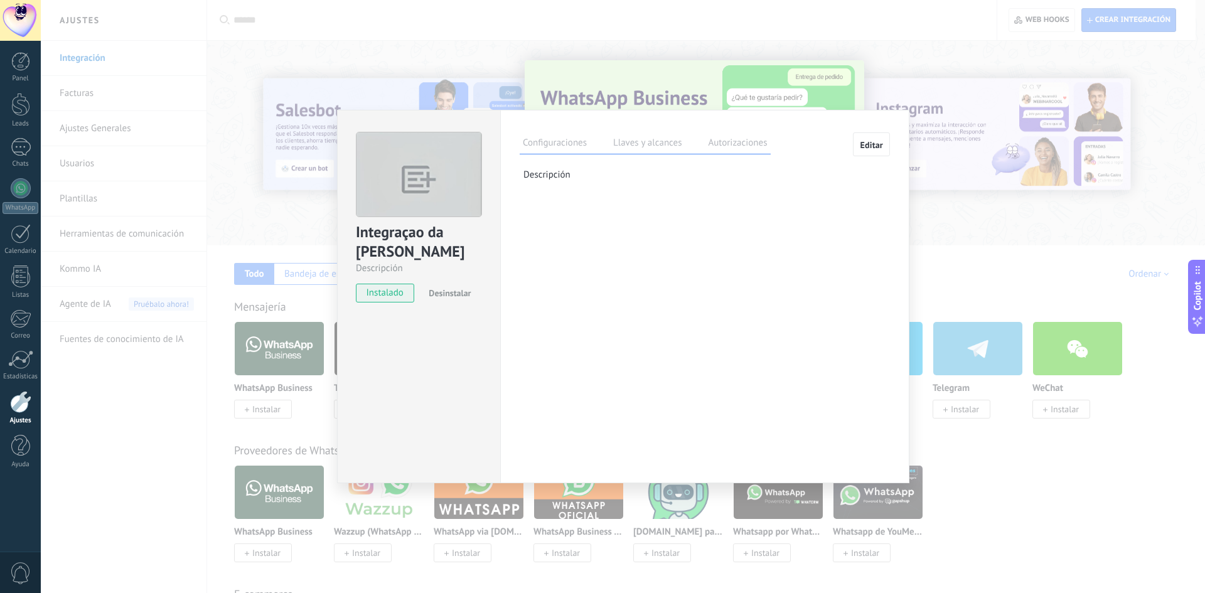
click at [650, 148] on label "Llaves y alcances" at bounding box center [647, 145] width 75 height 18
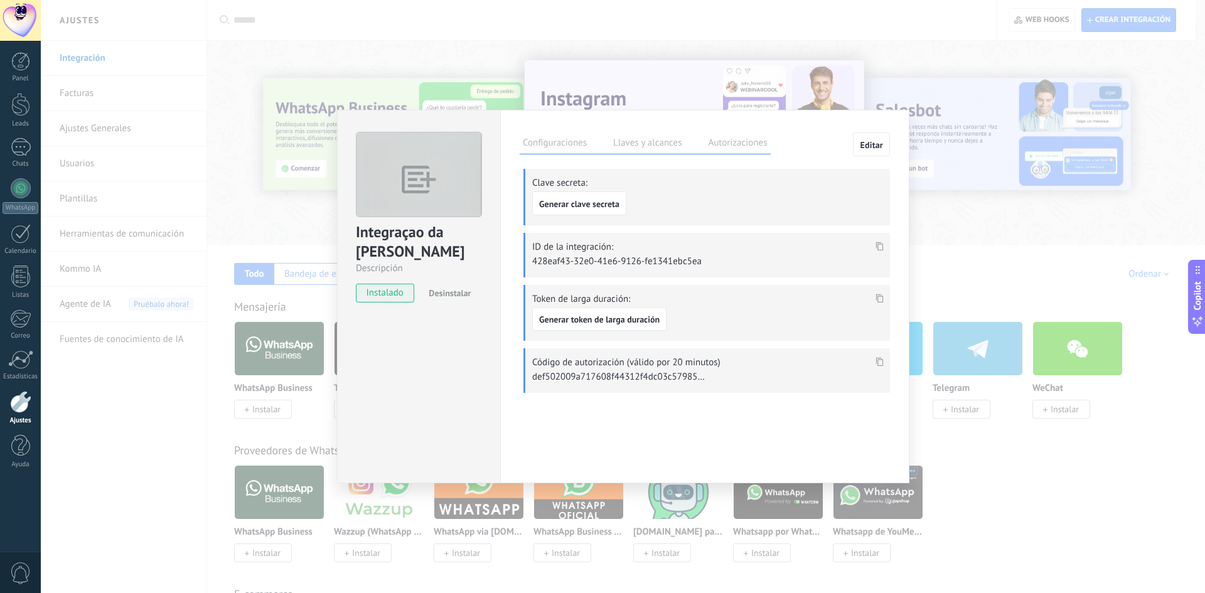
click at [956, 349] on div "Integraçao da [PERSON_NAME] Descripción instalado Desinstalar Configuraciones L…" at bounding box center [623, 296] width 1164 height 593
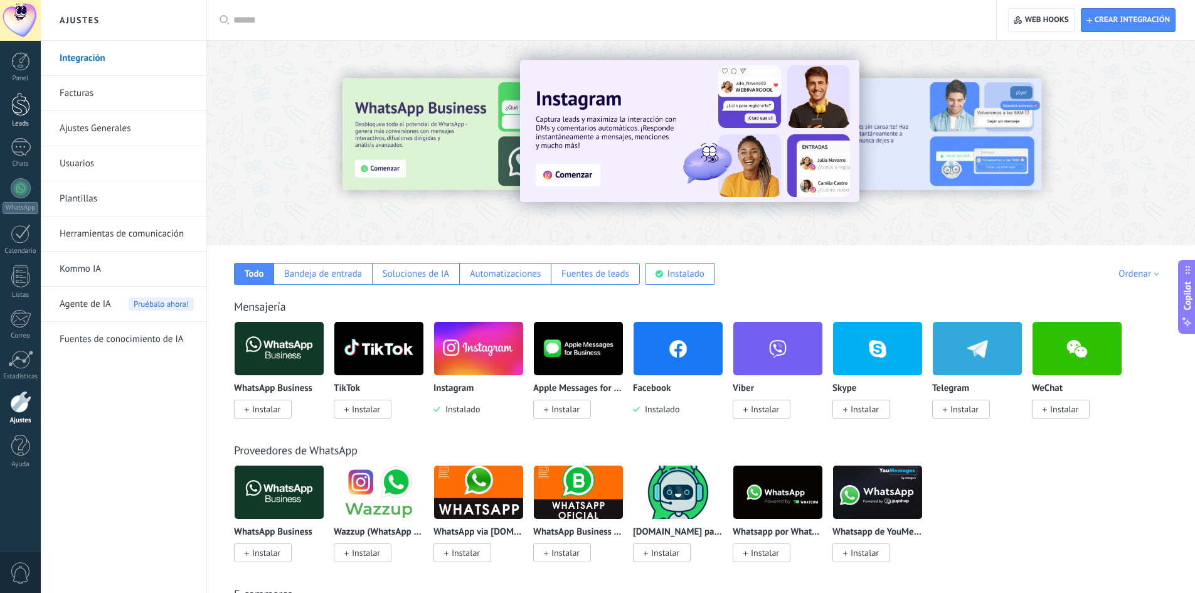
click at [25, 104] on div at bounding box center [20, 104] width 19 height 23
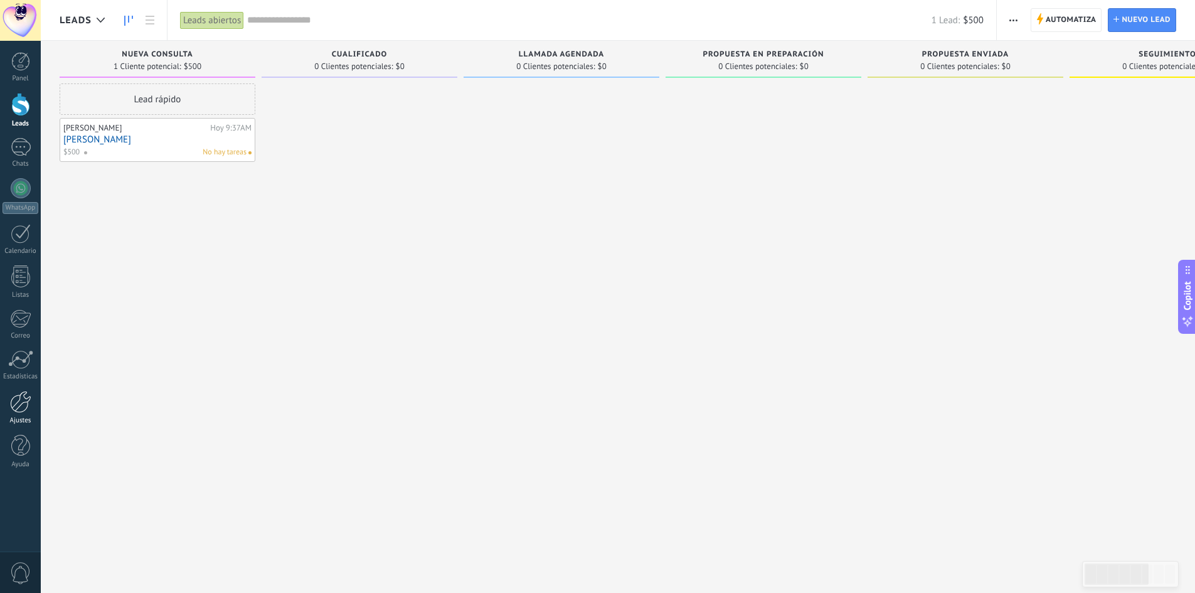
click at [7, 416] on link "Ajustes" at bounding box center [20, 408] width 41 height 34
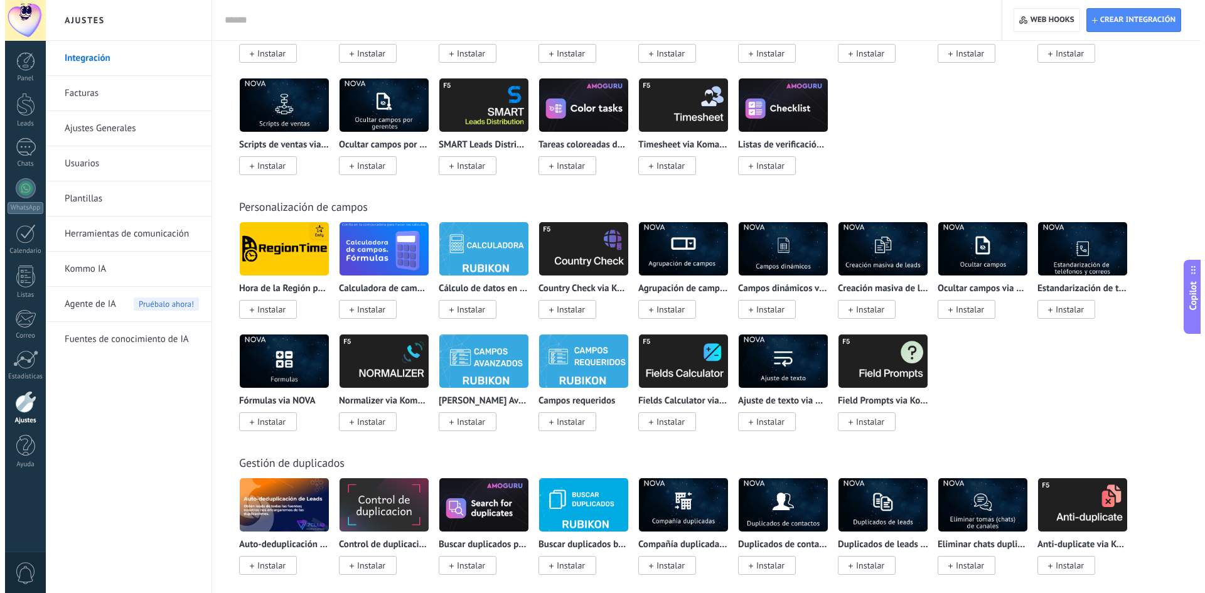
scroll to position [4190, 0]
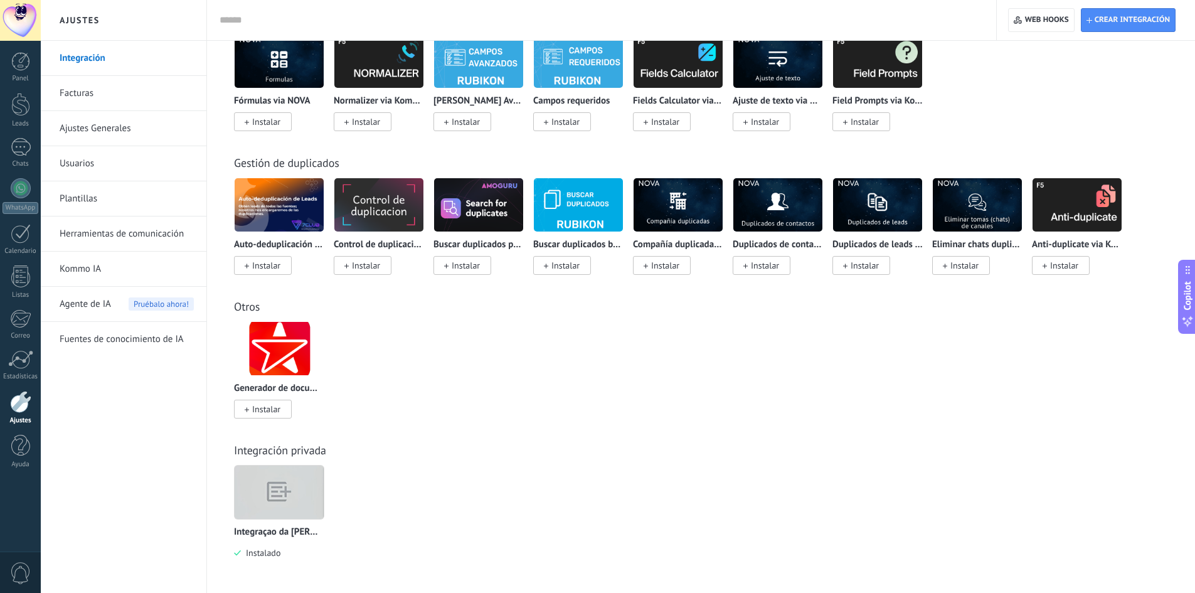
click at [270, 481] on img at bounding box center [279, 492] width 89 height 68
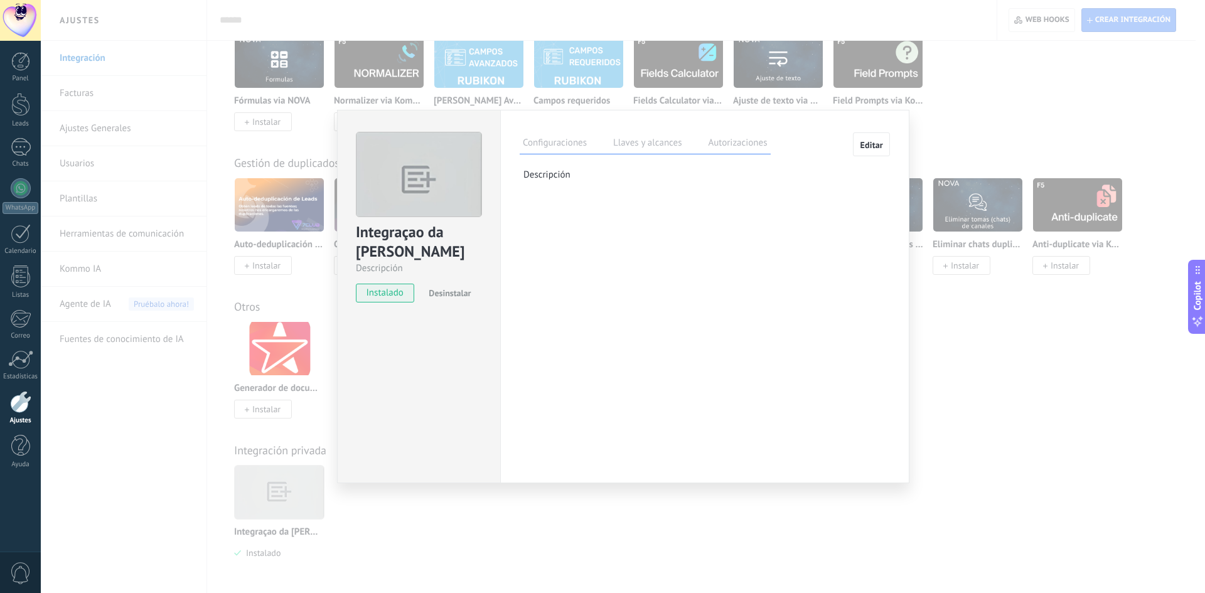
click at [653, 149] on label "Llaves y alcances" at bounding box center [647, 145] width 75 height 18
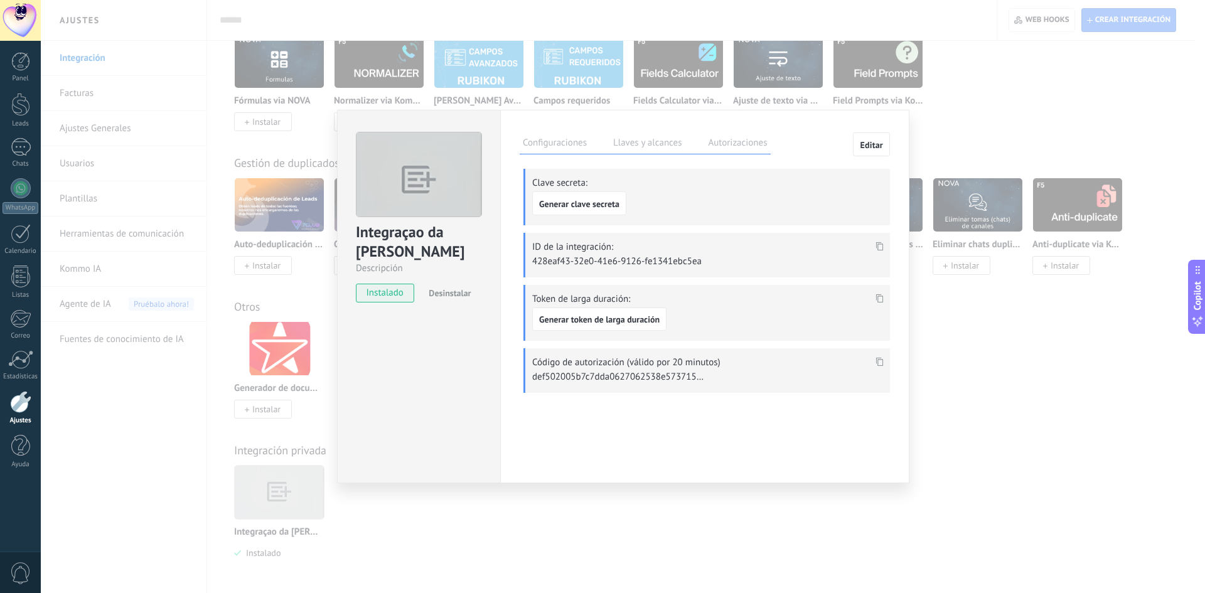
drag, startPoint x: 714, startPoint y: 255, endPoint x: 668, endPoint y: 264, distance: 47.4
click at [668, 264] on div "ID de la integración: 428eaf43-32e0-41e6-9126-fe1341ebc5ea" at bounding box center [706, 255] width 366 height 45
click at [876, 248] on icon at bounding box center [880, 246] width 8 height 9
click at [879, 247] on icon at bounding box center [880, 246] width 8 height 9
click at [595, 208] on span "Generar clave secreta" at bounding box center [579, 204] width 80 height 9
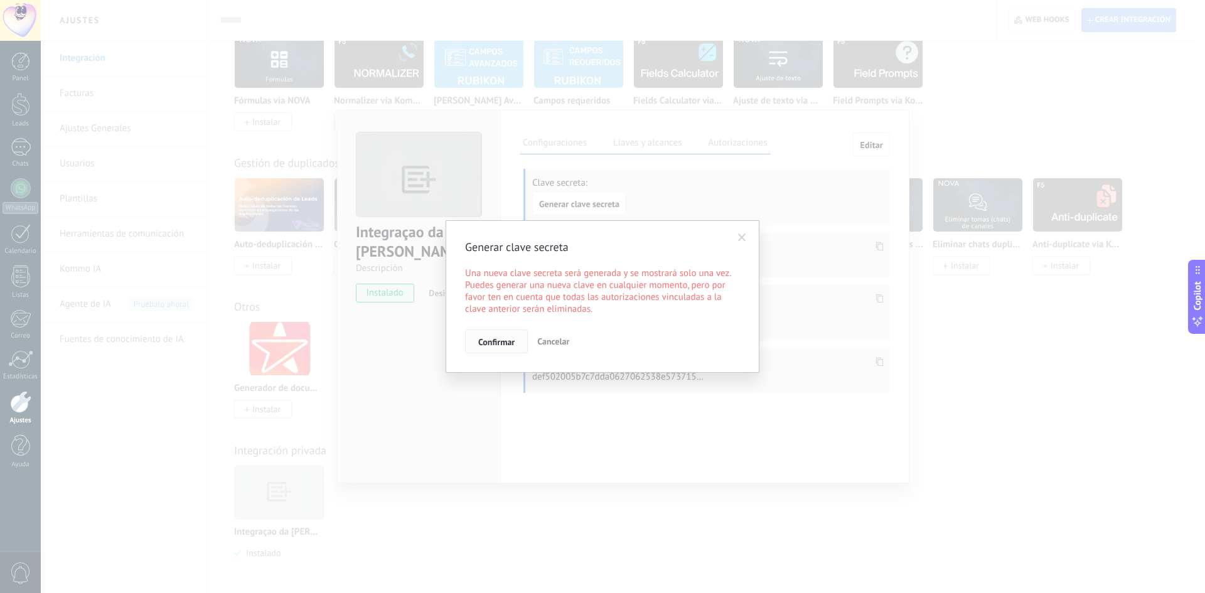
click at [511, 340] on span "Confirmar" at bounding box center [496, 342] width 36 height 9
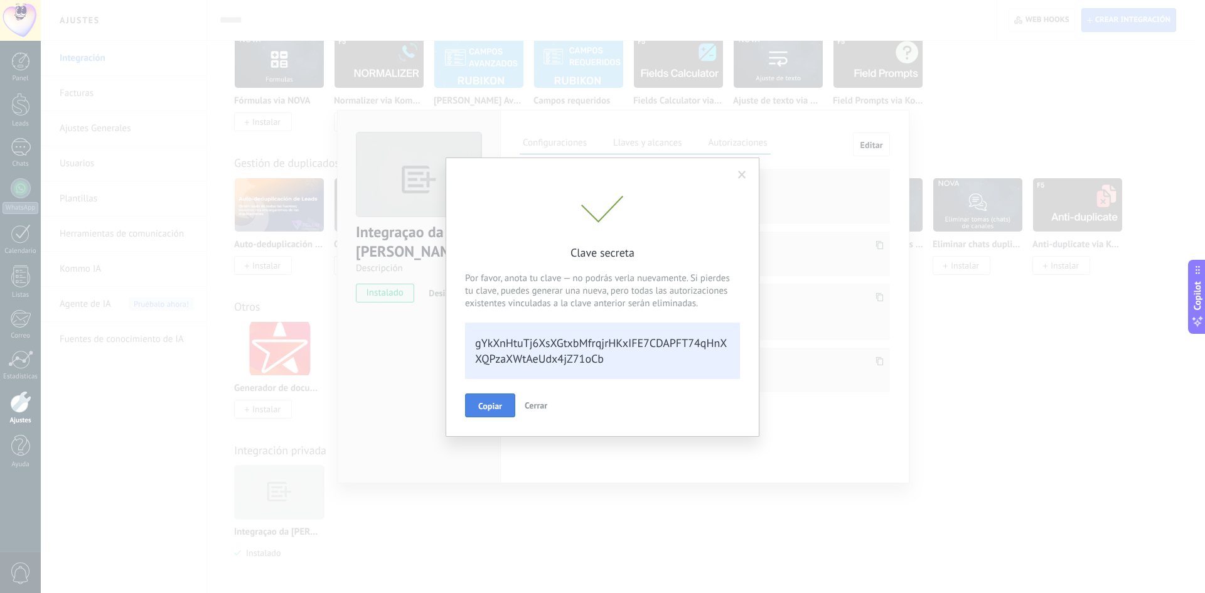
click at [502, 402] on span "Copiar" at bounding box center [490, 406] width 24 height 9
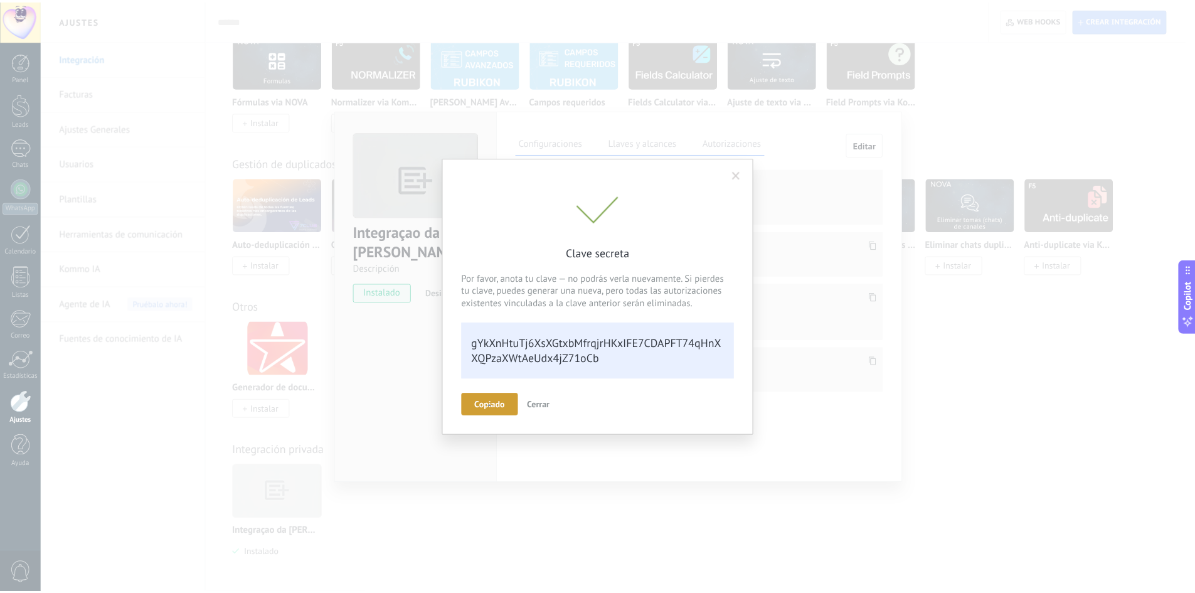
scroll to position [25, 0]
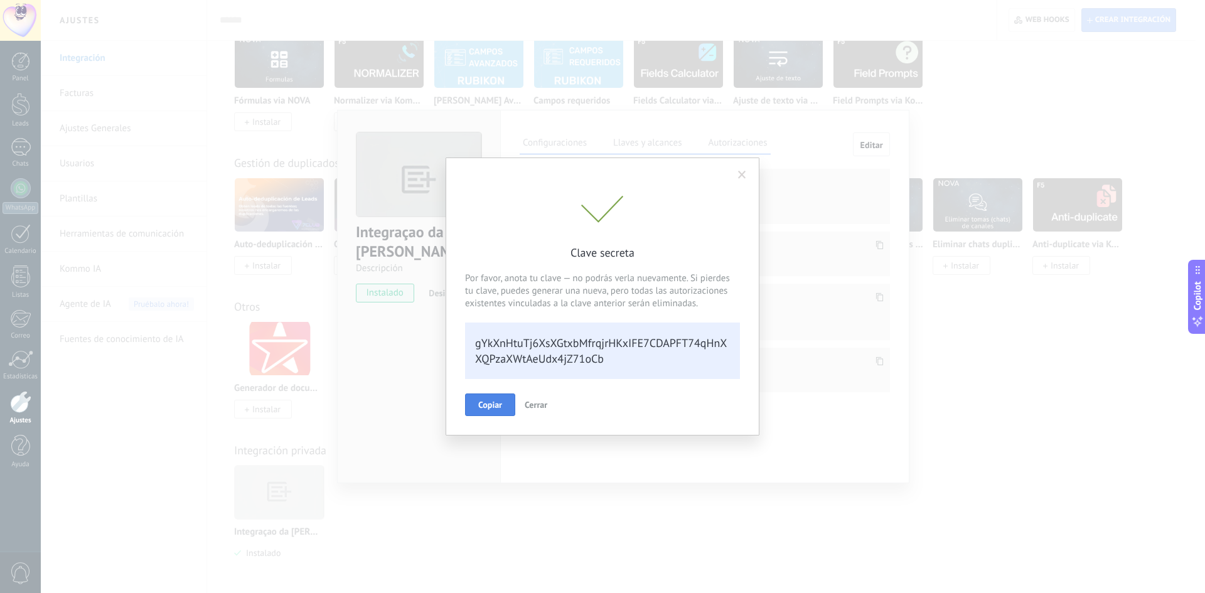
click at [742, 171] on span at bounding box center [742, 175] width 8 height 9
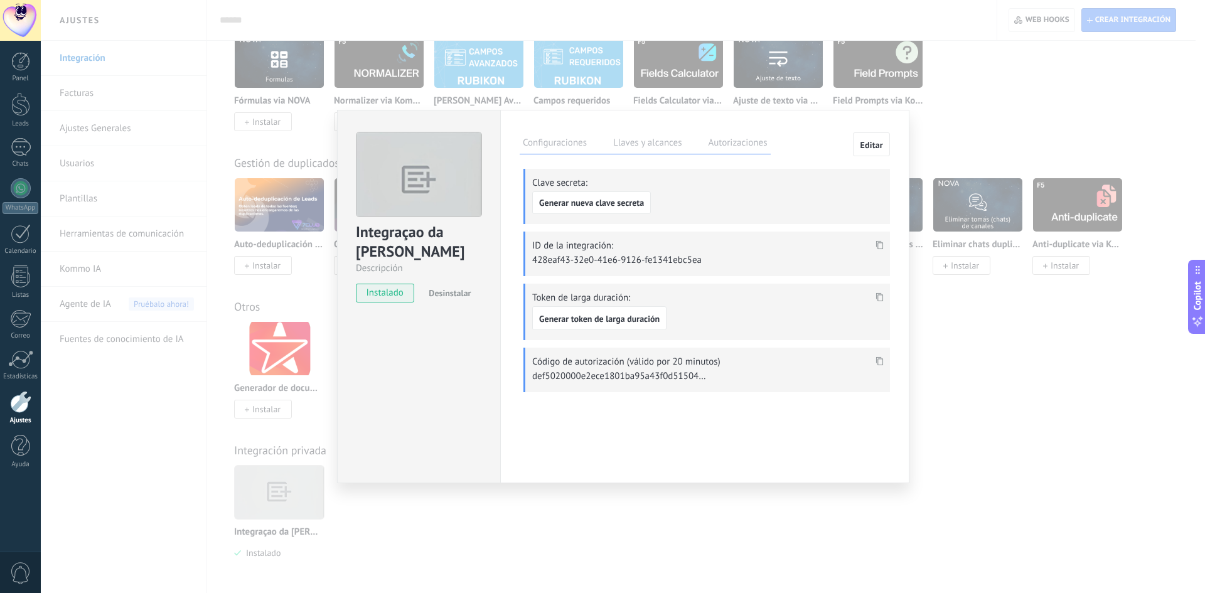
click at [978, 107] on div "Integraçao da [PERSON_NAME] Descripción instalado Desinstalar Configuraciones L…" at bounding box center [623, 296] width 1164 height 593
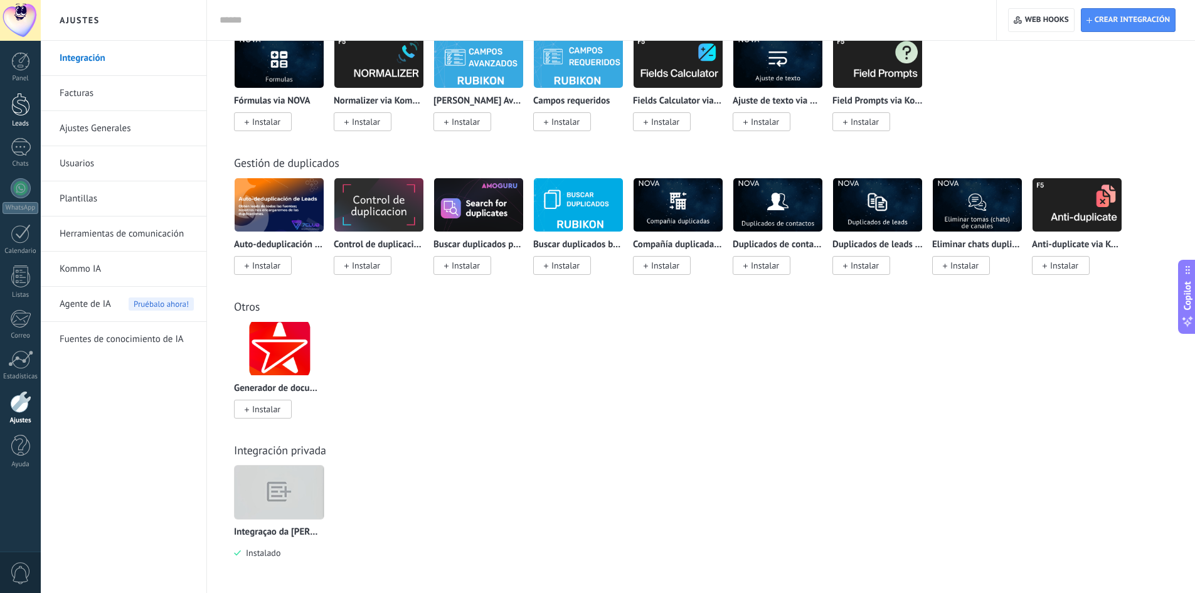
click at [16, 107] on div at bounding box center [20, 104] width 19 height 23
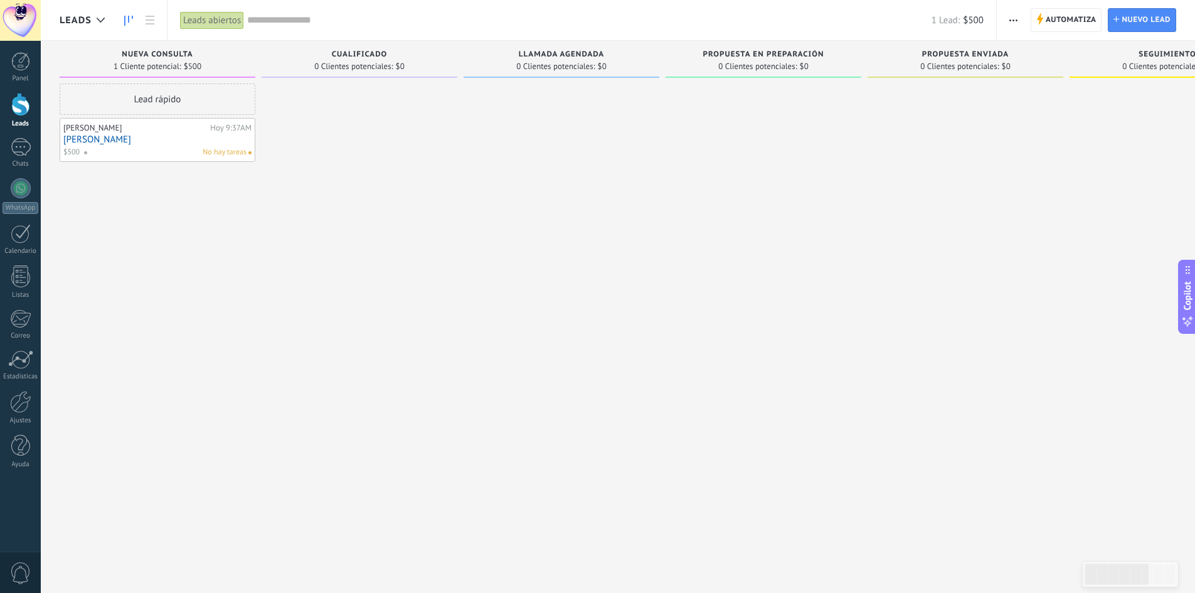
drag, startPoint x: 402, startPoint y: 122, endPoint x: 202, endPoint y: 140, distance: 200.4
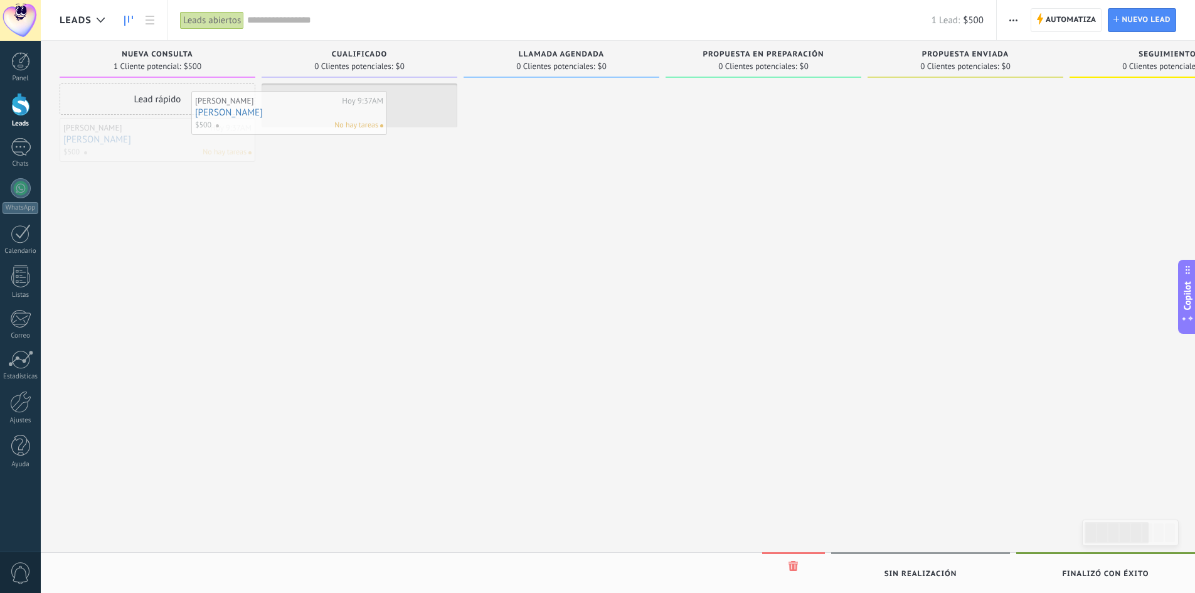
drag, startPoint x: 202, startPoint y: 140, endPoint x: 349, endPoint y: 112, distance: 150.1
drag, startPoint x: 339, startPoint y: 107, endPoint x: 560, endPoint y: 105, distance: 220.2
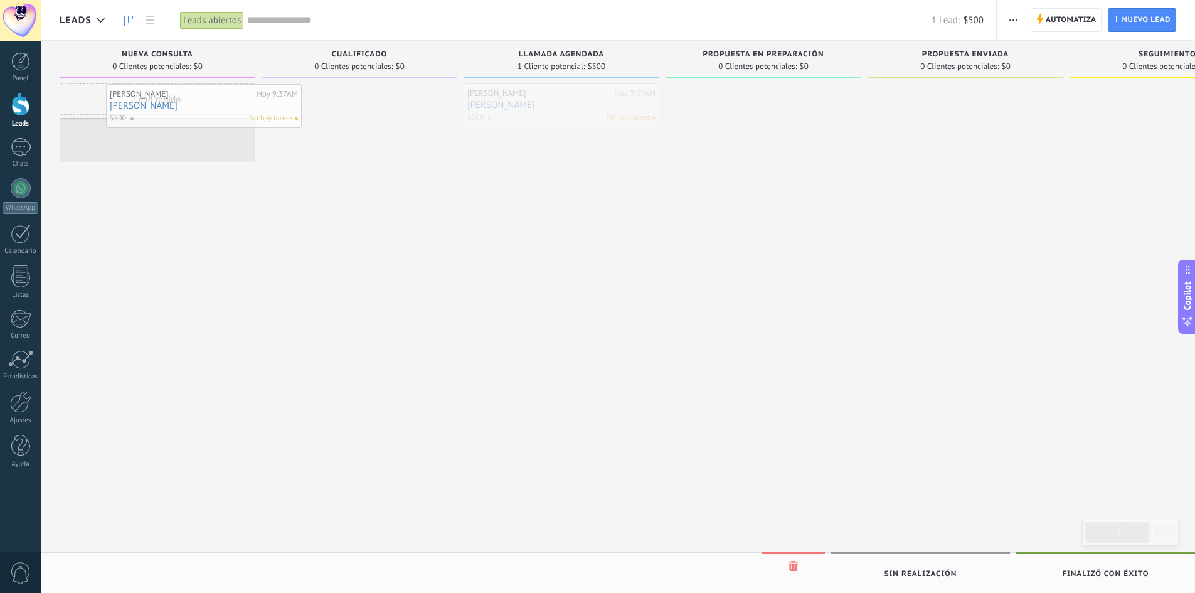
drag, startPoint x: 569, startPoint y: 119, endPoint x: 211, endPoint y: 120, distance: 357.6
drag, startPoint x: 162, startPoint y: 147, endPoint x: 363, endPoint y: 111, distance: 203.9
drag, startPoint x: 344, startPoint y: 100, endPoint x: 115, endPoint y: 131, distance: 231.2
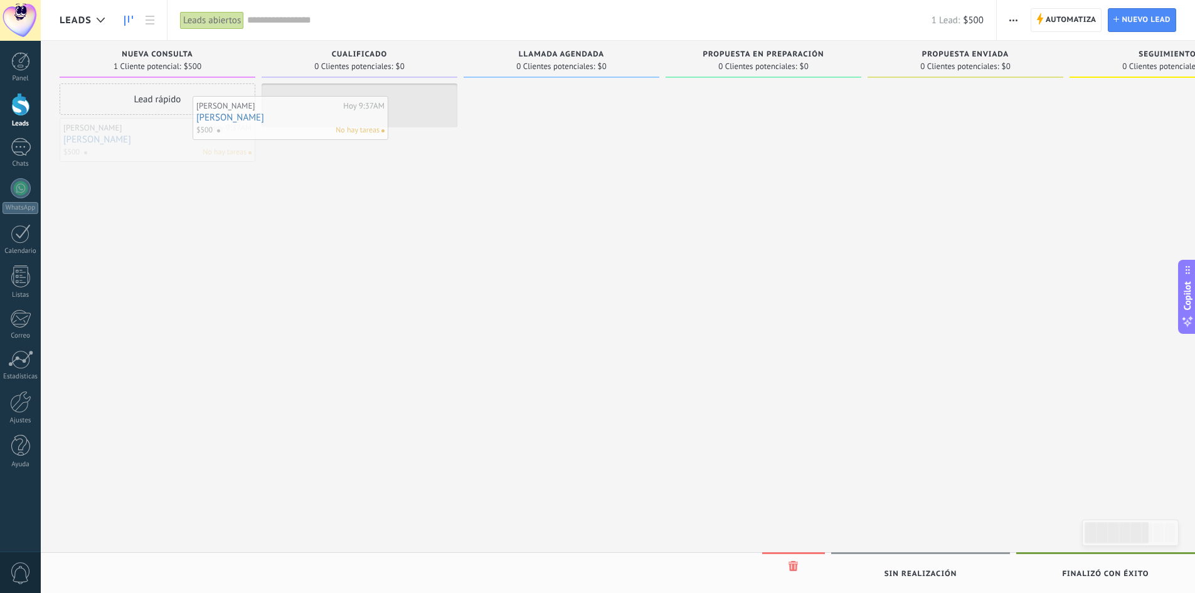
drag, startPoint x: 198, startPoint y: 139, endPoint x: 331, endPoint y: 117, distance: 134.8
drag, startPoint x: 359, startPoint y: 107, endPoint x: 217, endPoint y: 146, distance: 147.0
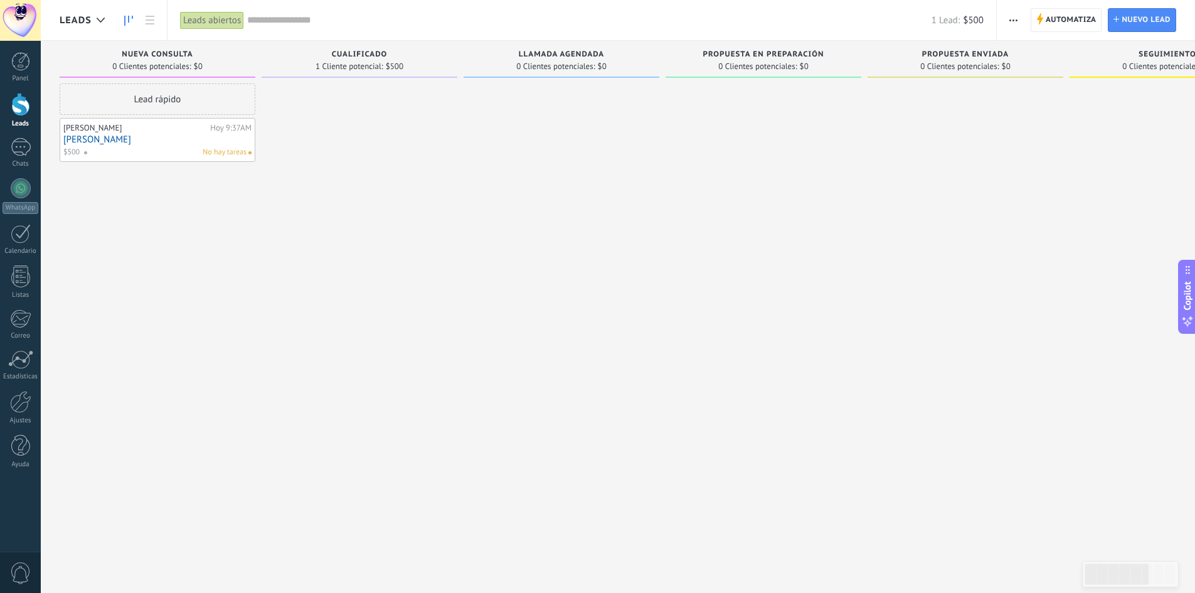
click at [153, 108] on div "Lead rápido" at bounding box center [158, 98] width 196 height 31
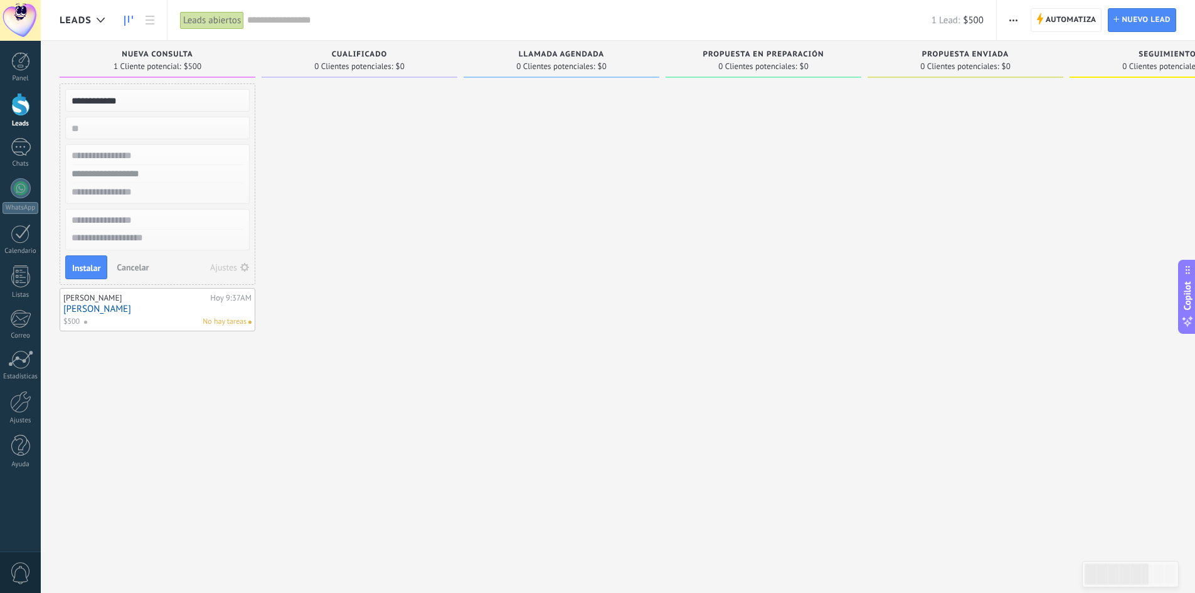
type input "**********"
click at [119, 136] on input "numeric" at bounding box center [156, 128] width 183 height 18
type input "*"
type input "*******"
click at [140, 149] on input "text" at bounding box center [156, 156] width 183 height 18
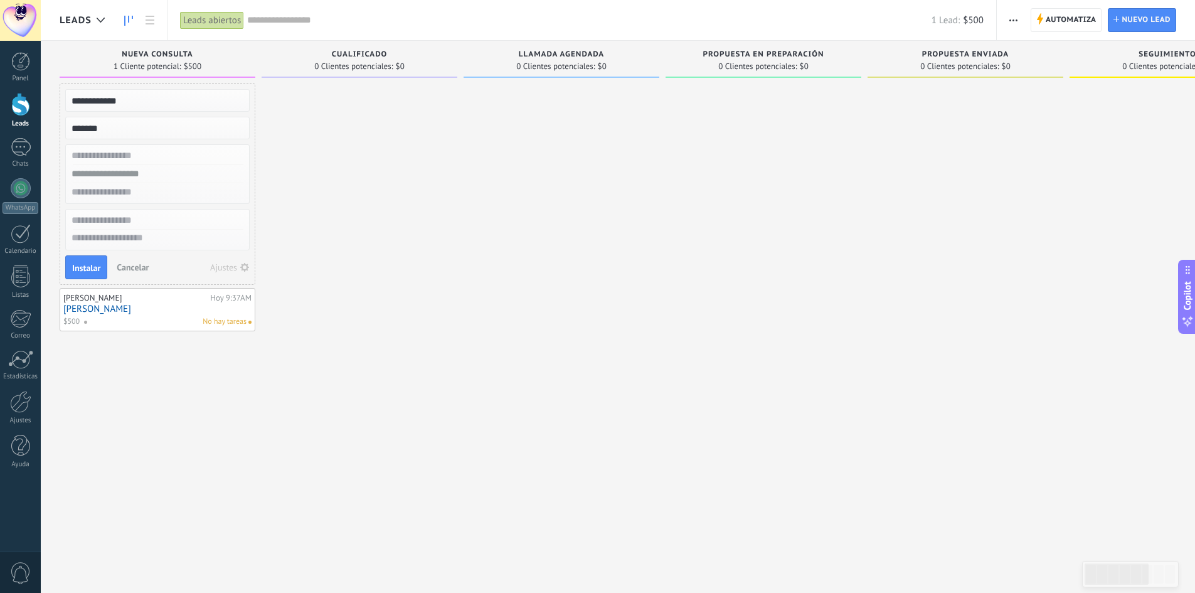
click at [108, 152] on input "text" at bounding box center [156, 156] width 183 height 18
type input "**********"
click at [144, 180] on input "text" at bounding box center [156, 174] width 183 height 18
type input "**********"
click at [225, 189] on input "text" at bounding box center [156, 192] width 183 height 18
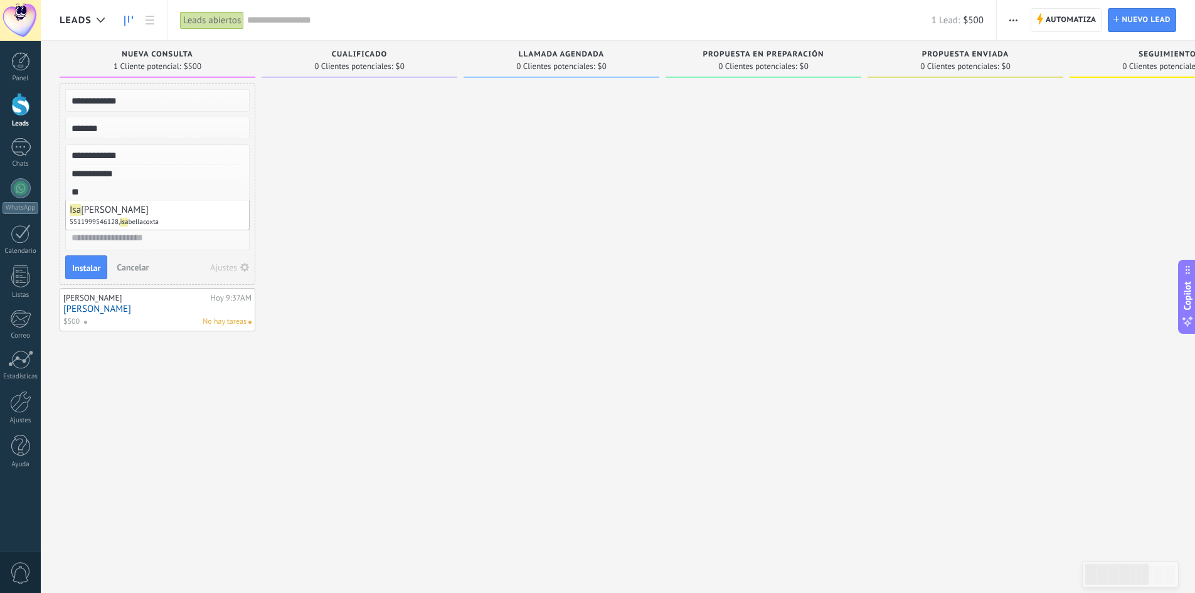
type input "*"
type input "**********"
click at [88, 264] on span "Instalar" at bounding box center [86, 268] width 28 height 9
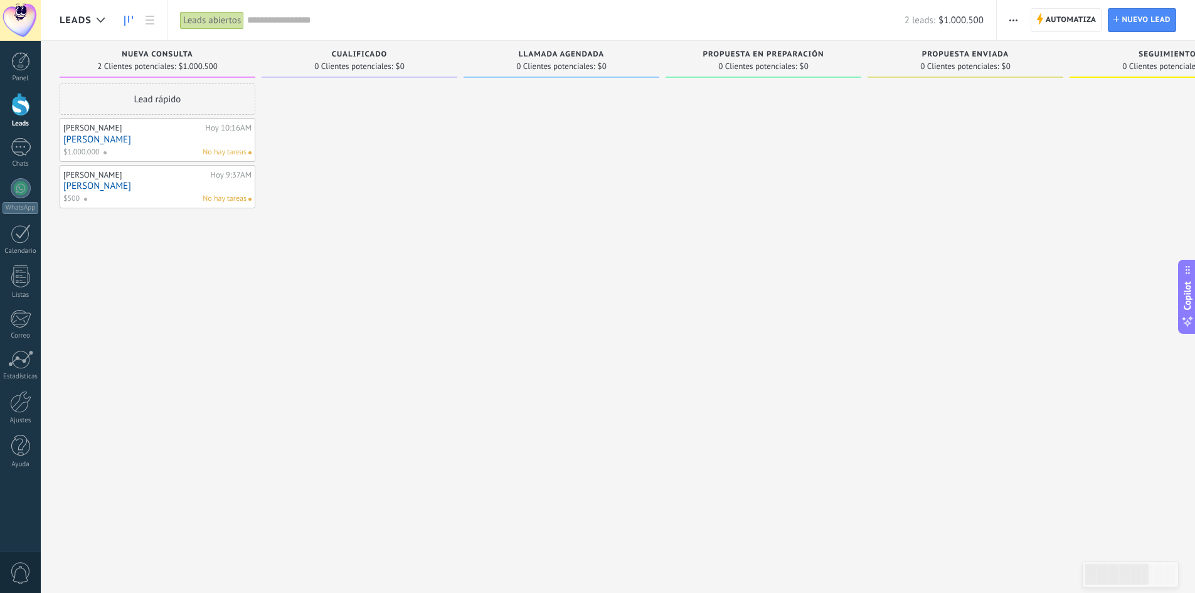
click at [127, 97] on div "Lead rápido" at bounding box center [158, 98] width 196 height 31
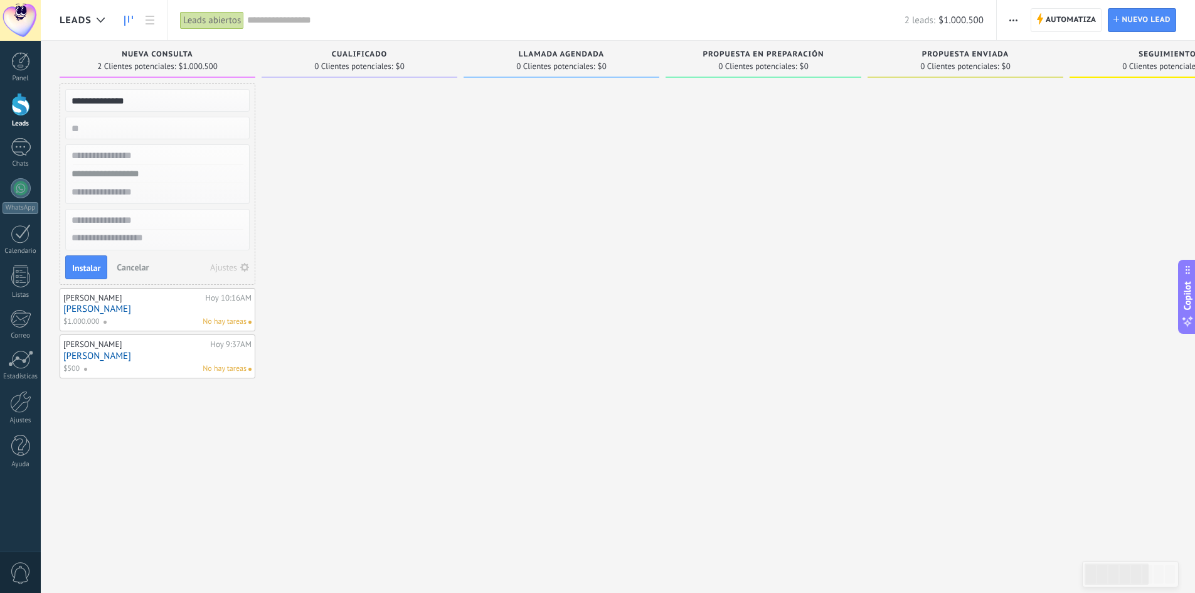
type input "**********"
click at [193, 127] on input "numeric" at bounding box center [156, 128] width 183 height 18
type input "*****"
click at [164, 157] on input "text" at bounding box center [156, 156] width 183 height 18
type input "**********"
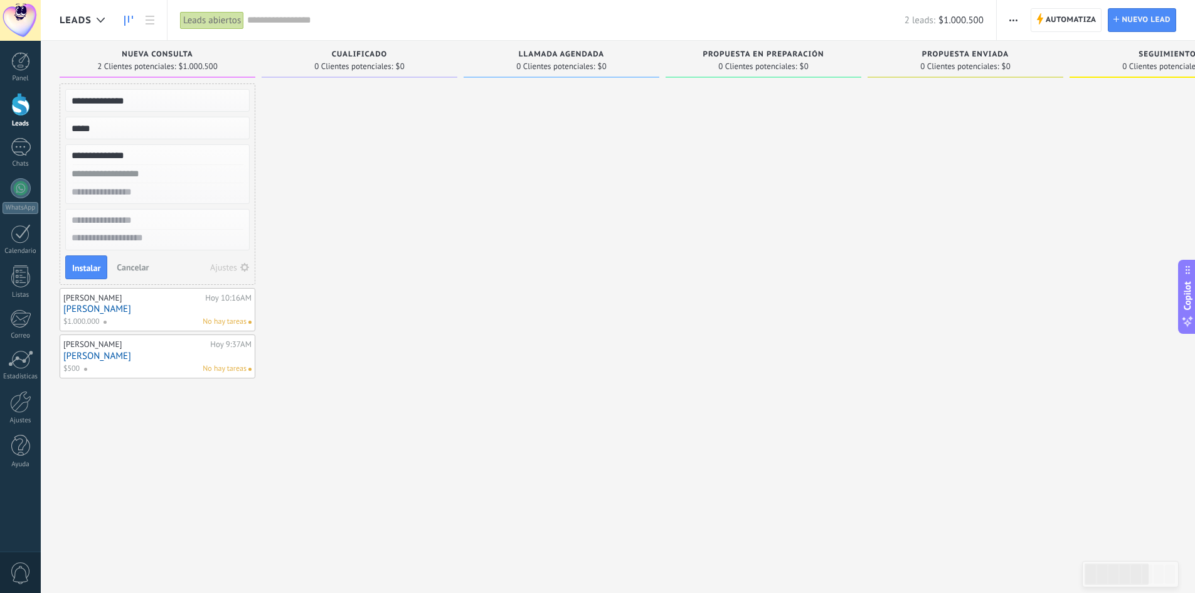
click at [198, 175] on input "text" at bounding box center [156, 174] width 183 height 18
type input "**********"
click at [185, 184] on input "text" at bounding box center [156, 192] width 183 height 18
type input "**********"
click at [99, 255] on div "**********" at bounding box center [158, 183] width 196 height 201
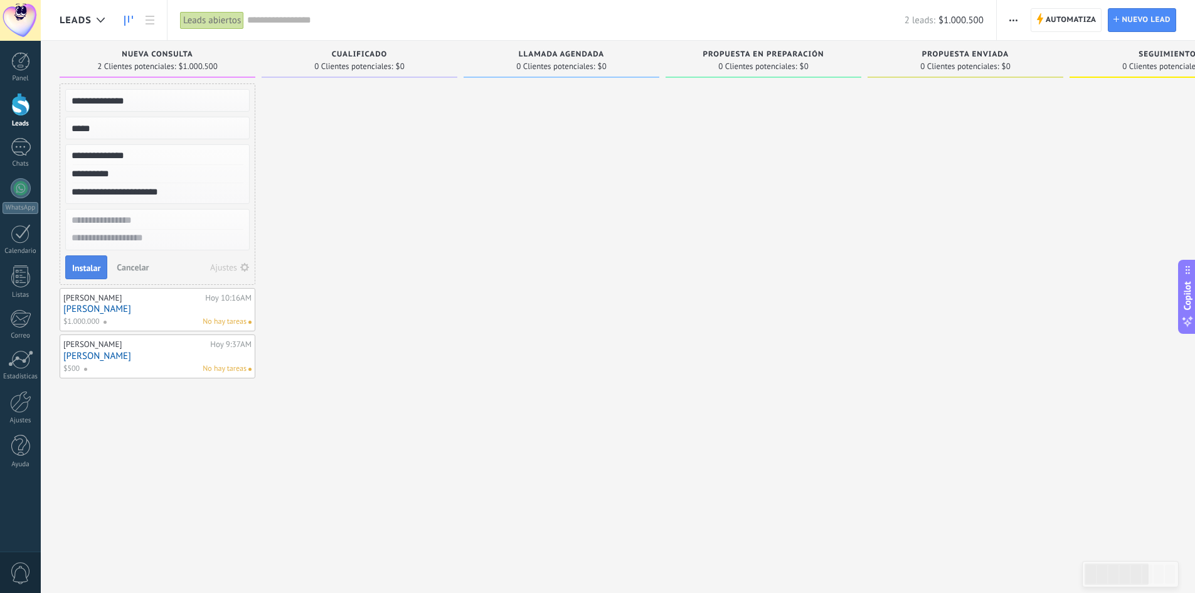
click at [93, 267] on span "Instalar" at bounding box center [86, 268] width 28 height 9
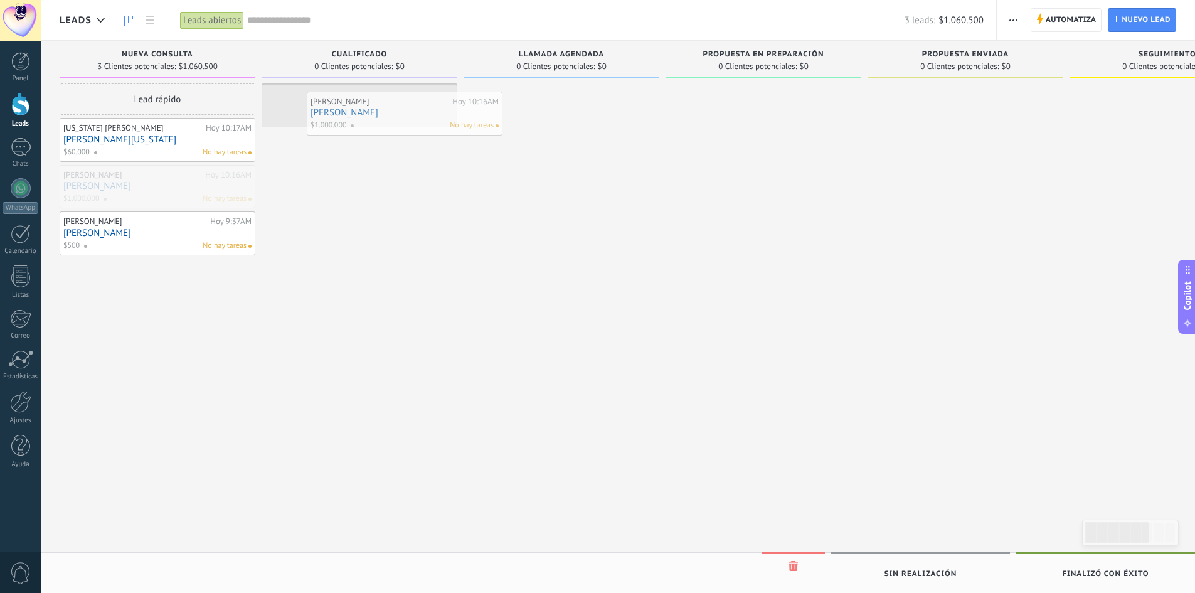
drag, startPoint x: 99, startPoint y: 178, endPoint x: 342, endPoint y: 102, distance: 254.8
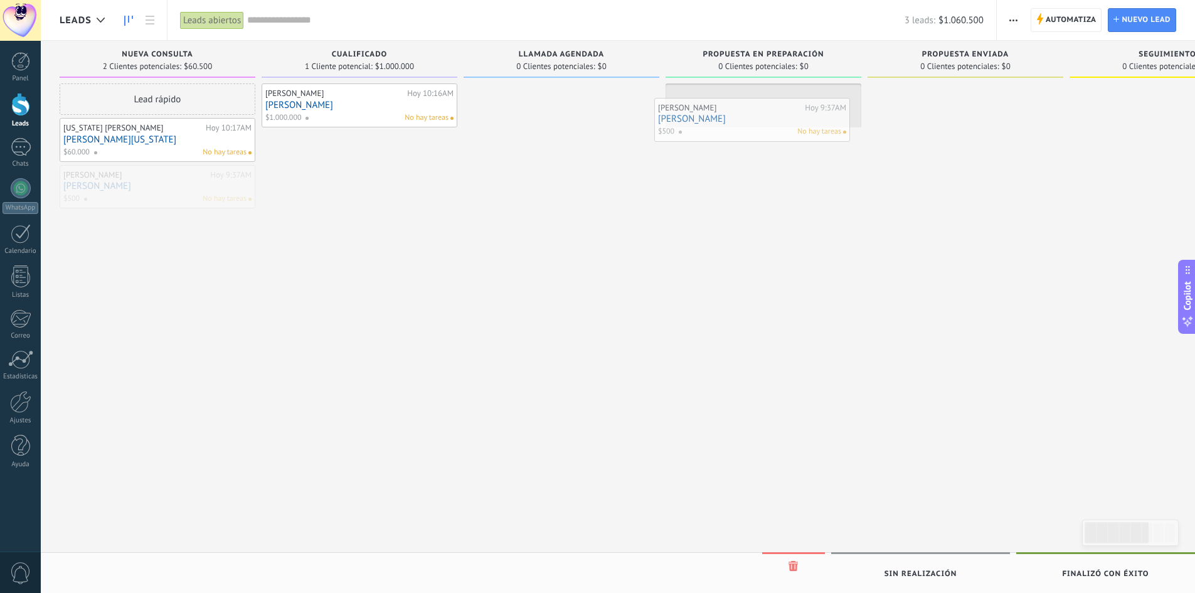
drag, startPoint x: 188, startPoint y: 201, endPoint x: 784, endPoint y: 134, distance: 599.9
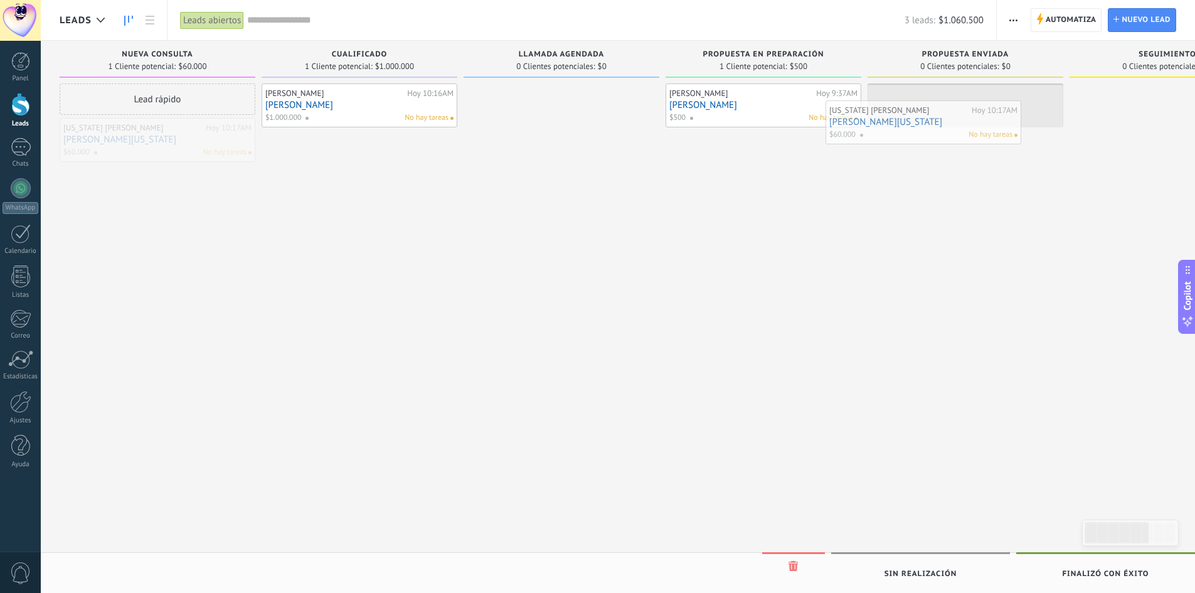
drag, startPoint x: 144, startPoint y: 152, endPoint x: 937, endPoint y: 119, distance: 793.8
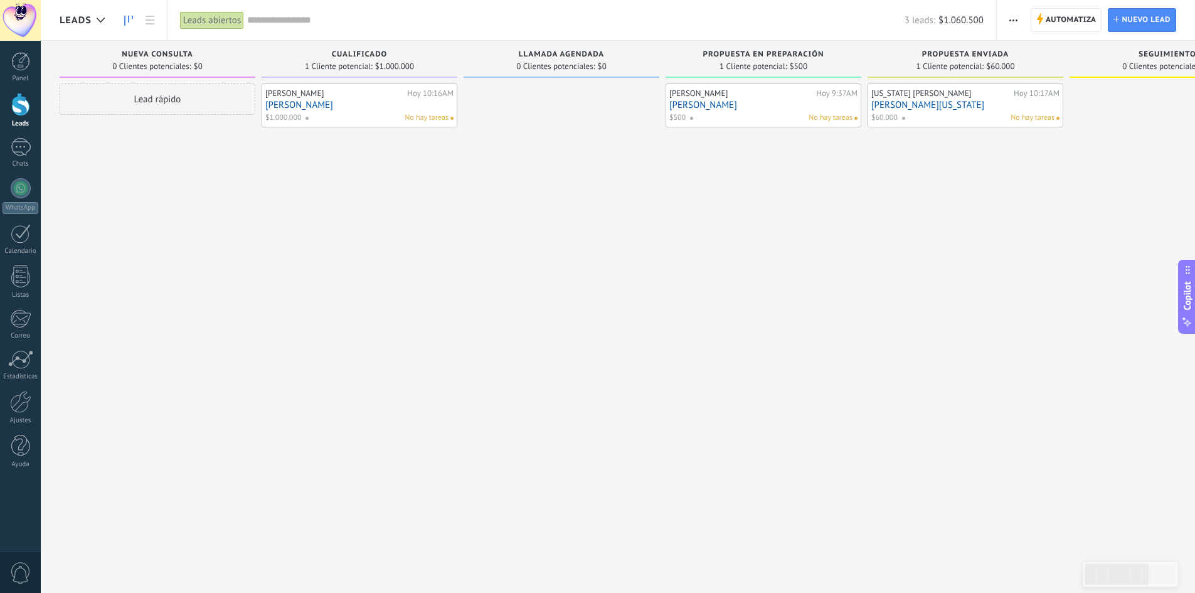
click at [709, 82] on div "Propuesta en preparación 1 Cliente potencial: $500" at bounding box center [764, 62] width 196 height 43
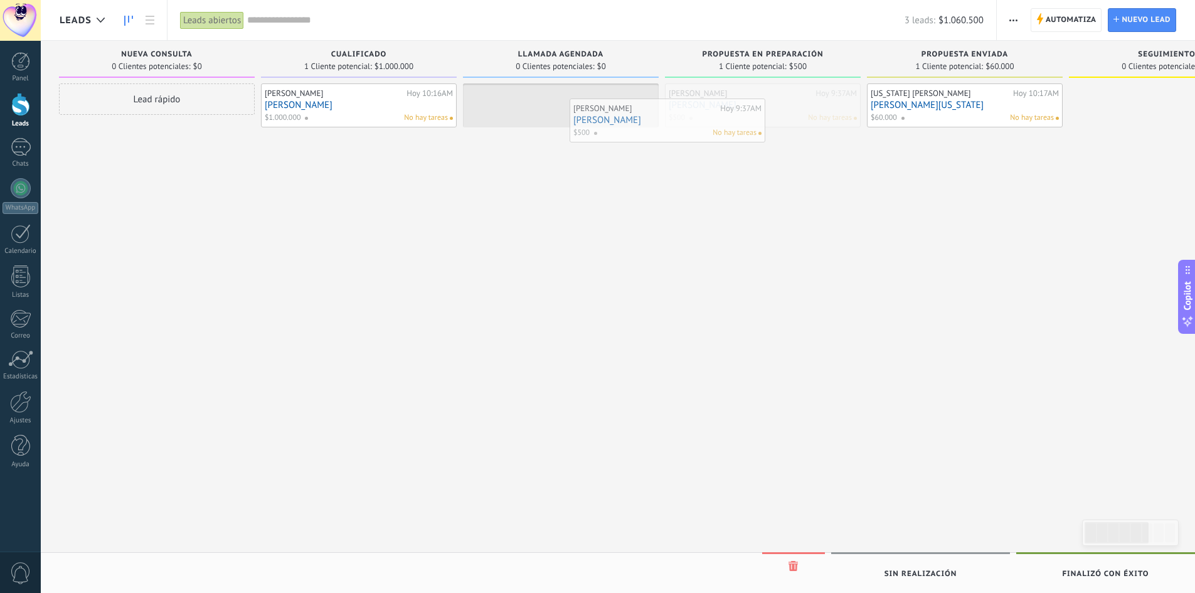
drag, startPoint x: 708, startPoint y: 88, endPoint x: 587, endPoint y: 99, distance: 122.1
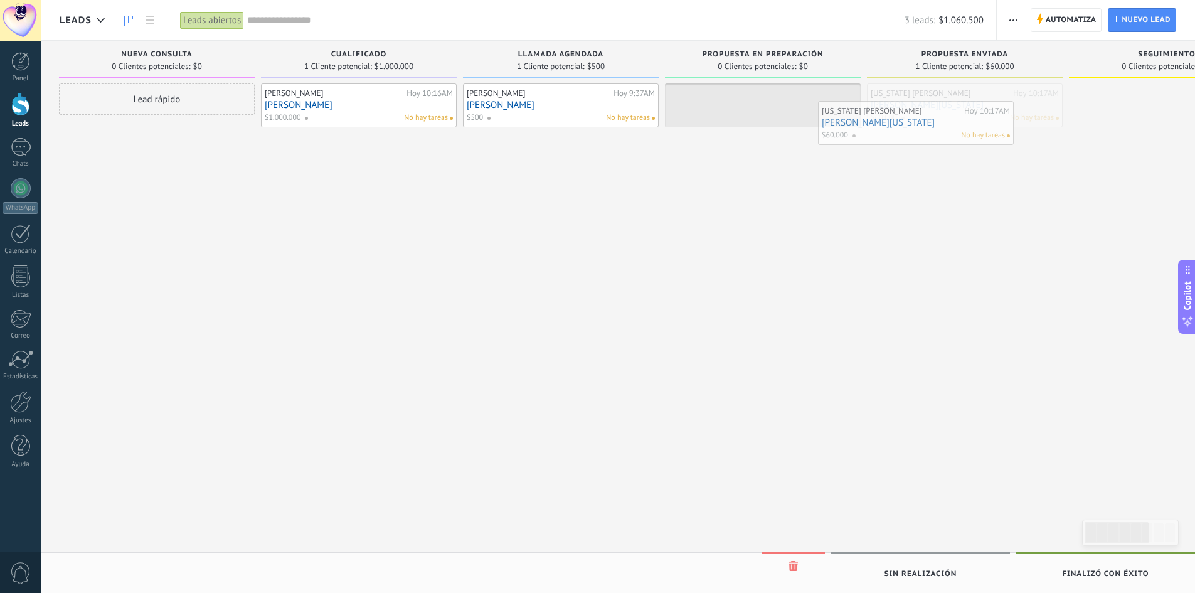
drag, startPoint x: 902, startPoint y: 102, endPoint x: 808, endPoint y: 120, distance: 95.4
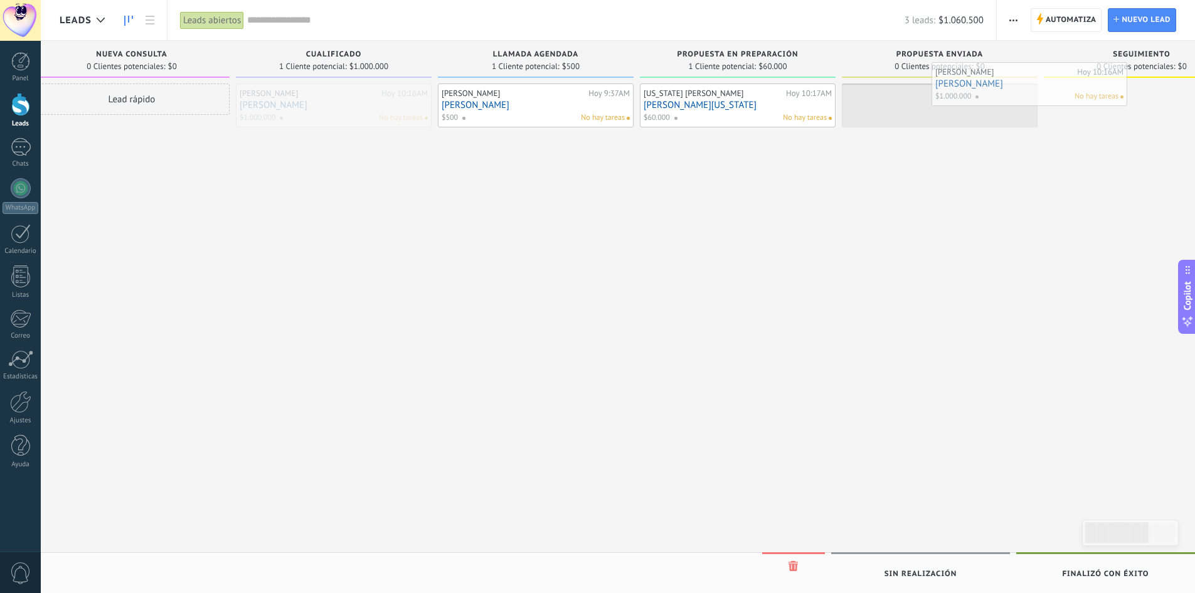
drag, startPoint x: 350, startPoint y: 109, endPoint x: 1035, endPoint y: 87, distance: 685.5
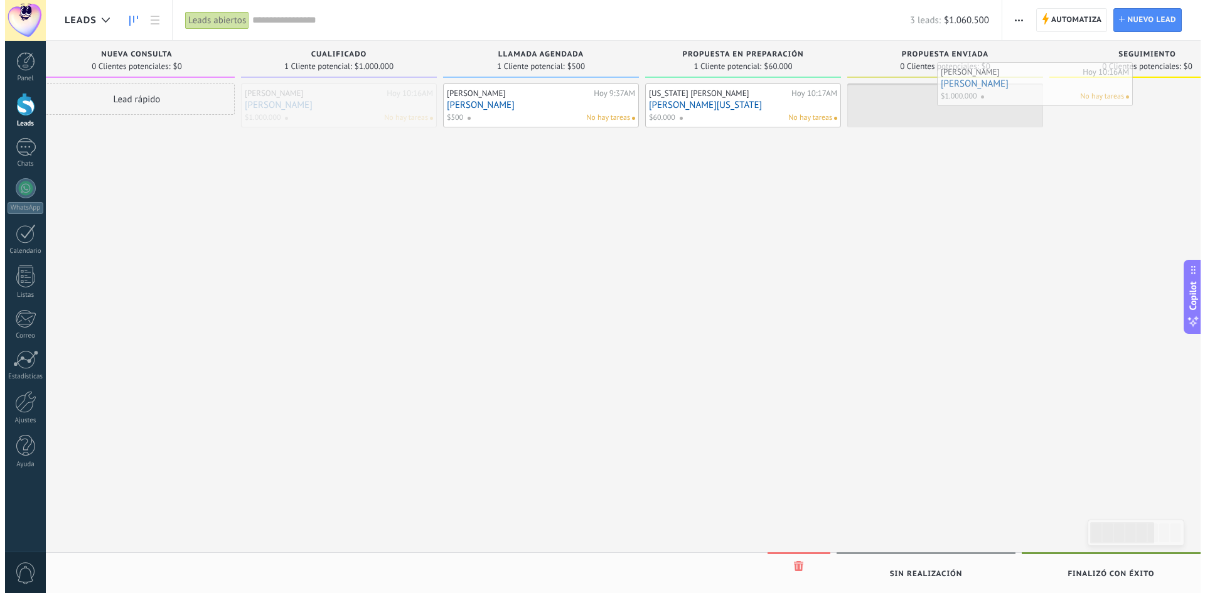
scroll to position [0, 35]
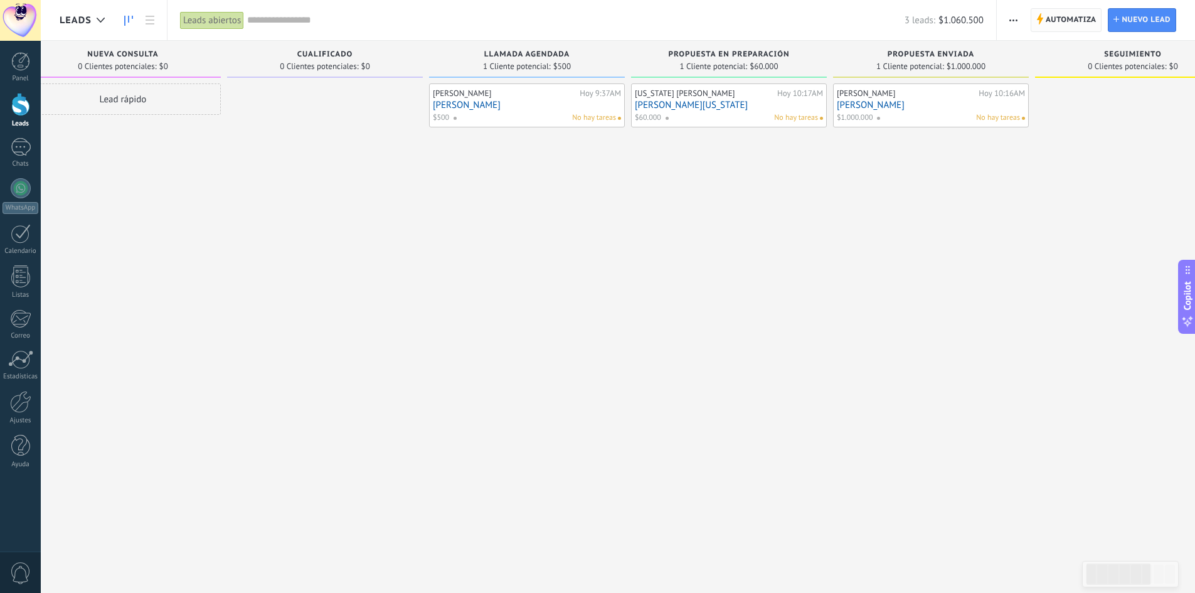
click at [1057, 28] on span "Automatiza" at bounding box center [1071, 20] width 51 height 23
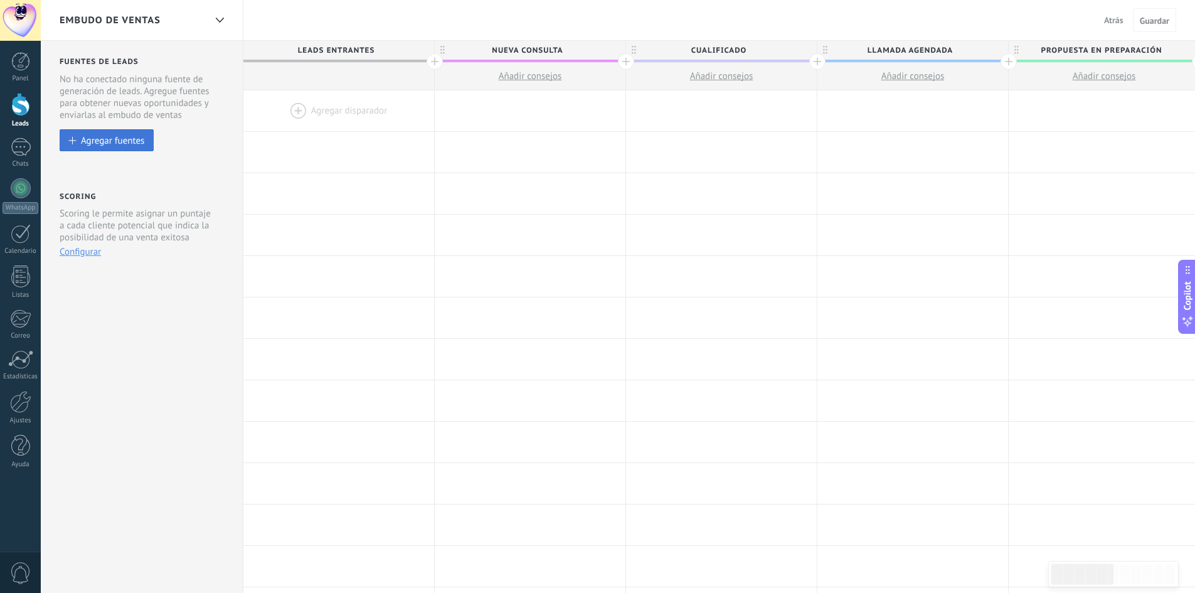
click at [134, 148] on button "Agregar fuentes" at bounding box center [107, 140] width 94 height 22
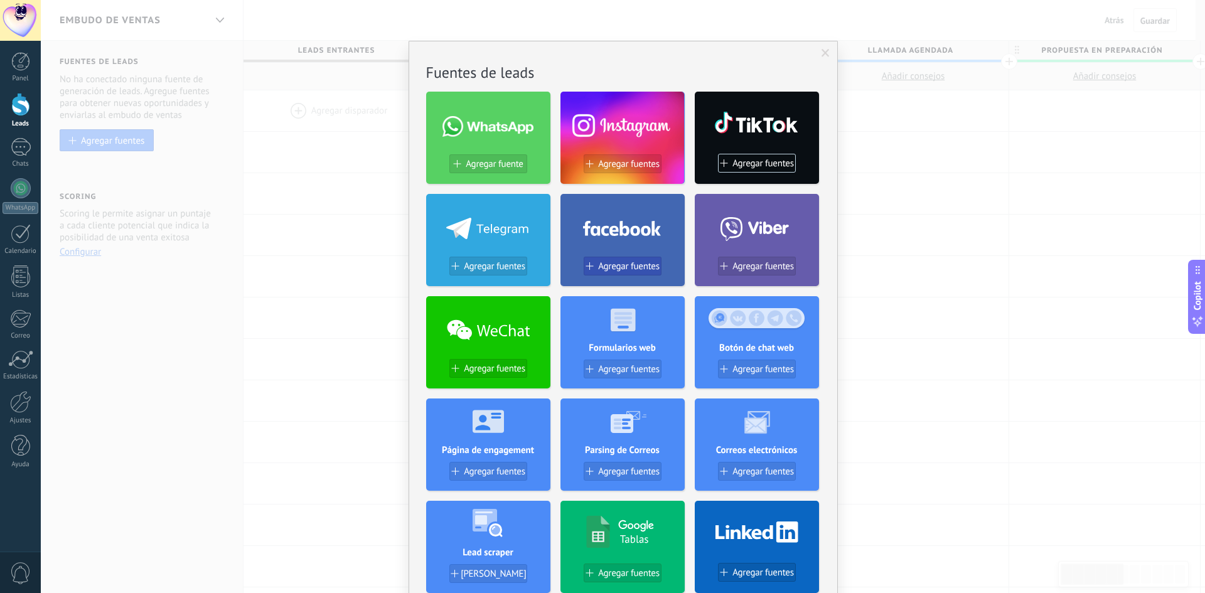
click at [637, 265] on span "Agregar fuentes" at bounding box center [628, 266] width 61 height 11
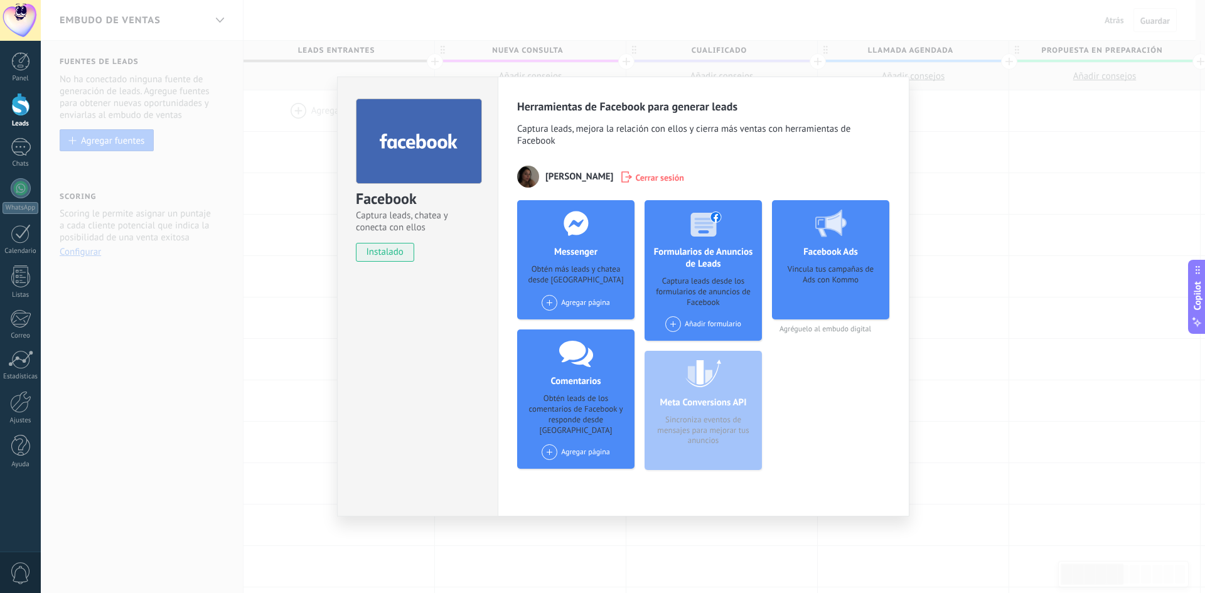
click at [694, 291] on div "Captura leads desde los formularios de anuncios de Facebook" at bounding box center [702, 292] width 97 height 32
click at [674, 325] on span at bounding box center [673, 324] width 16 height 16
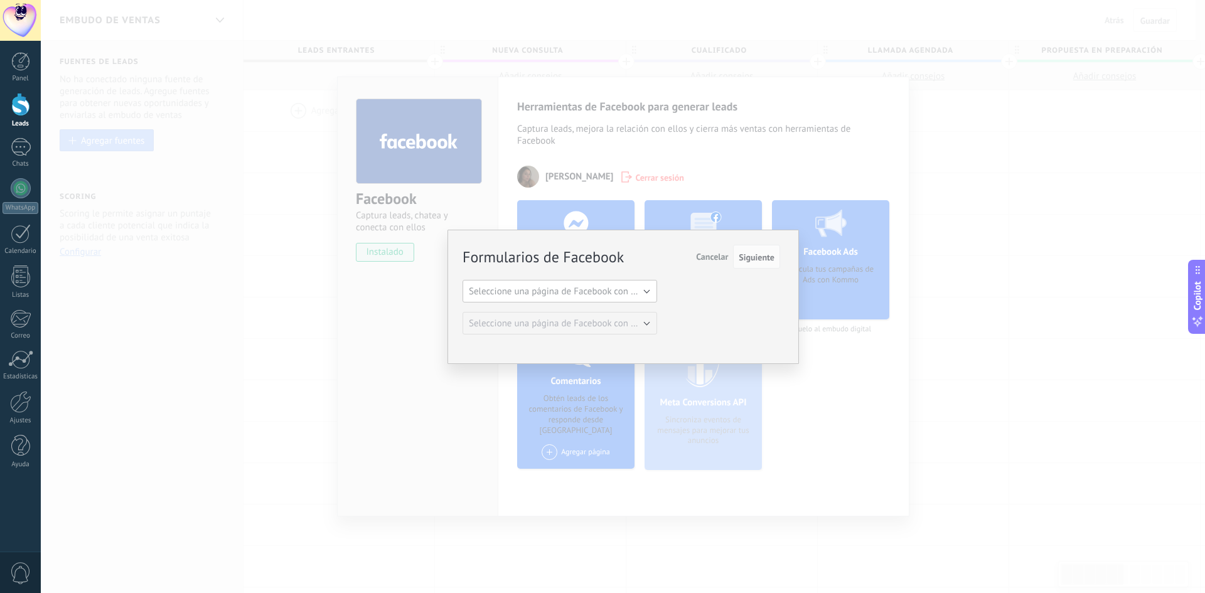
click at [612, 296] on span "Seleccione una página de Facebook con formas" at bounding box center [563, 291] width 189 height 12
click at [612, 307] on span "[PERSON_NAME]" at bounding box center [554, 313] width 198 height 12
click at [760, 261] on span "Siguiente" at bounding box center [757, 257] width 36 height 9
